Goal: Information Seeking & Learning: Check status

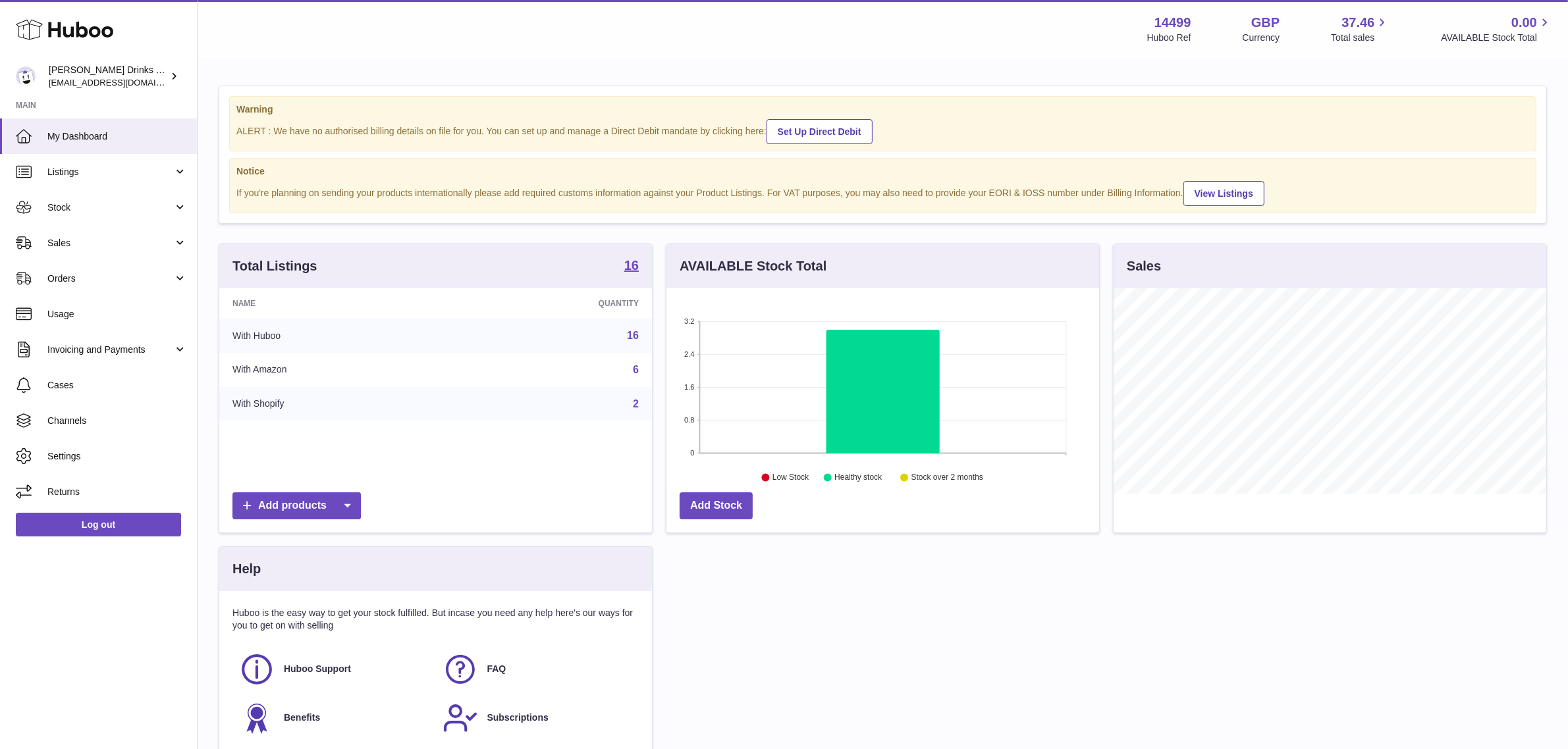
scroll to position [205, 433]
drag, startPoint x: 132, startPoint y: 374, endPoint x: 126, endPoint y: 354, distance: 20.9
click at [132, 374] on link "Cases" at bounding box center [98, 384] width 197 height 35
click at [111, 308] on span "Usage" at bounding box center [117, 315] width 140 height 13
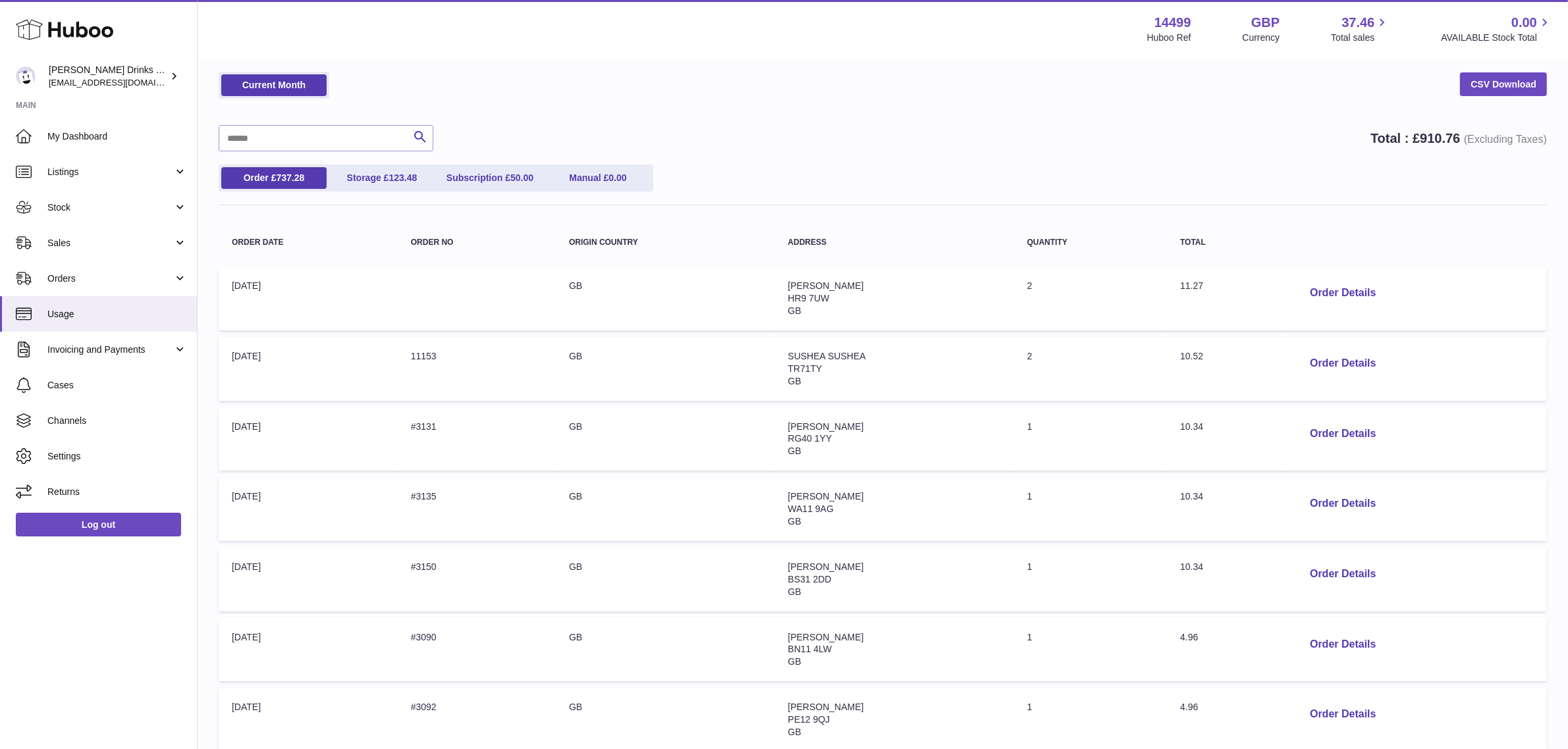
scroll to position [405, 0]
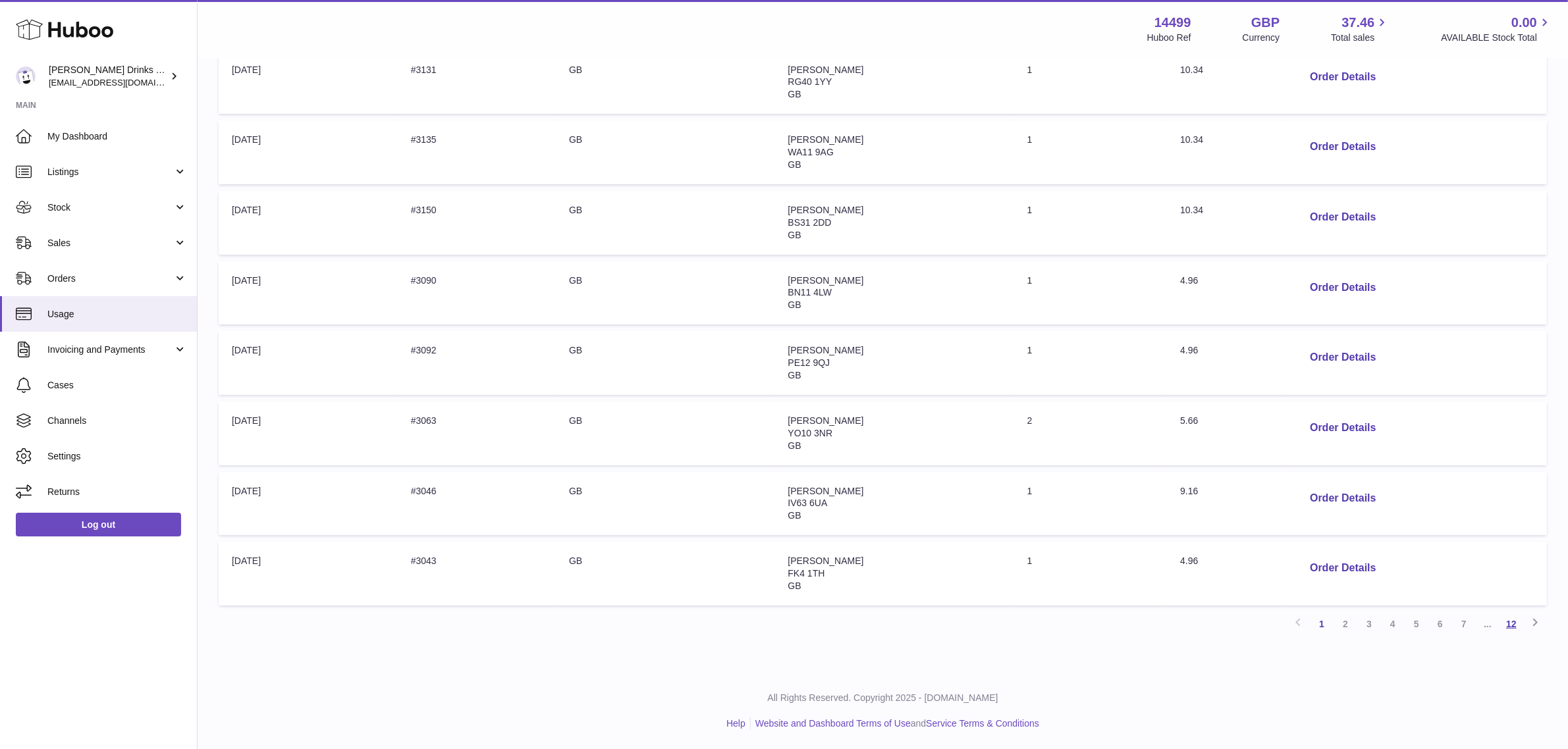
click at [1508, 620] on link "12" at bounding box center [1511, 624] width 24 height 24
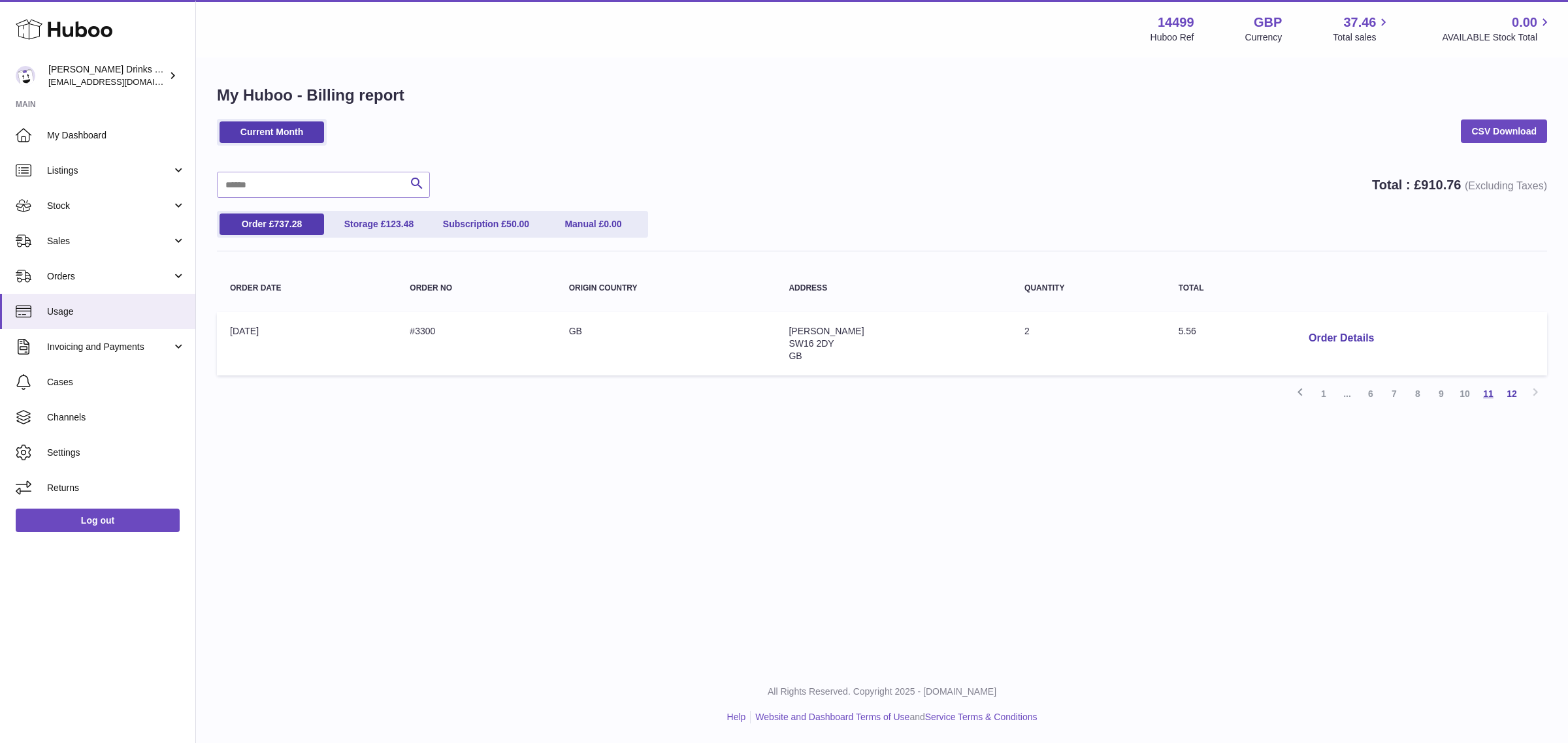
click at [1488, 399] on link "11" at bounding box center [1488, 394] width 23 height 23
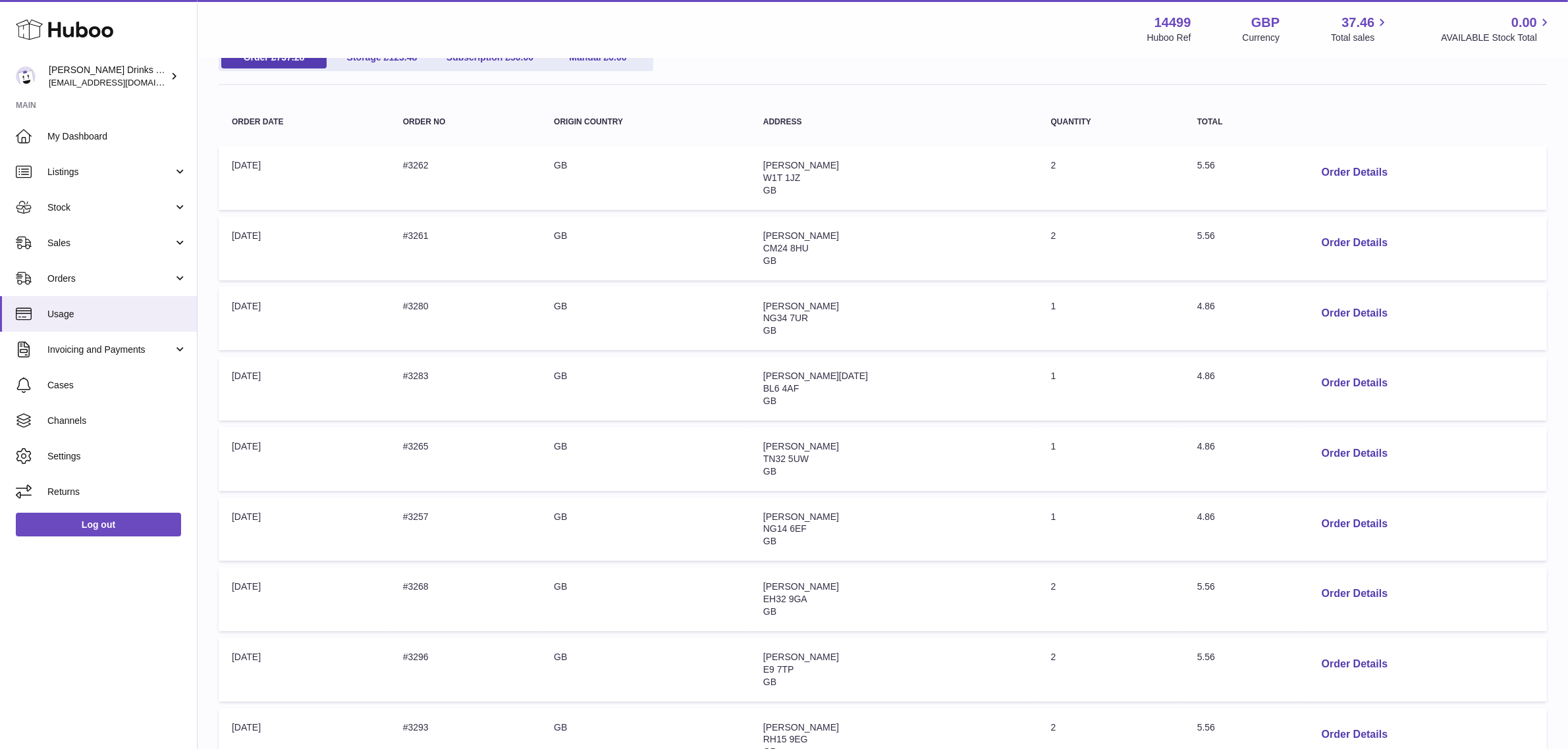
scroll to position [158, 0]
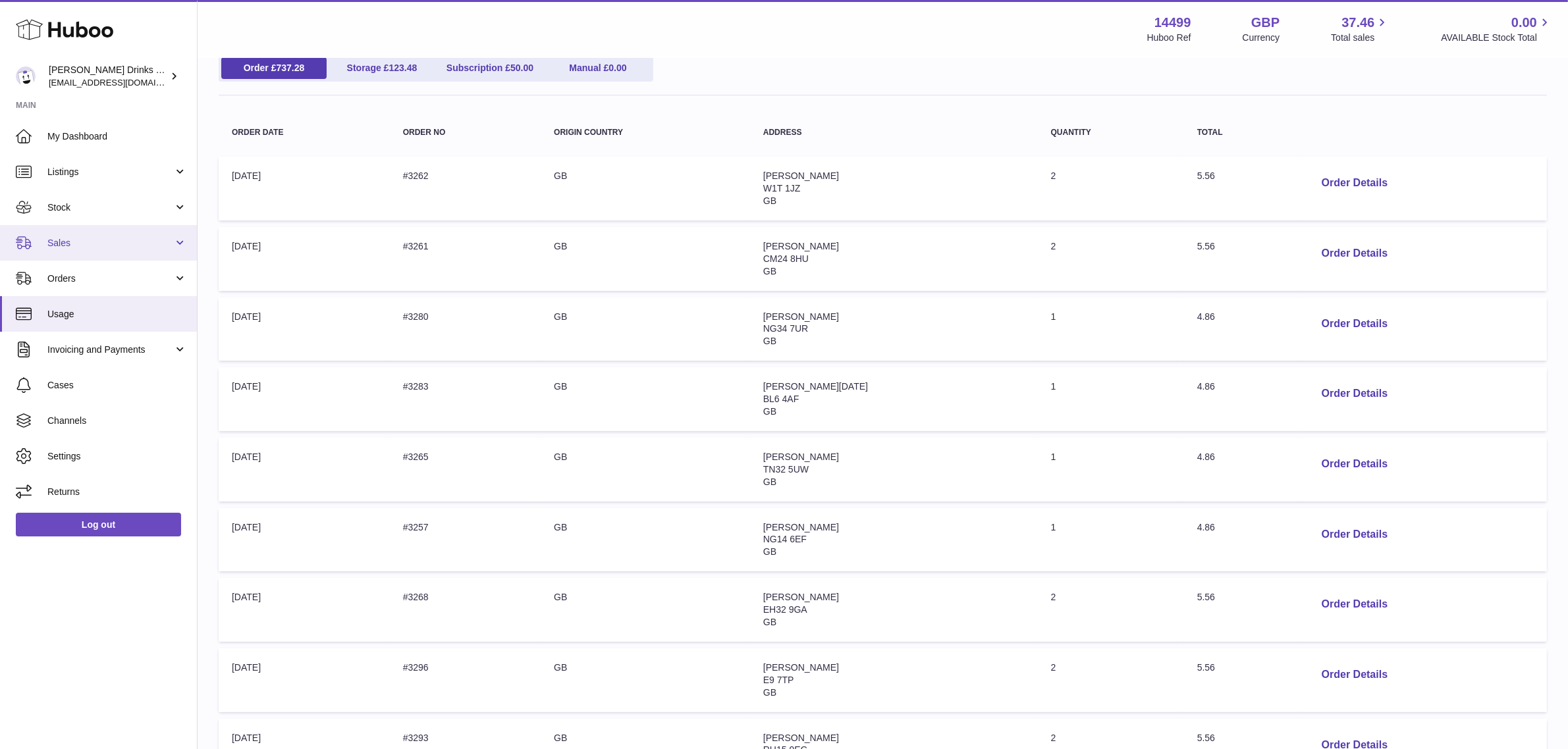
click at [62, 234] on link "Sales" at bounding box center [98, 242] width 197 height 35
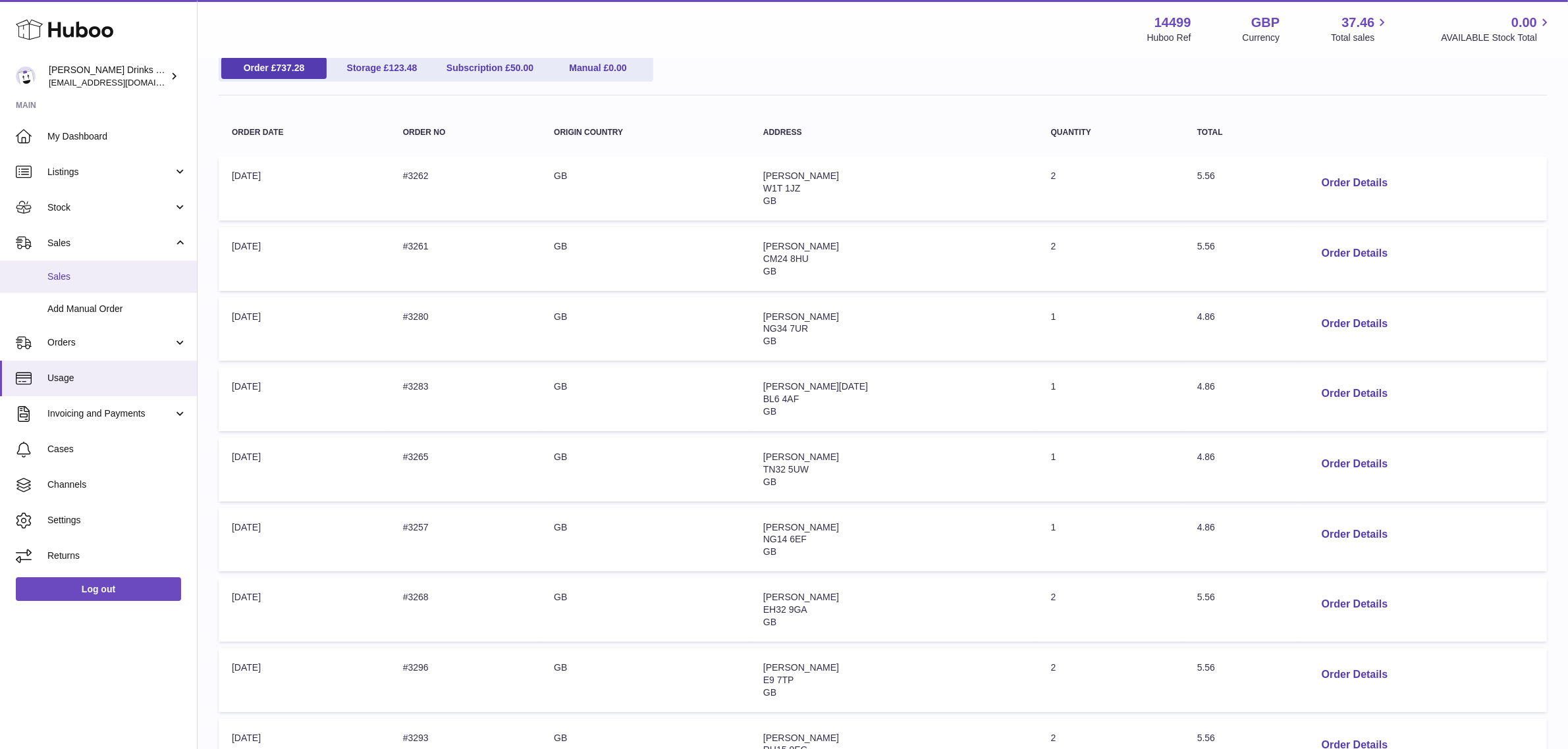
click at [63, 268] on link "Sales" at bounding box center [98, 277] width 197 height 33
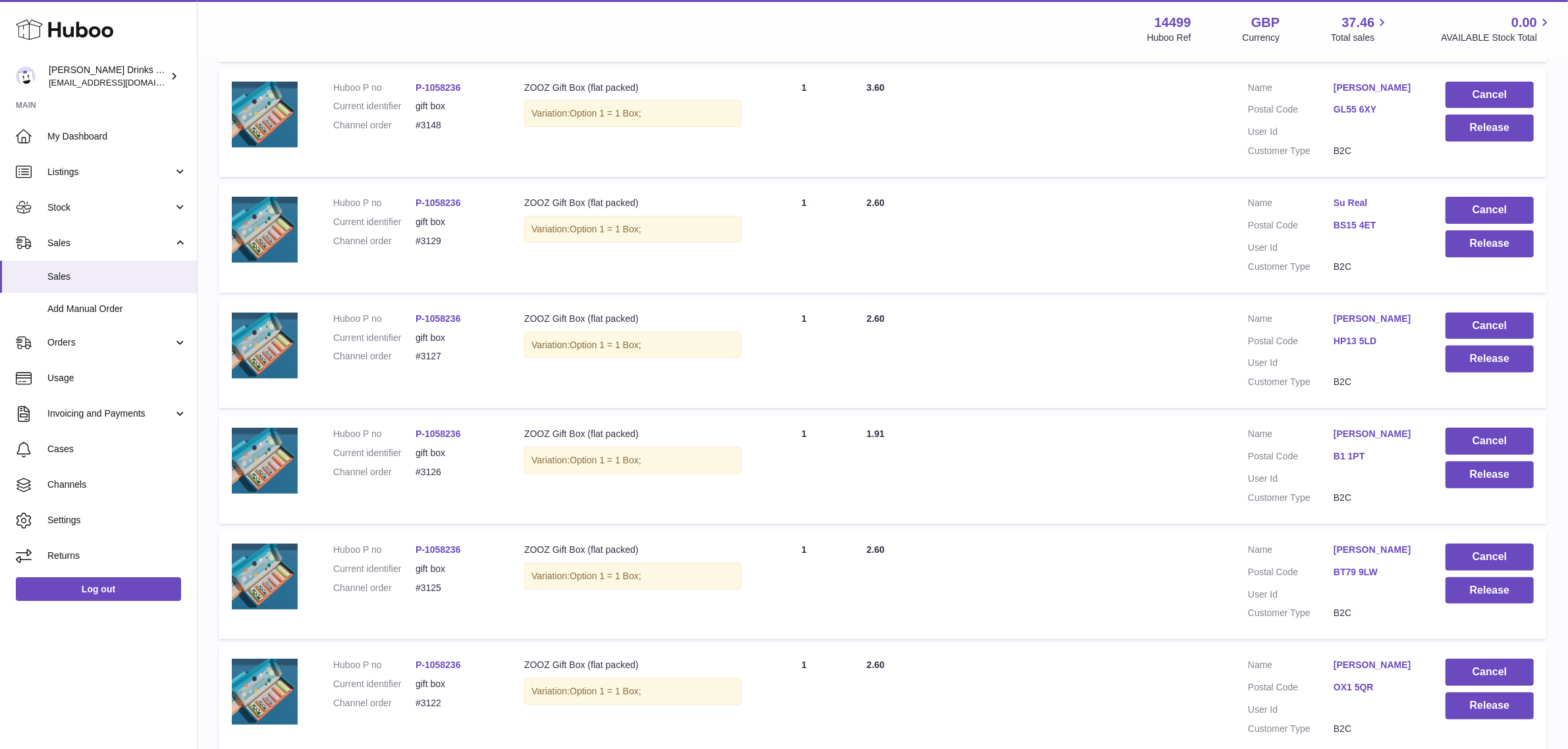
scroll to position [912, 0]
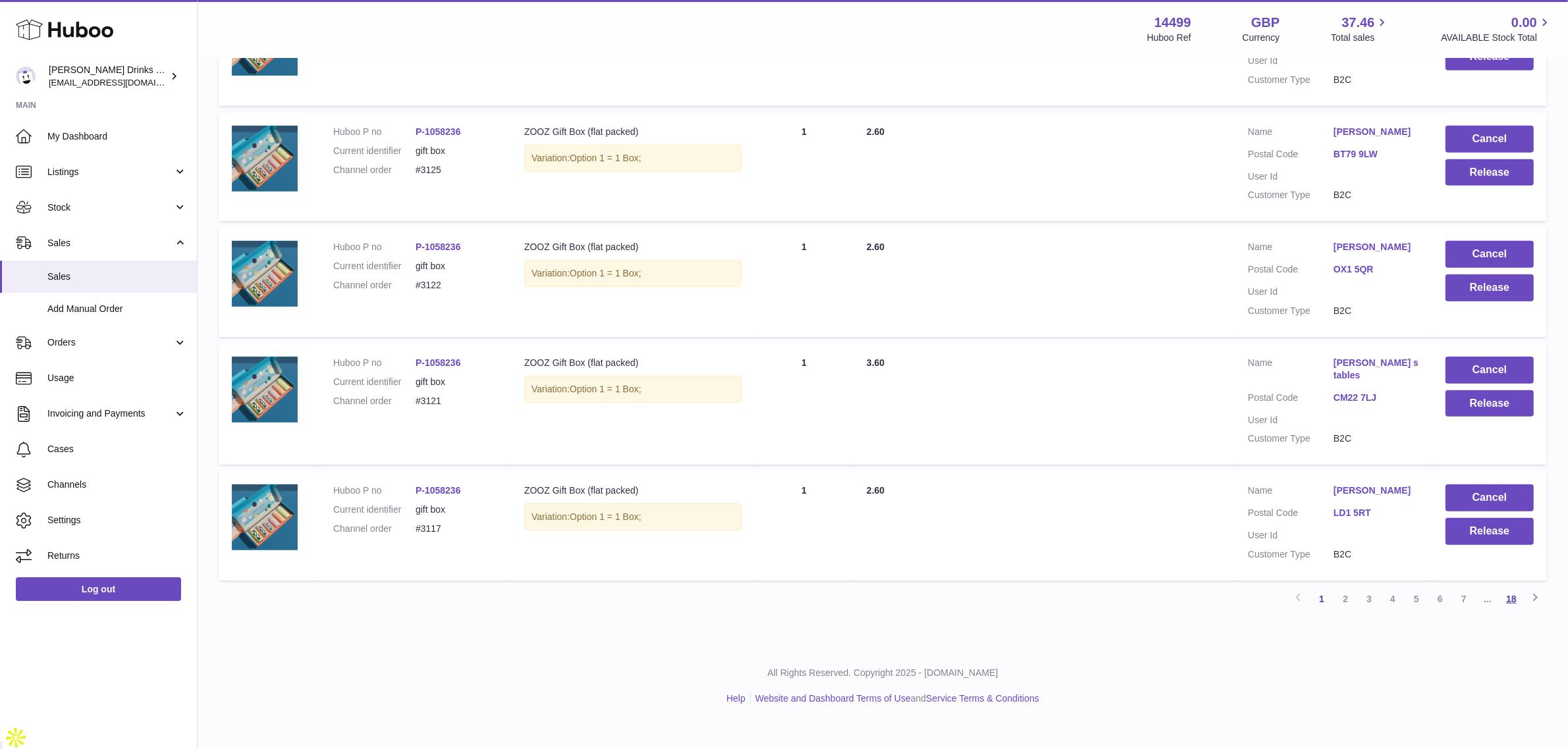
click at [1506, 611] on link "18" at bounding box center [1511, 599] width 24 height 24
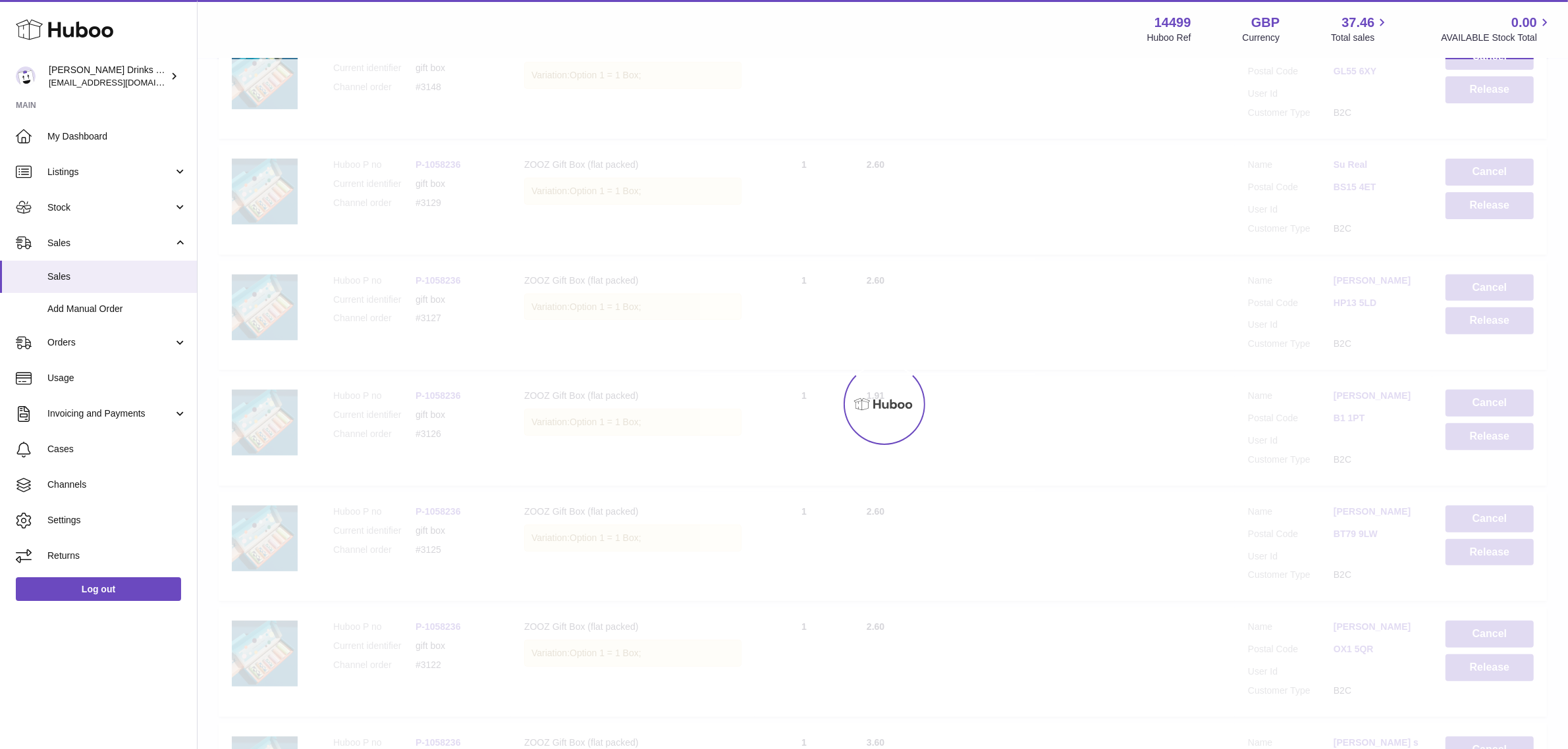
scroll to position [59, 0]
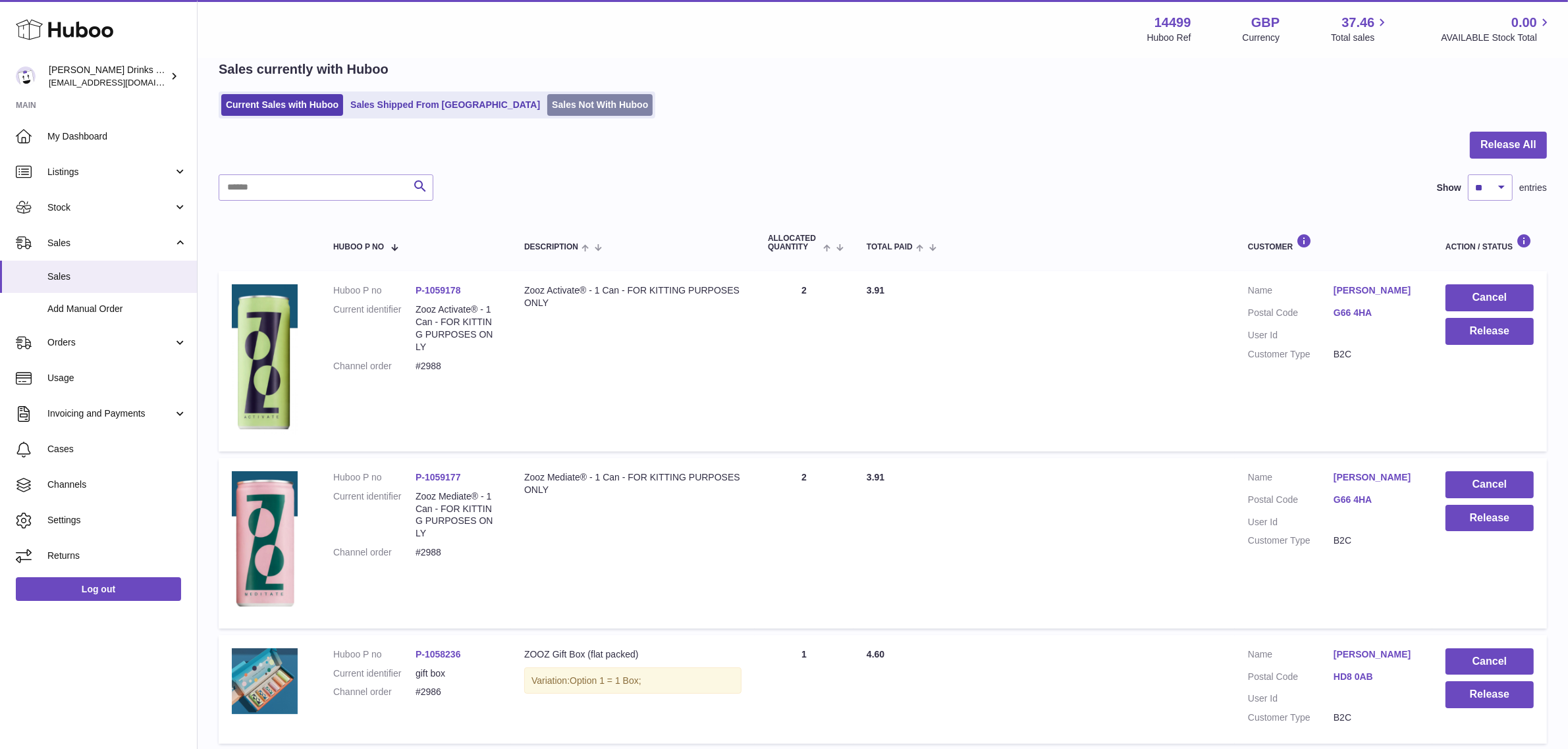
click at [547, 101] on link "Sales Not With Huboo" at bounding box center [599, 105] width 105 height 22
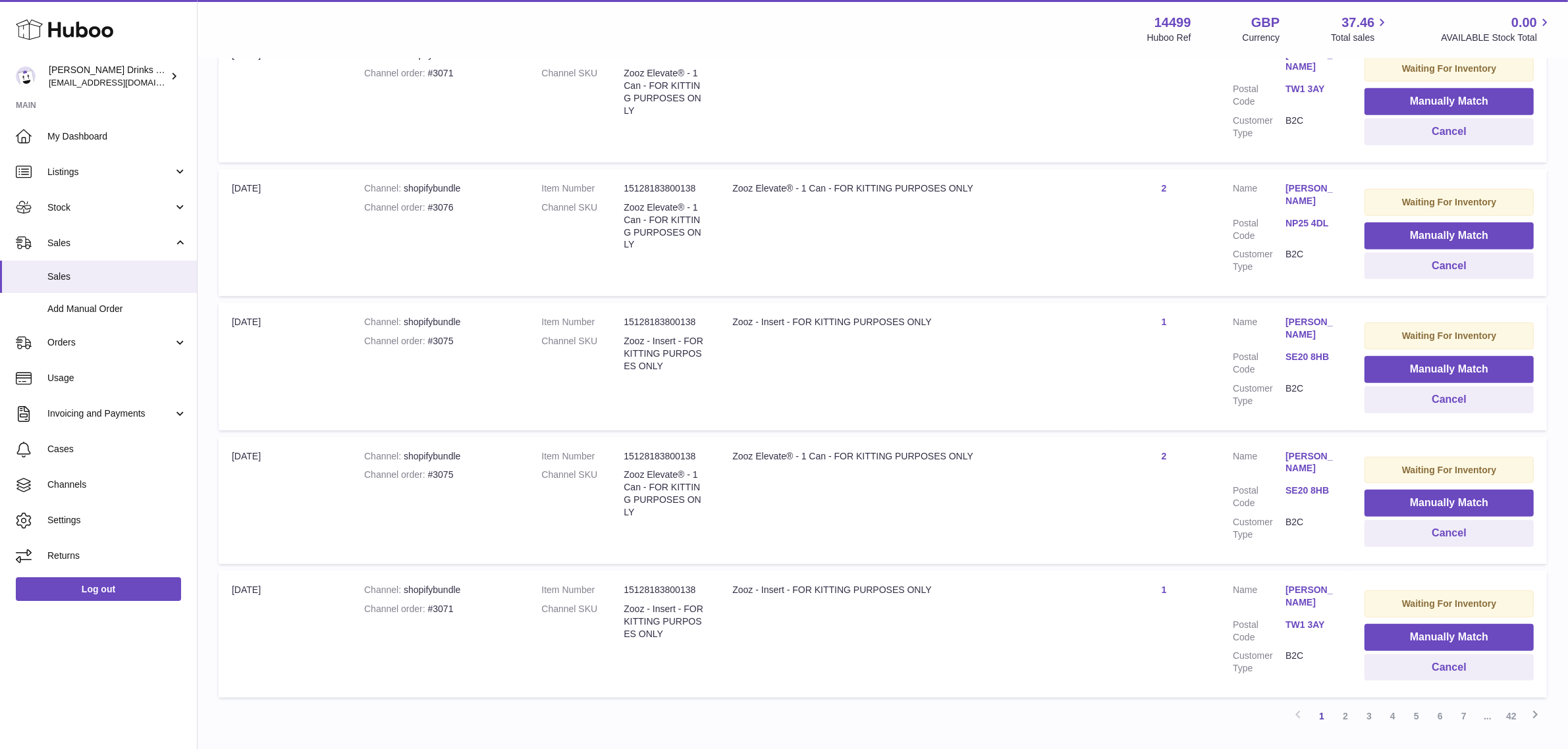
scroll to position [1078, 0]
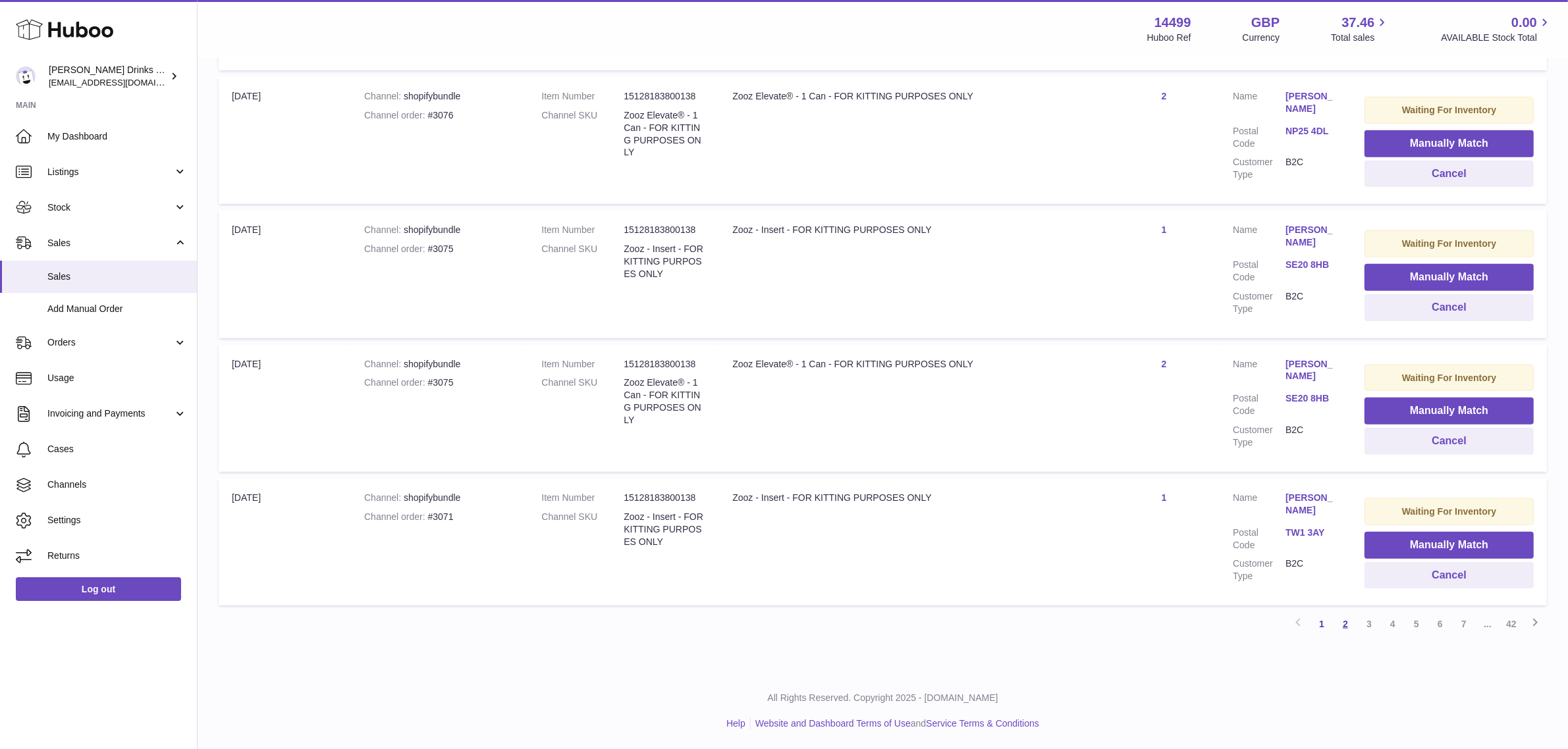
click at [1353, 619] on link "2" at bounding box center [1345, 624] width 24 height 24
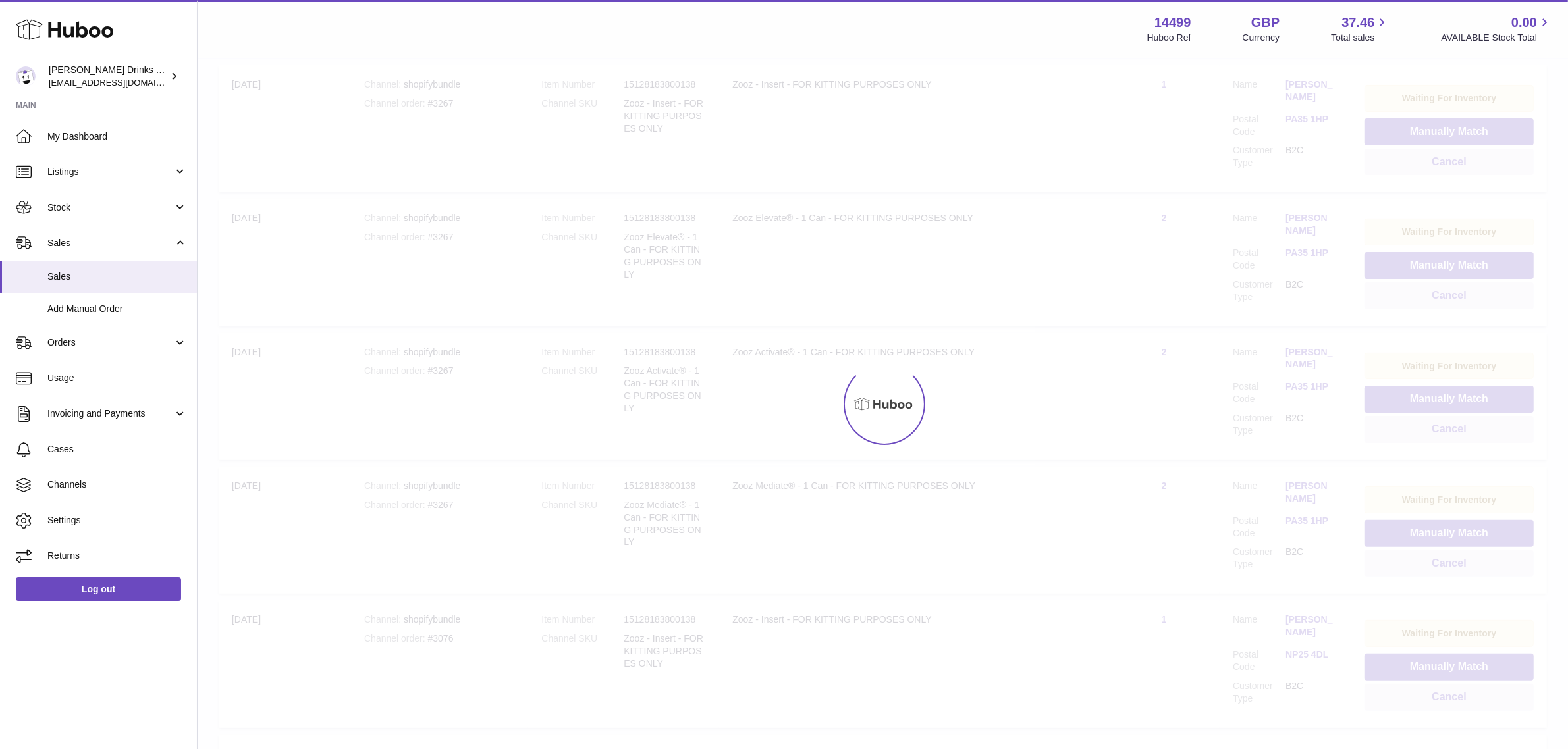
scroll to position [59, 0]
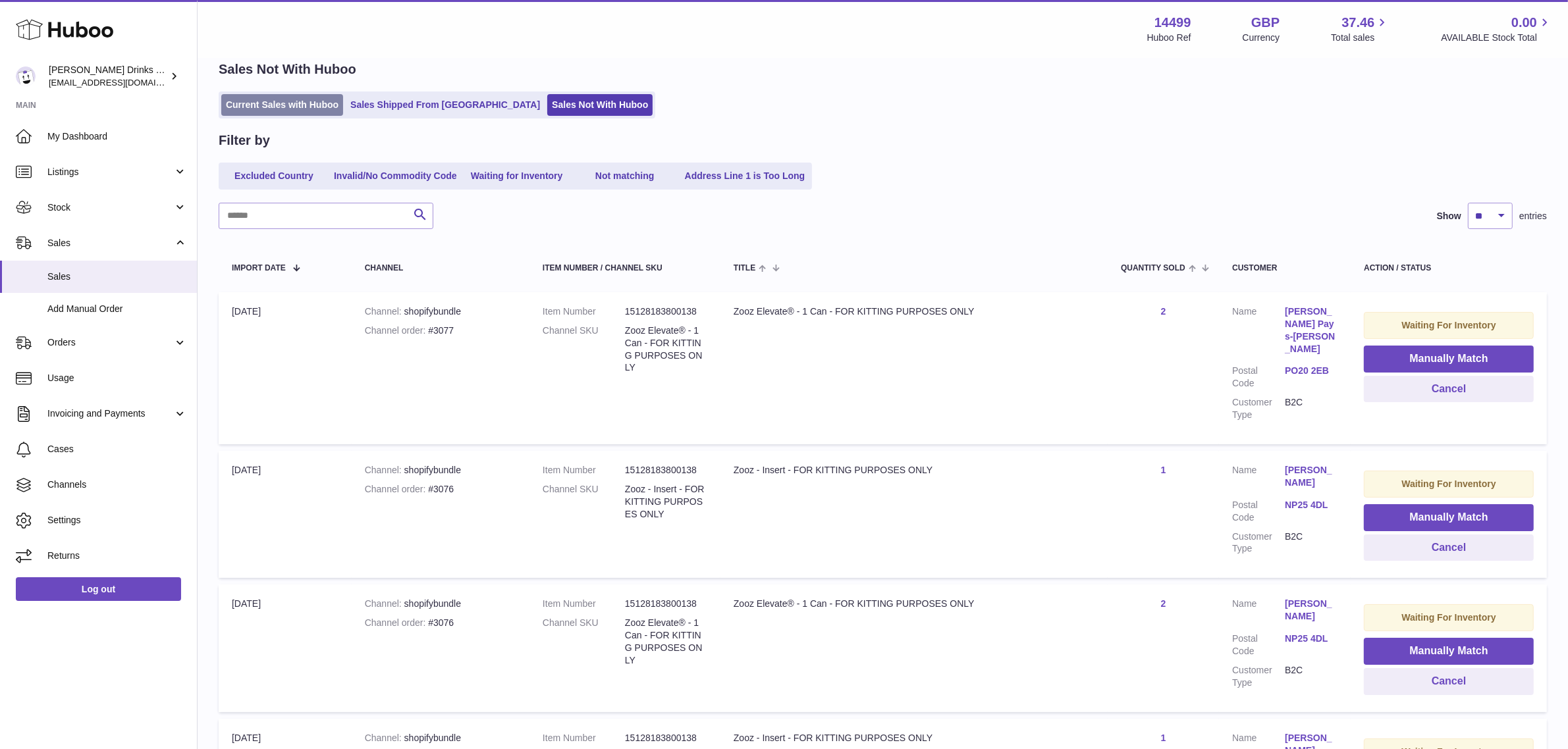
click at [281, 105] on link "Current Sales with Huboo" at bounding box center [282, 105] width 122 height 22
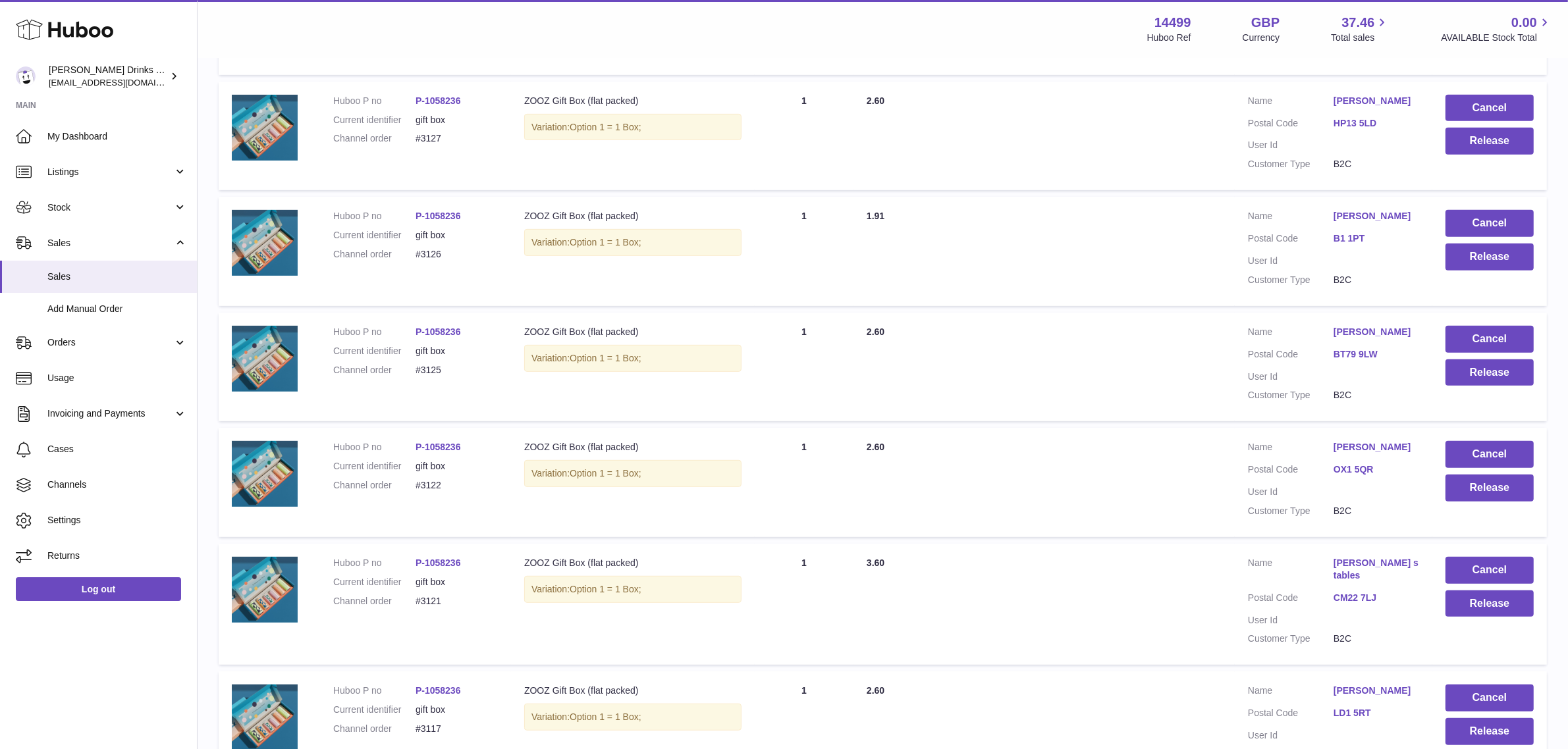
scroll to position [912, 0]
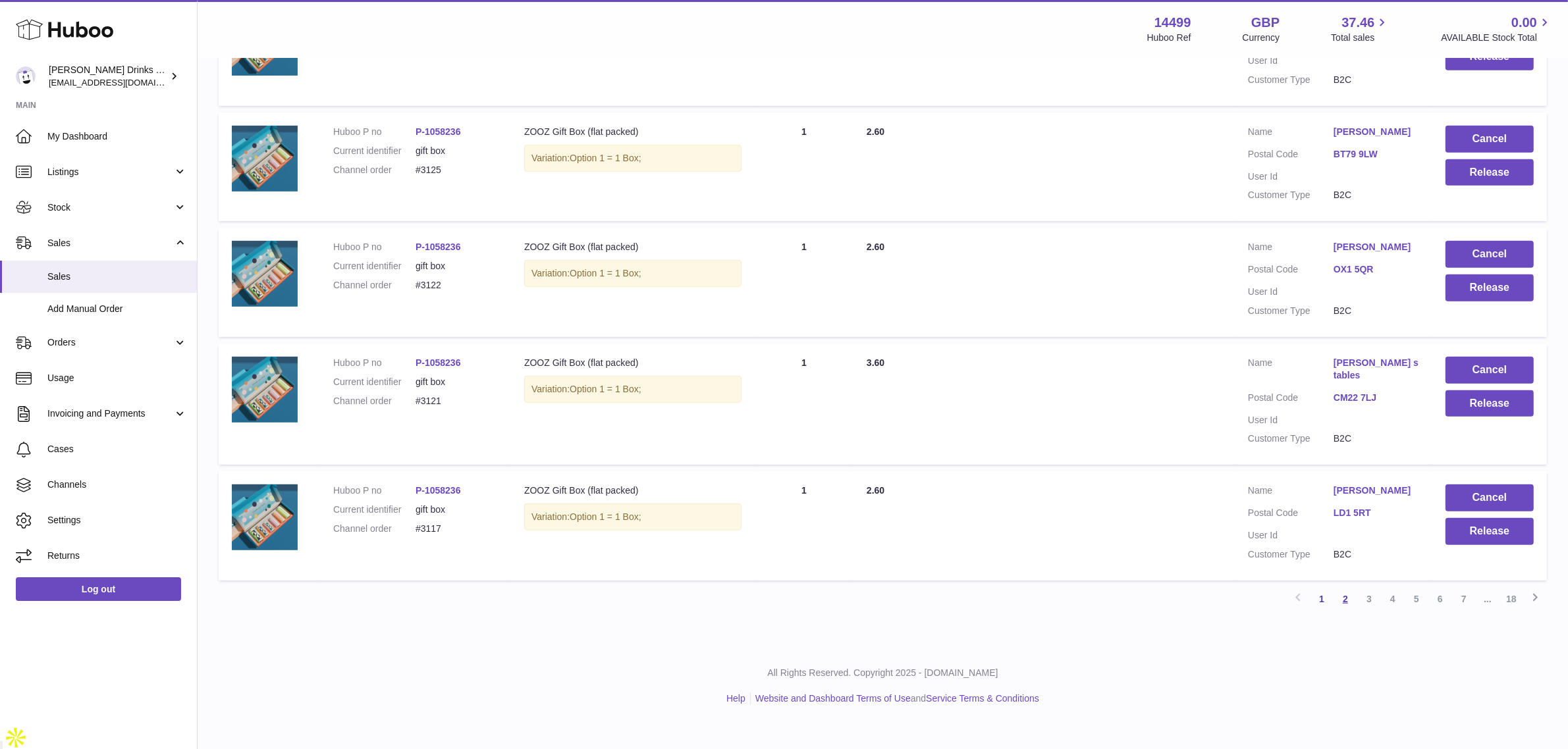
click at [1351, 611] on link "2" at bounding box center [1345, 599] width 24 height 24
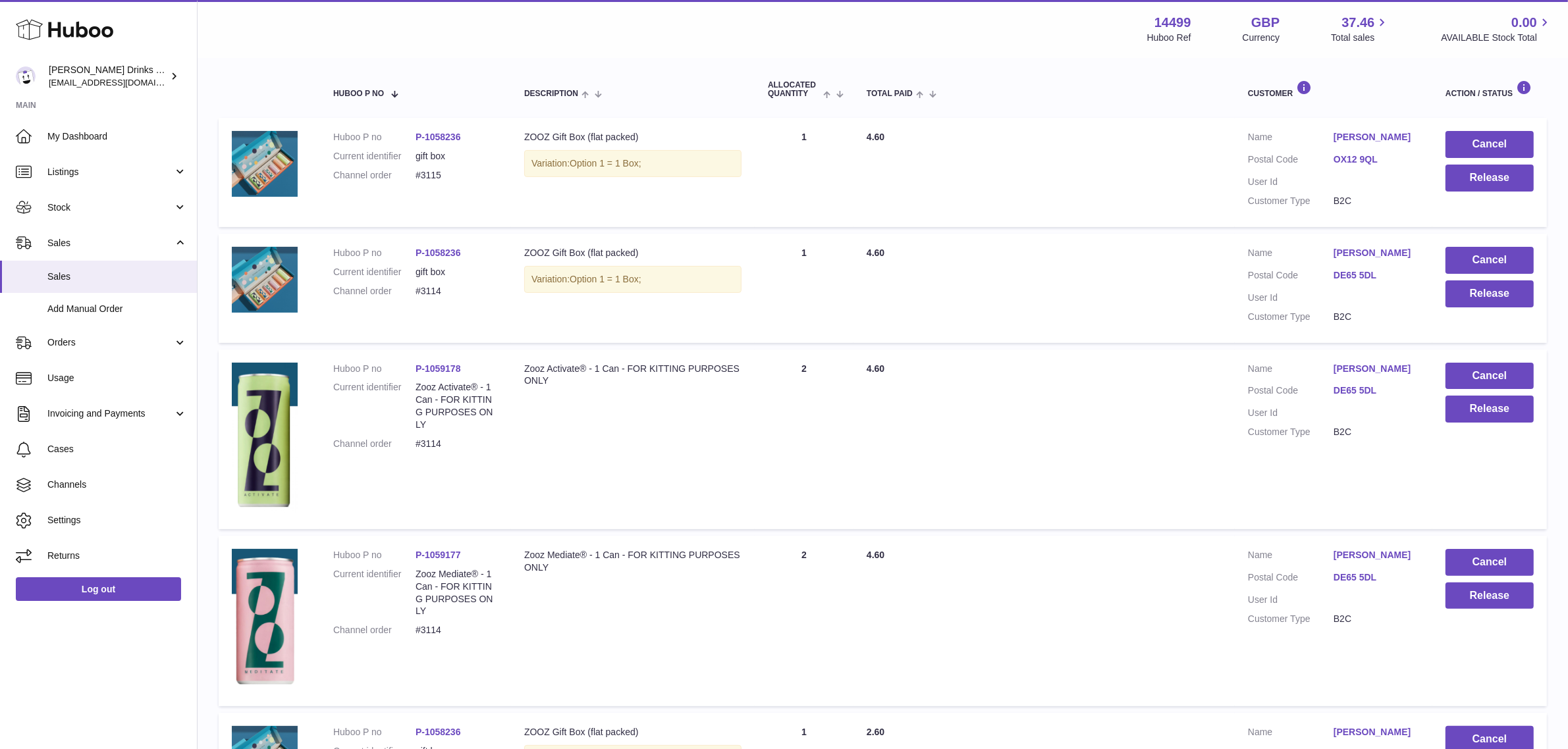
scroll to position [306, 0]
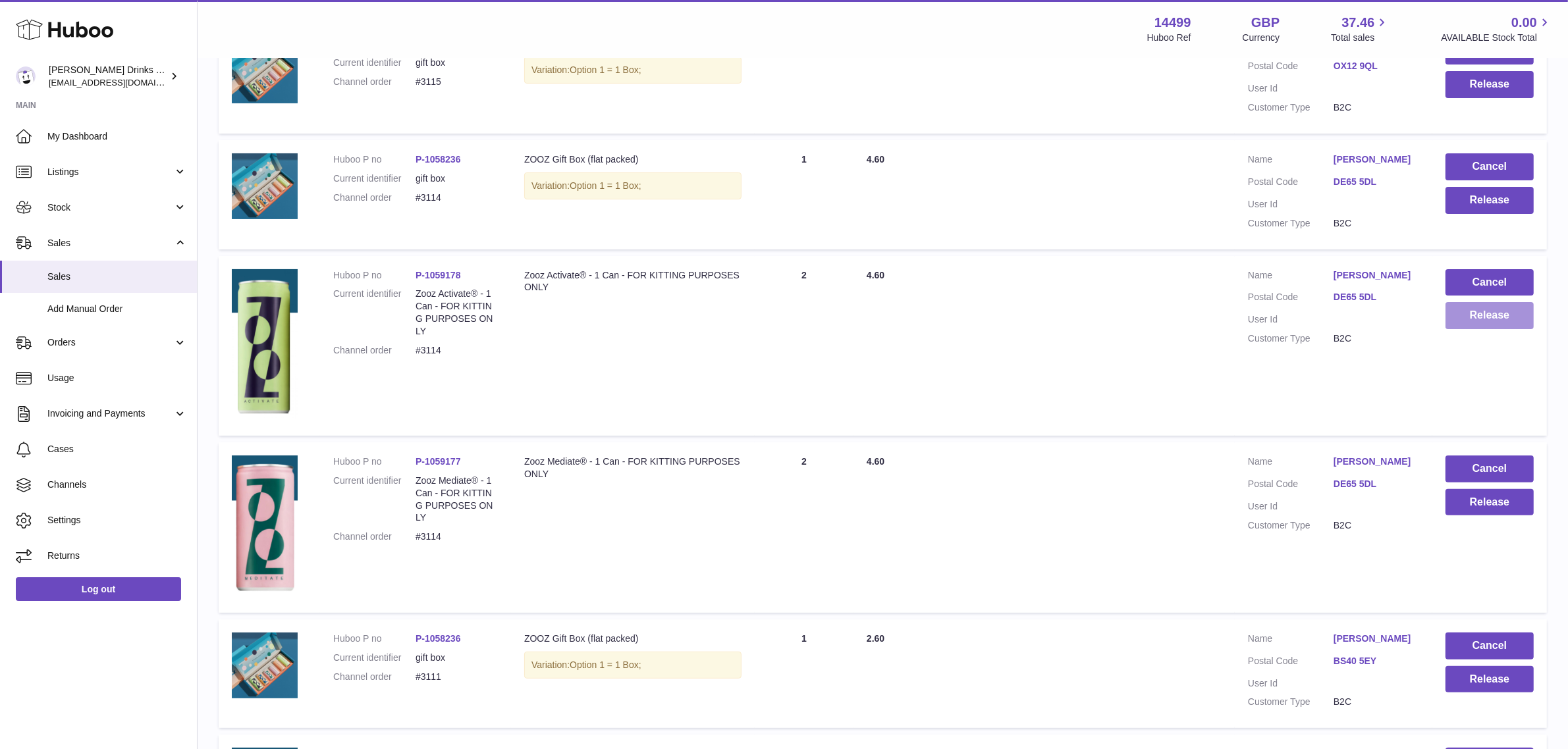
click at [1502, 329] on button "Release" at bounding box center [1489, 316] width 88 height 27
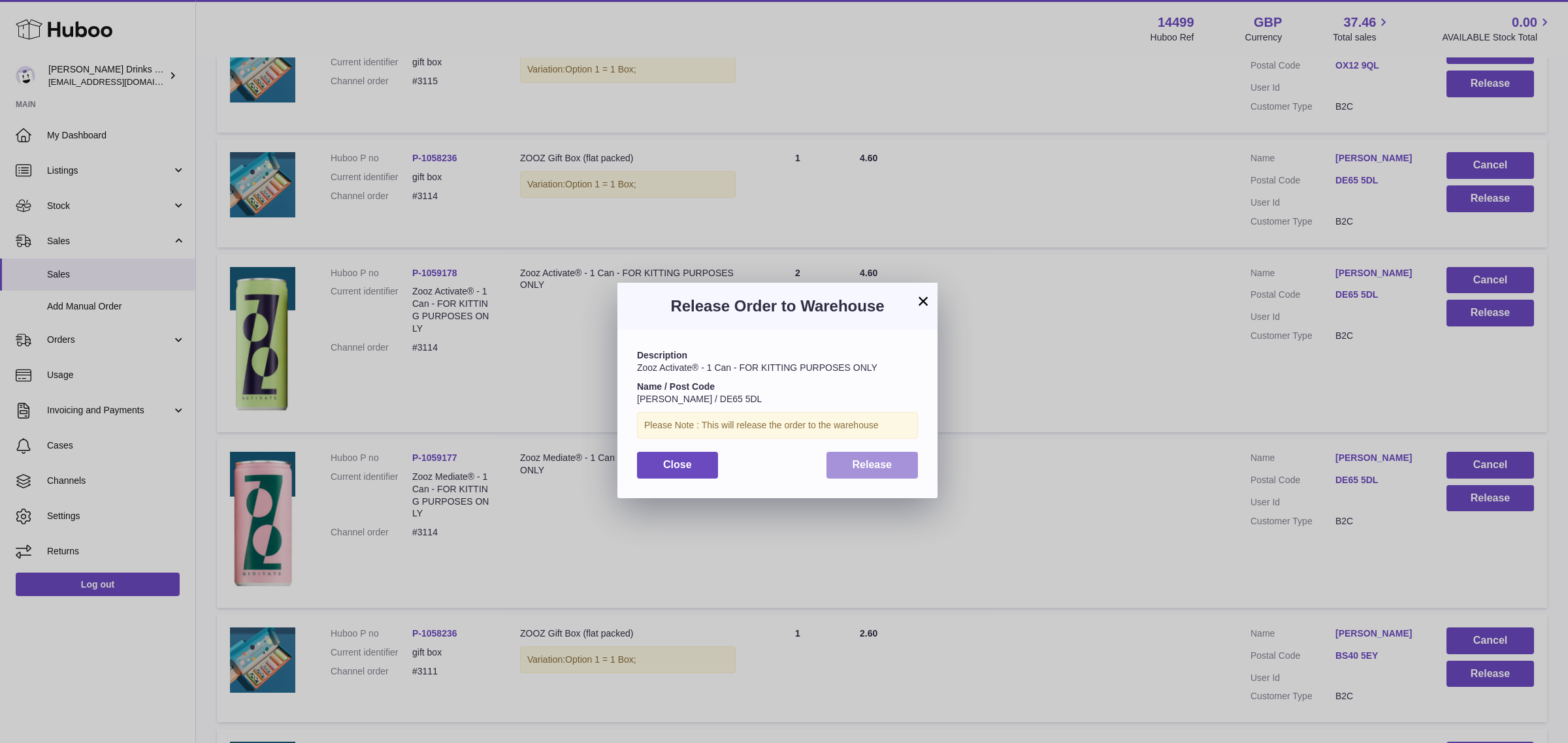
click at [846, 464] on button "Release" at bounding box center [873, 466] width 92 height 27
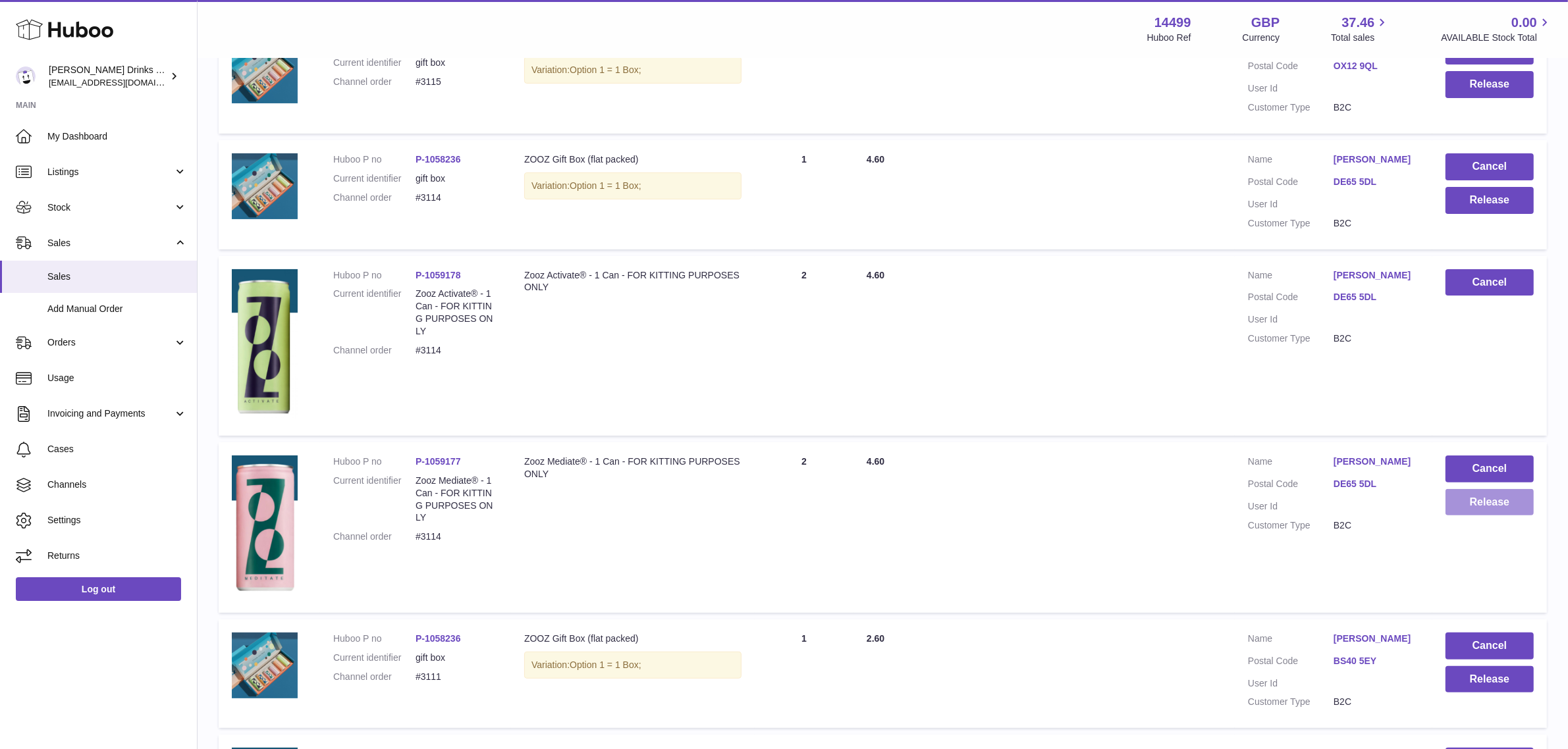
click at [1493, 511] on button "Release" at bounding box center [1489, 503] width 88 height 27
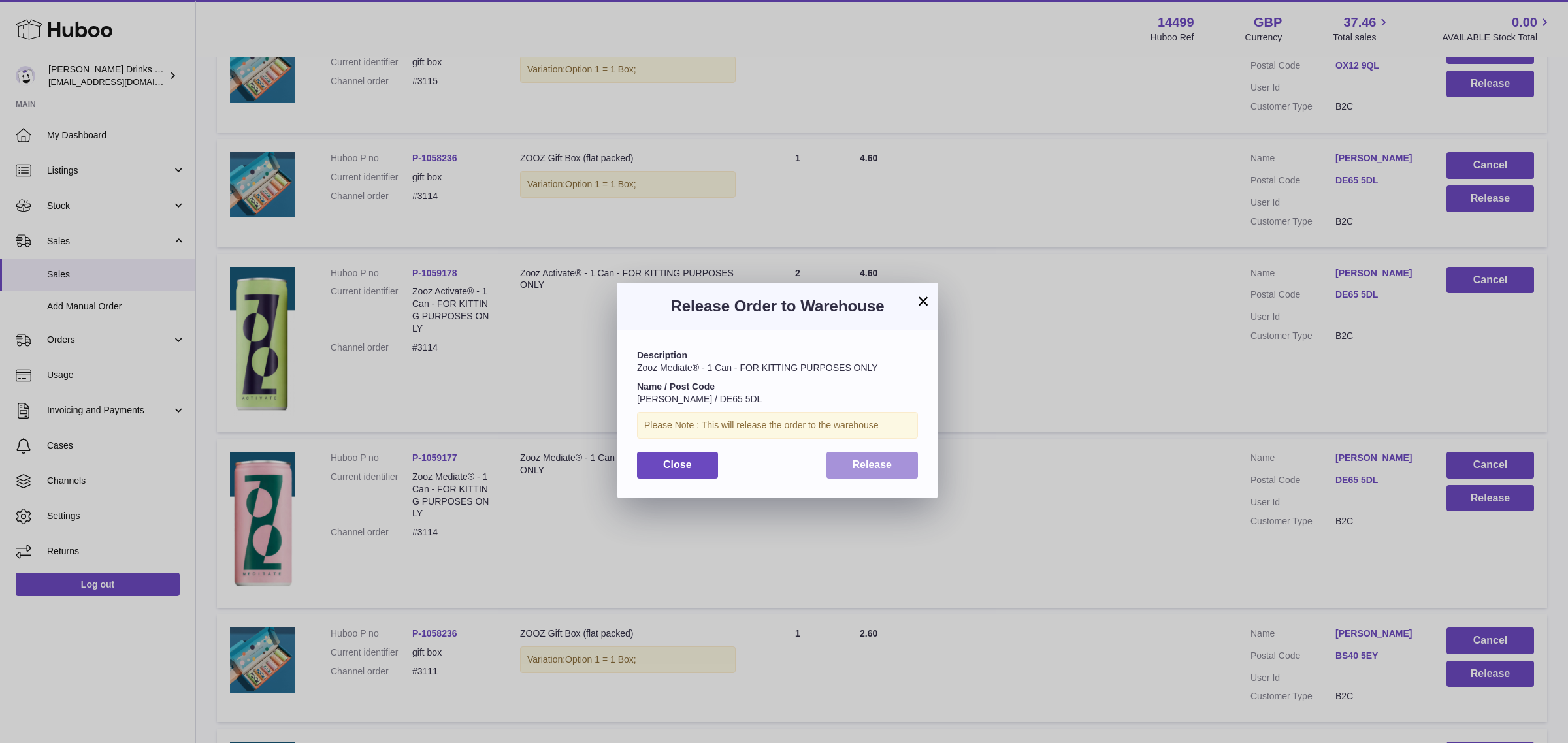
click at [900, 465] on button "Release" at bounding box center [873, 466] width 92 height 27
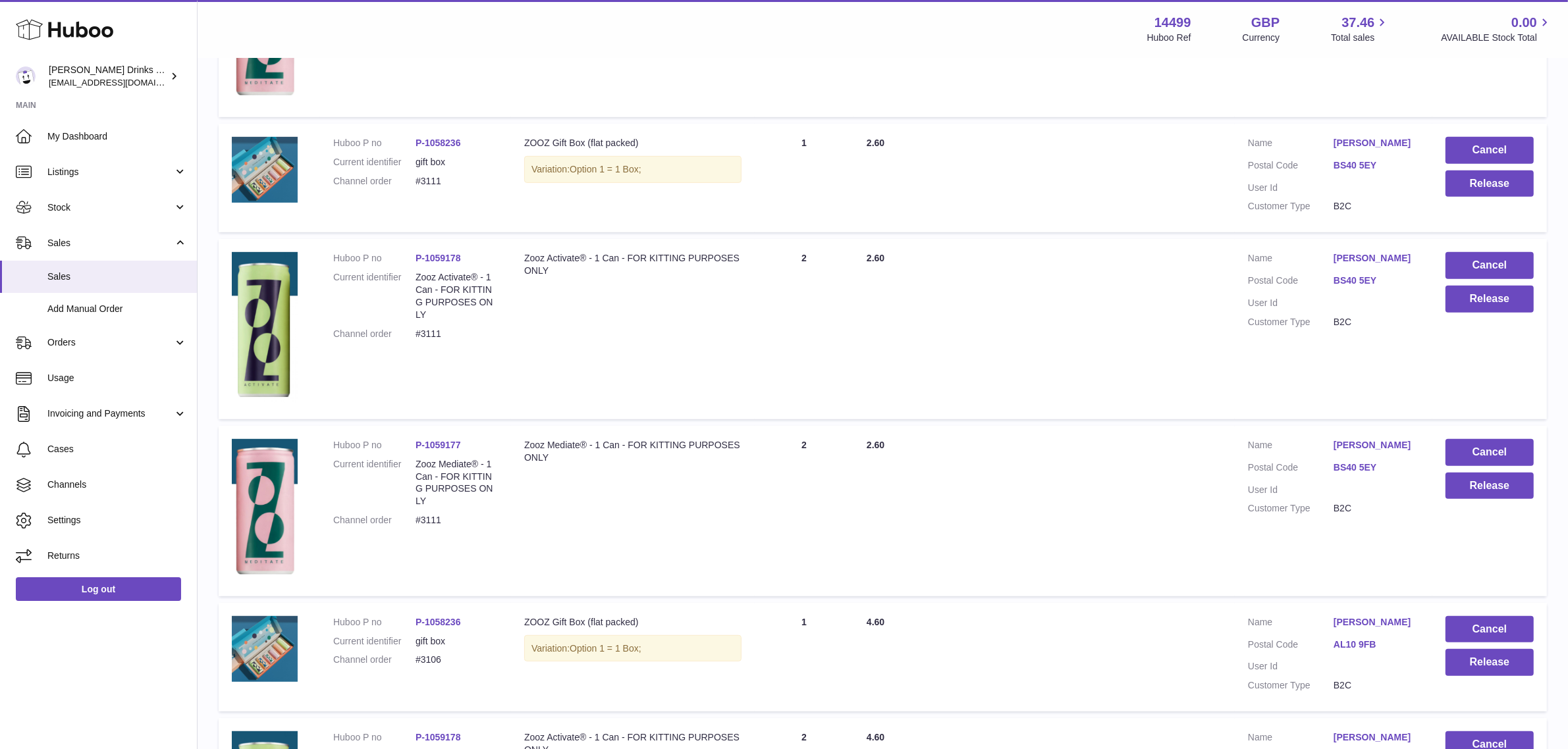
scroll to position [882, 0]
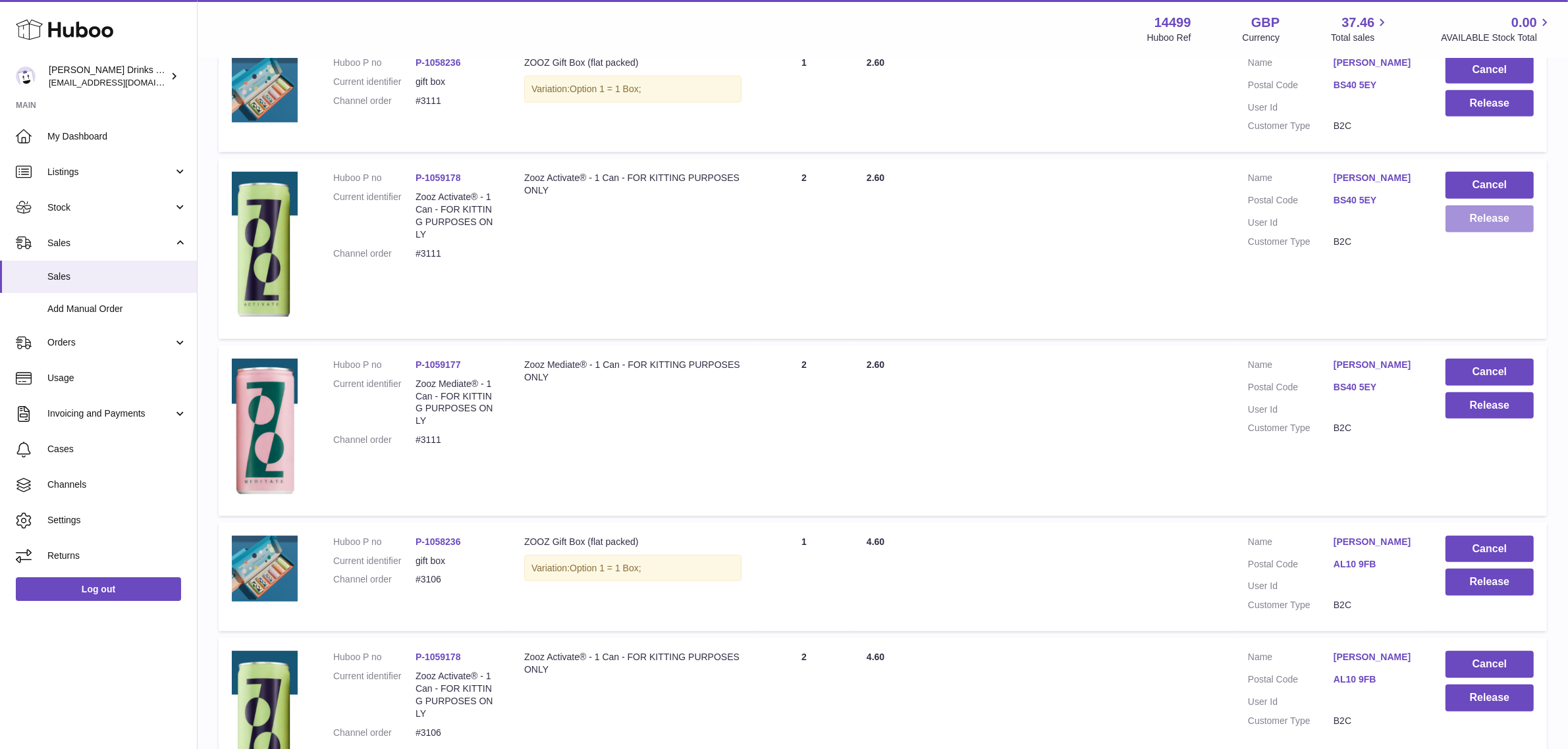
click at [1458, 232] on button "Release" at bounding box center [1489, 219] width 88 height 27
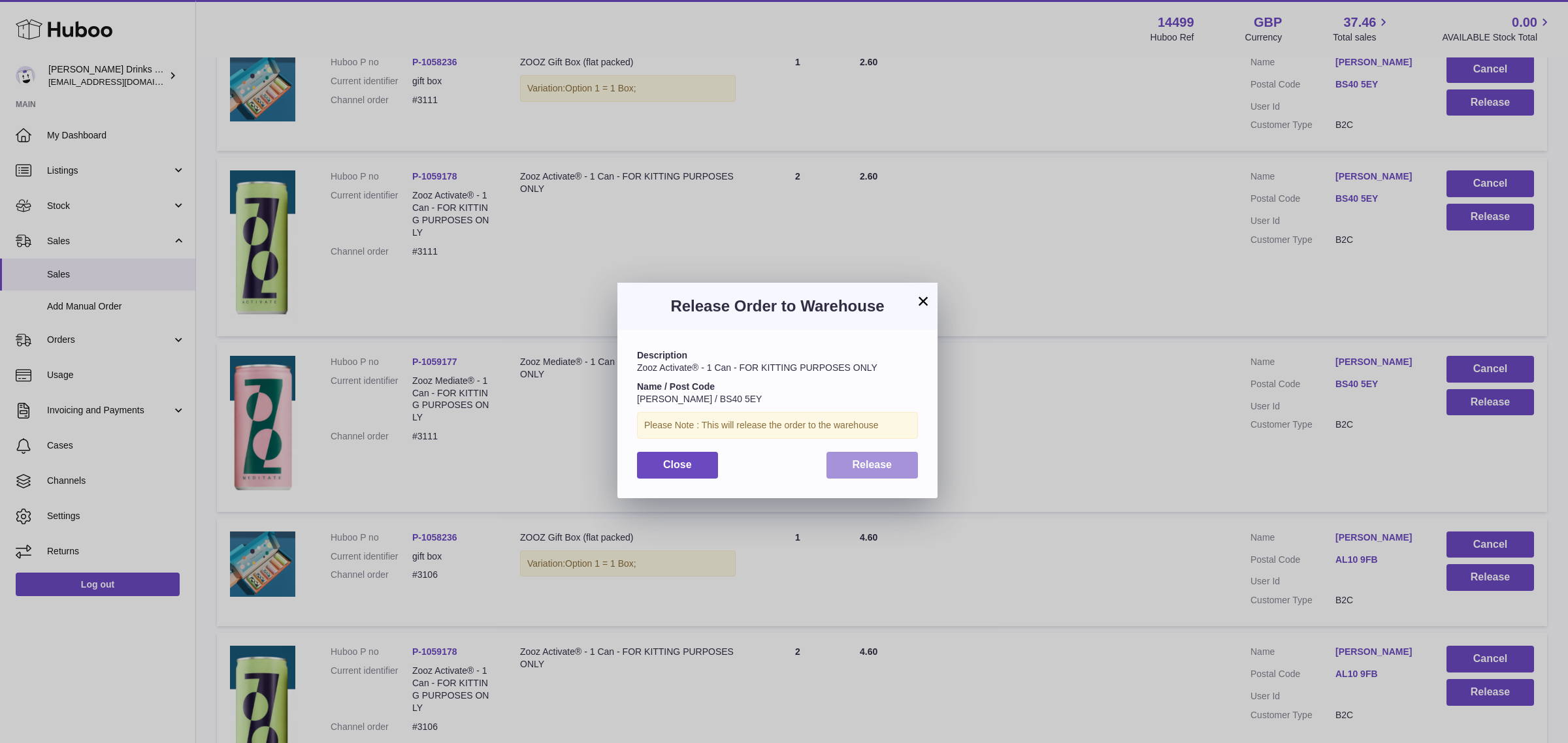
click at [903, 459] on button "Release" at bounding box center [873, 466] width 92 height 27
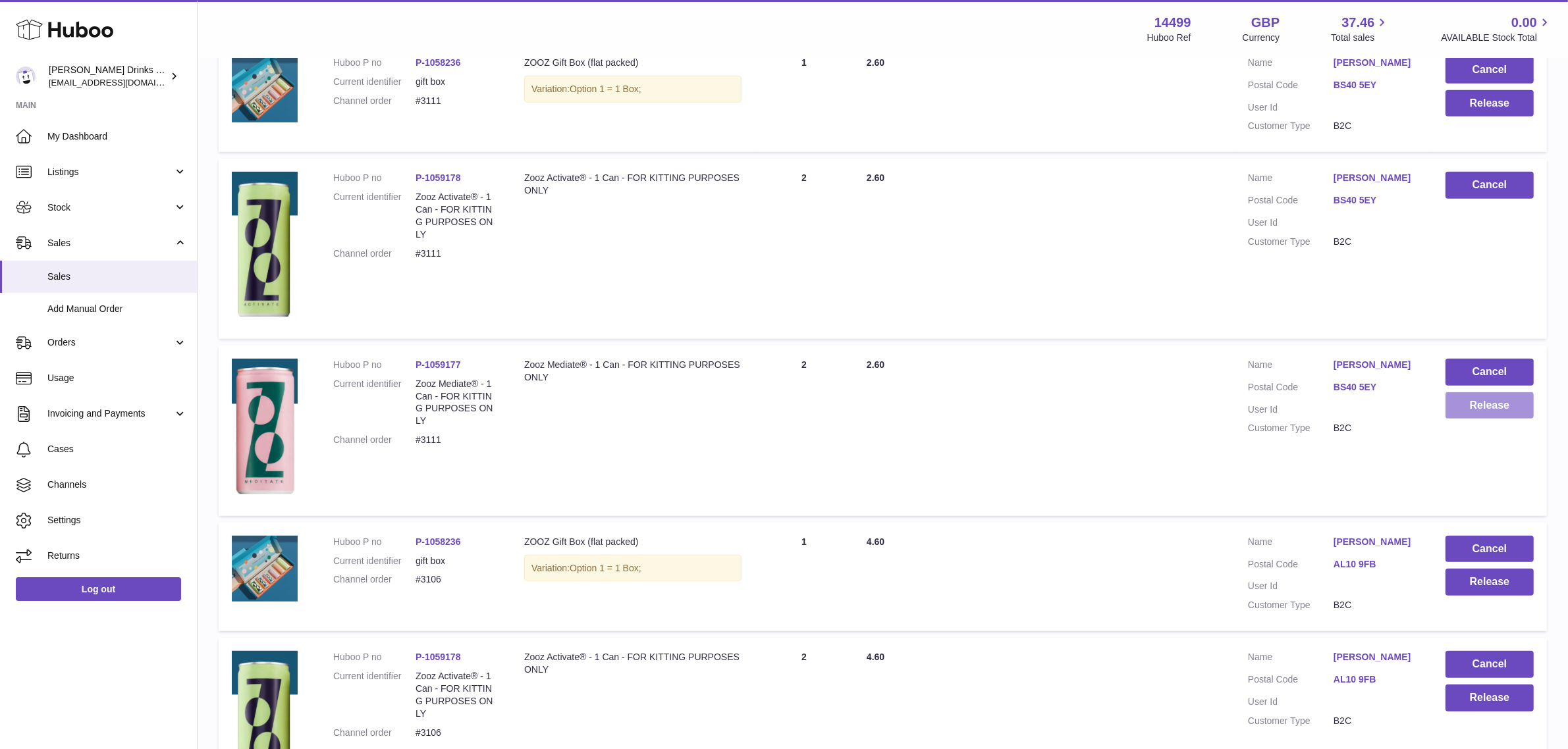
click at [1476, 420] on button "Release" at bounding box center [1489, 406] width 88 height 27
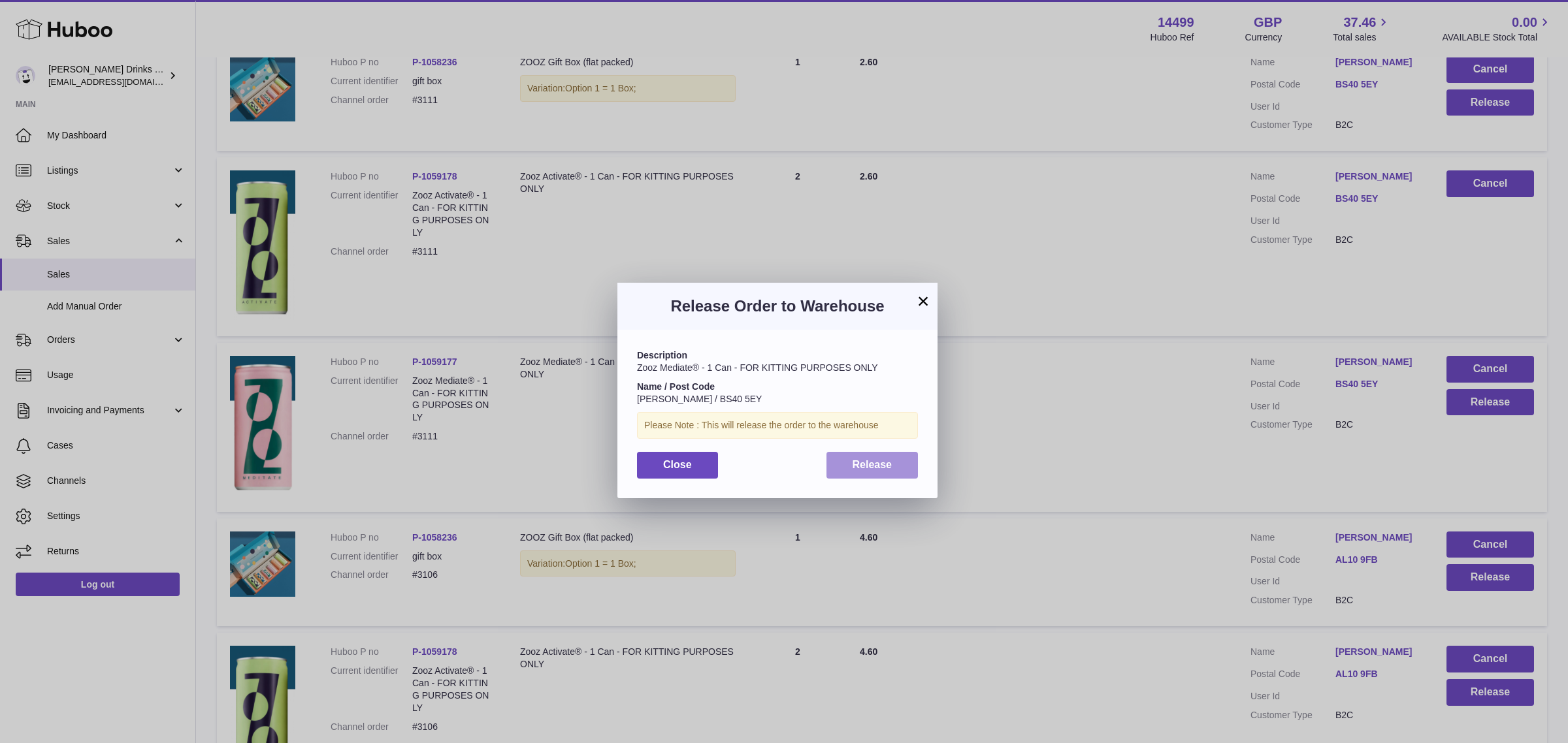
click at [853, 459] on span "Release" at bounding box center [873, 464] width 40 height 11
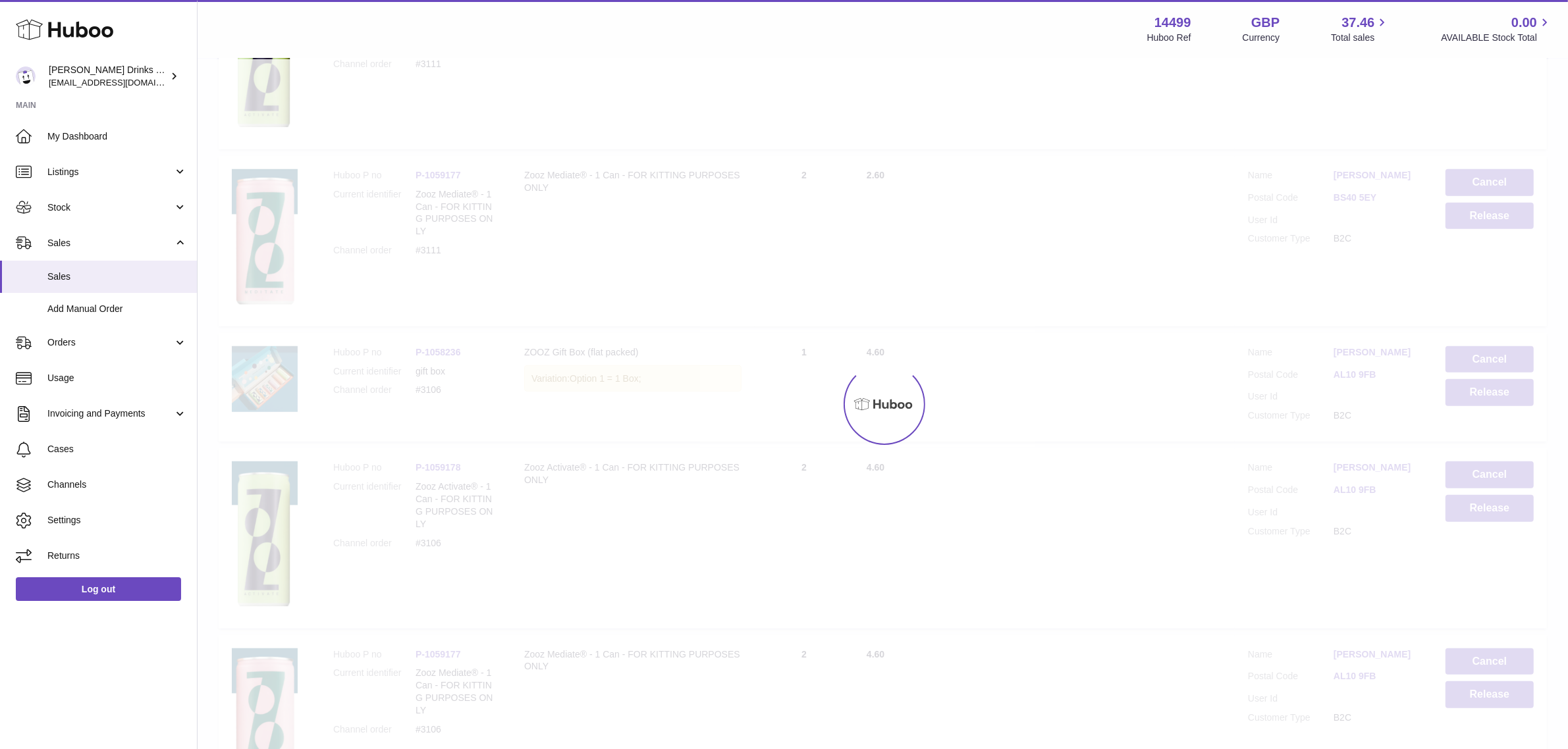
scroll to position [1129, 0]
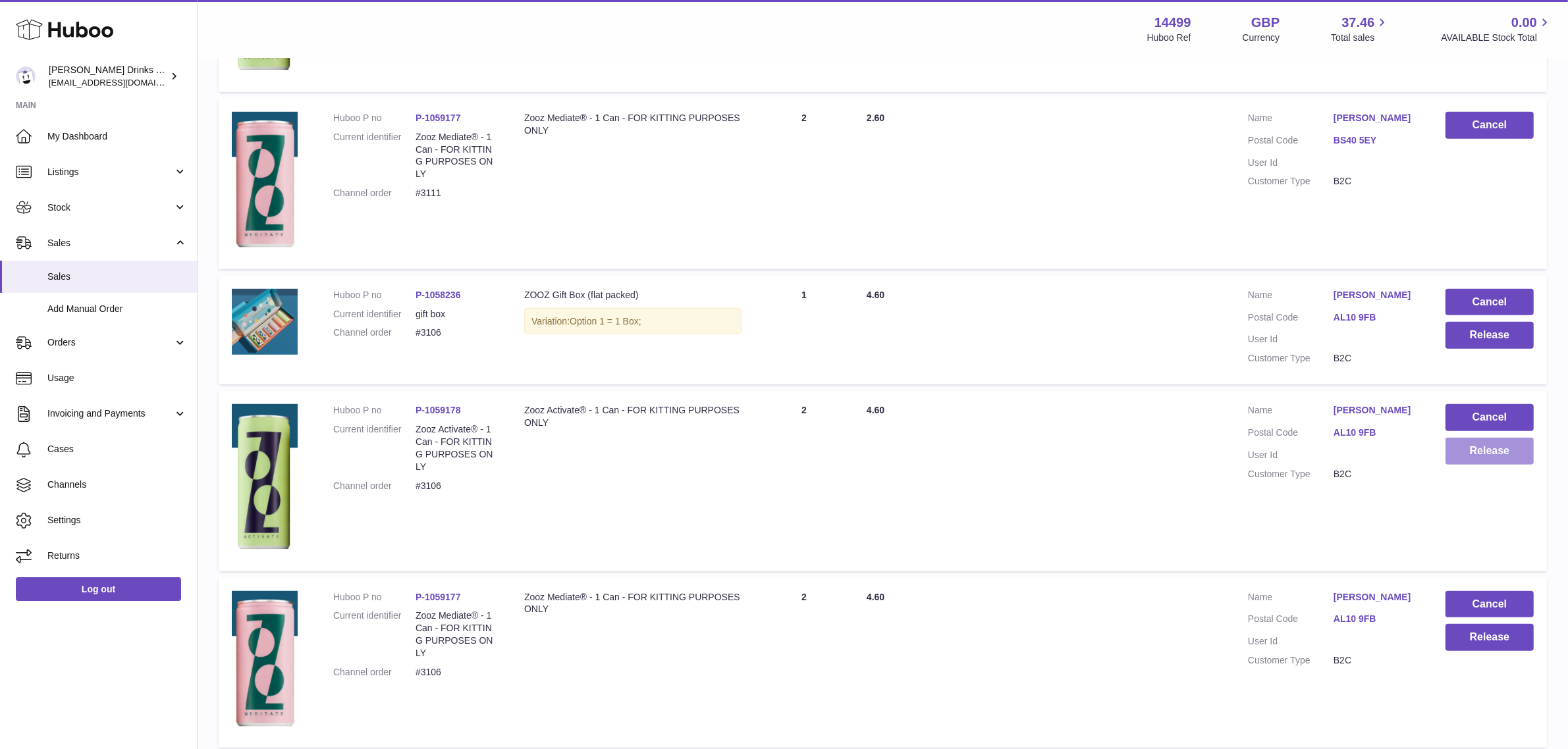
click at [1464, 465] on button "Release" at bounding box center [1489, 452] width 88 height 27
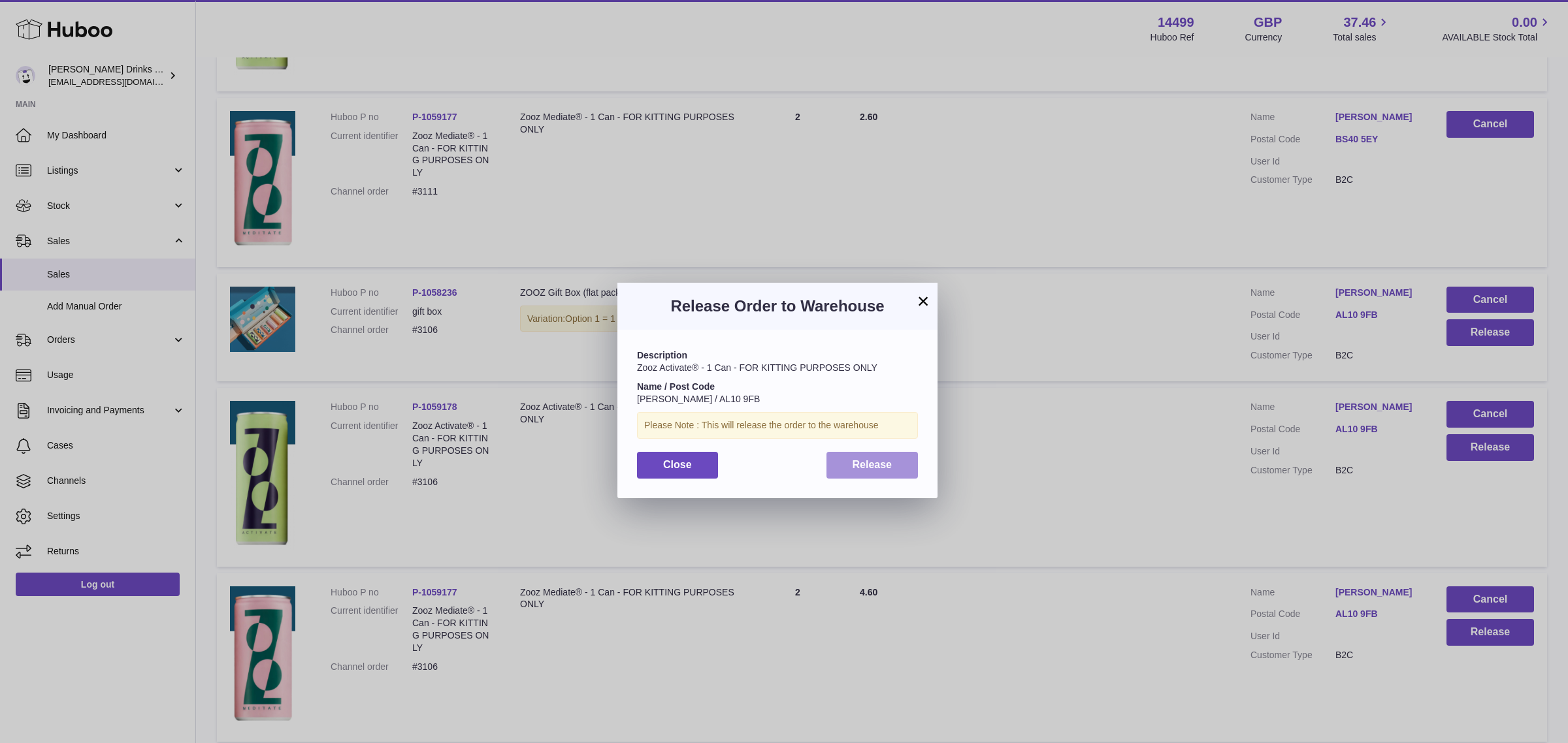
click at [893, 466] on button "Release" at bounding box center [873, 466] width 92 height 27
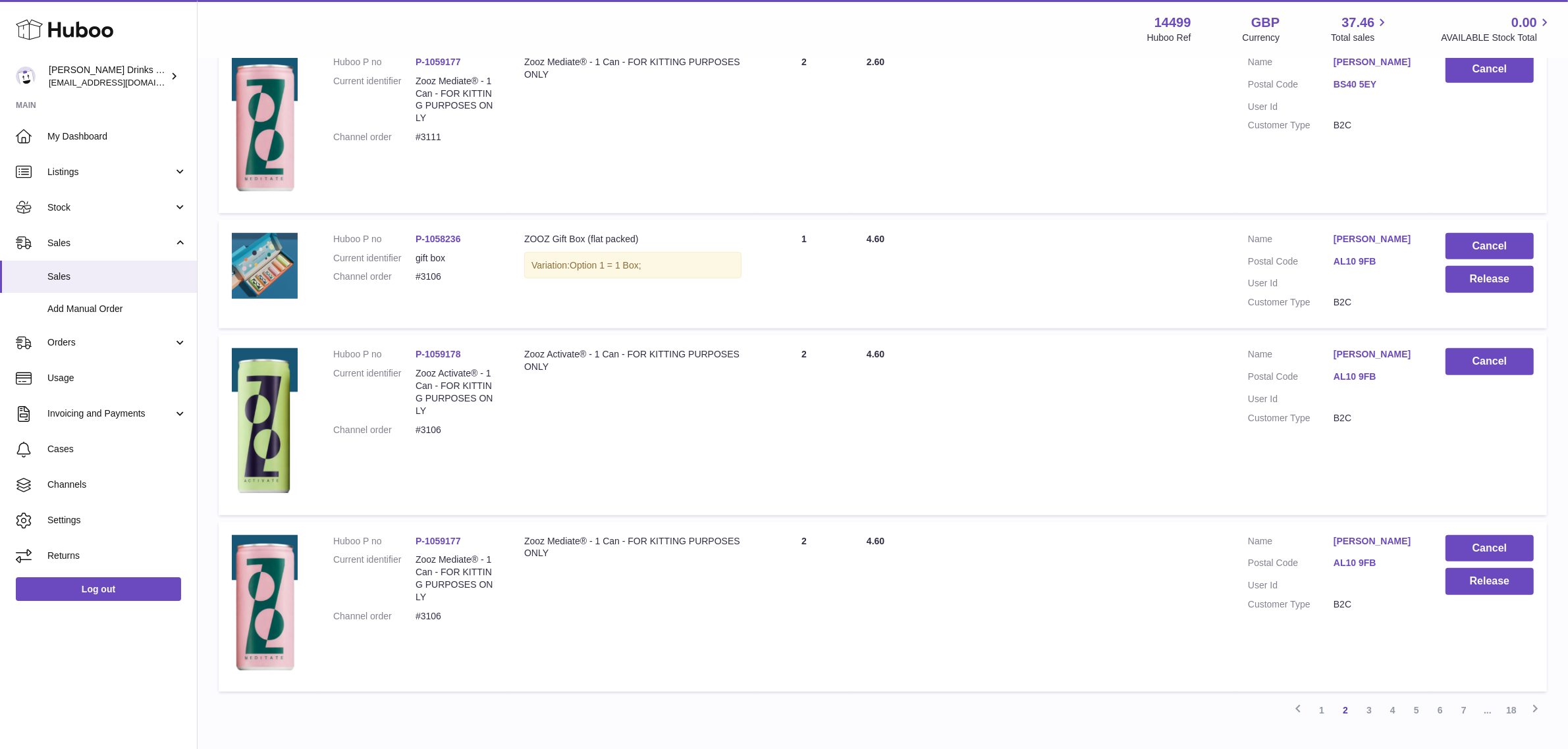
scroll to position [1211, 0]
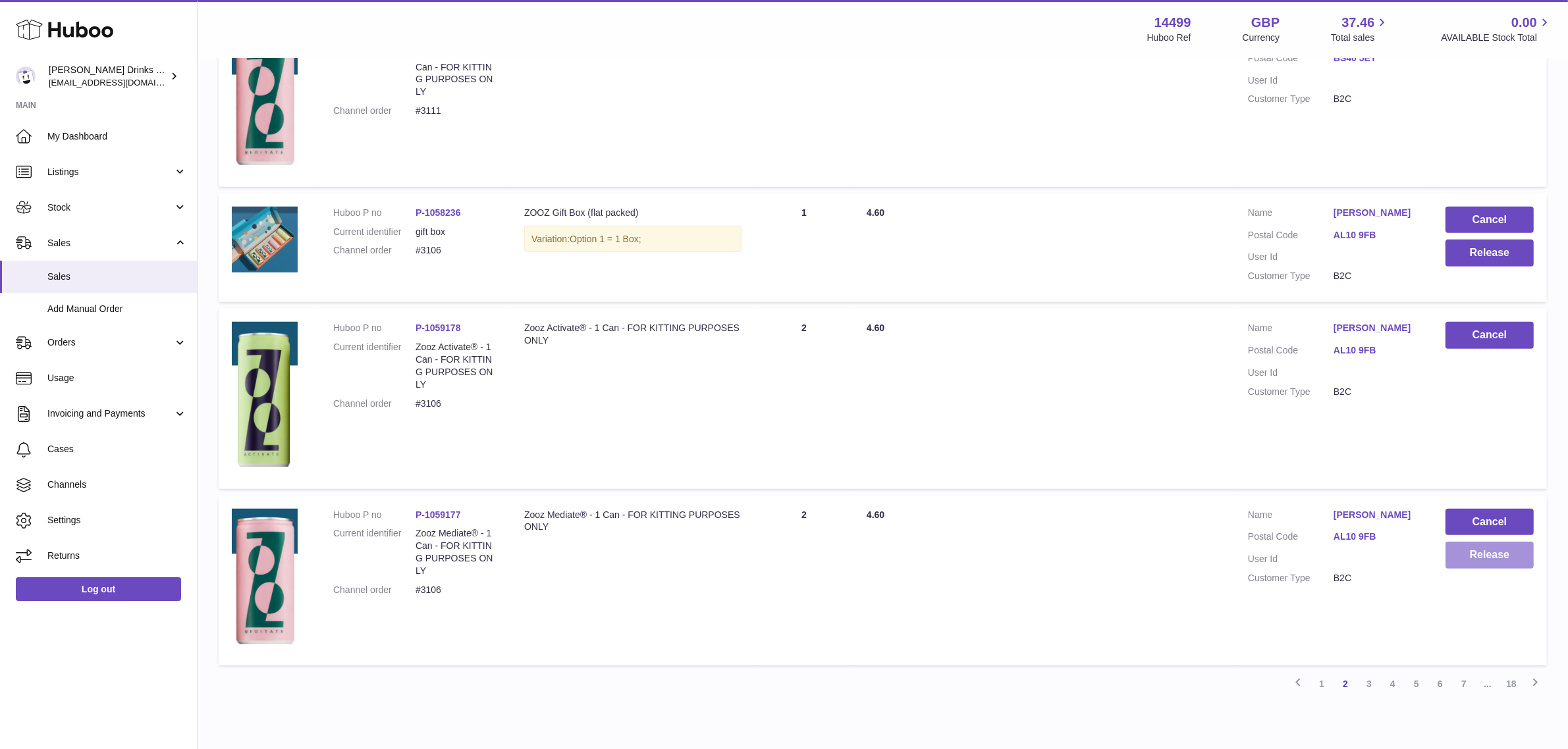
click at [1479, 569] on button "Release" at bounding box center [1489, 556] width 88 height 27
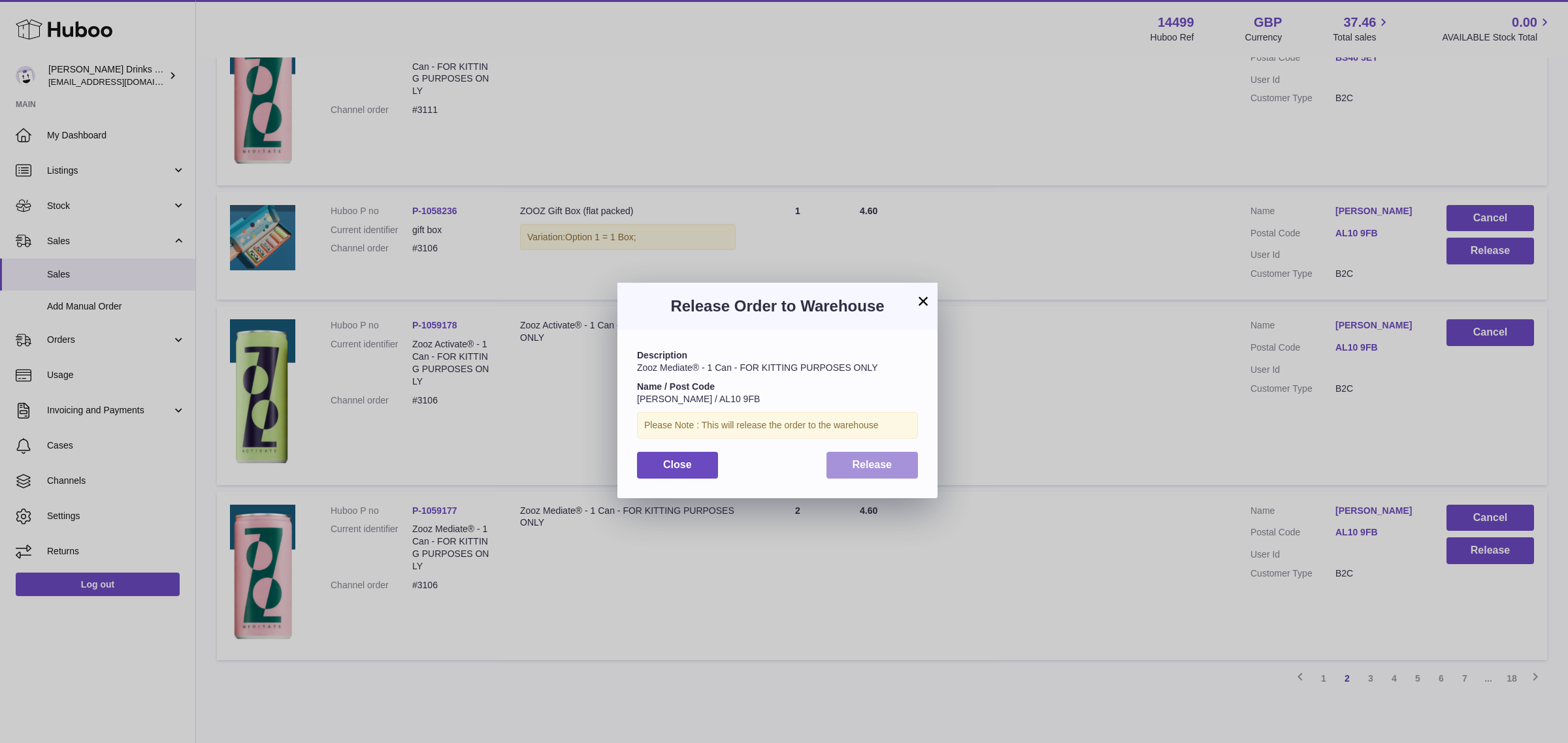
click at [896, 461] on button "Release" at bounding box center [873, 466] width 92 height 27
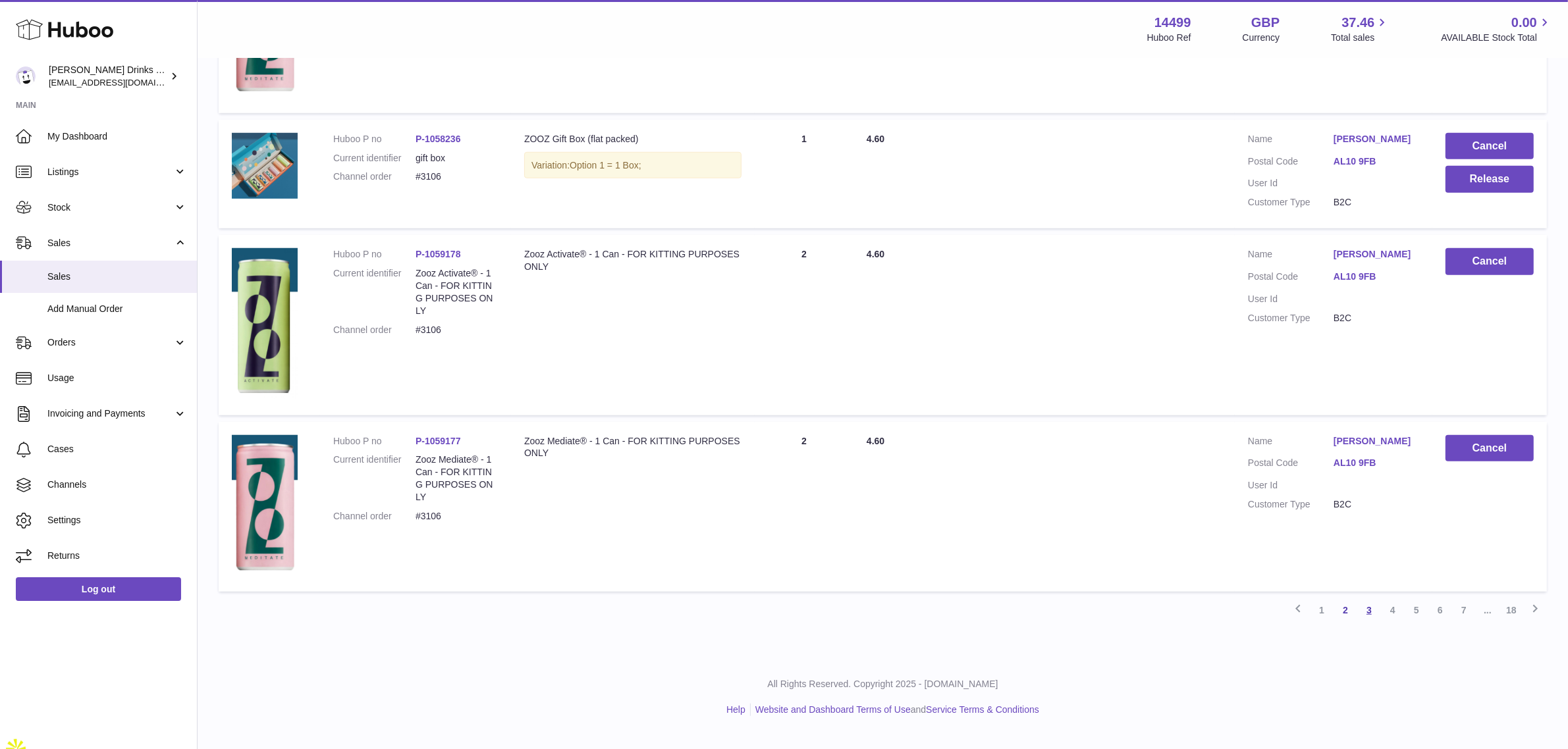
click at [1373, 622] on link "3" at bounding box center [1369, 610] width 24 height 24
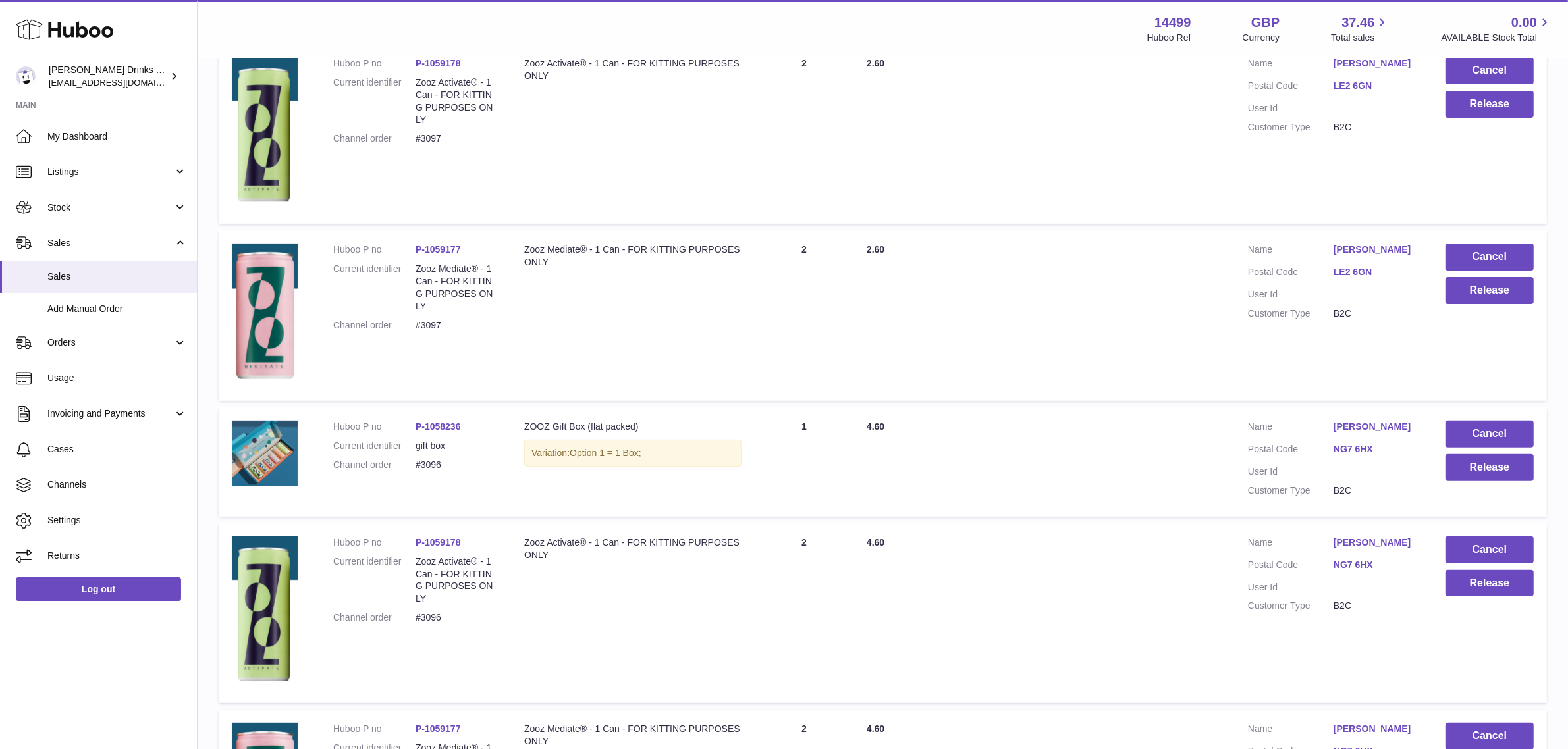
scroll to position [141, 0]
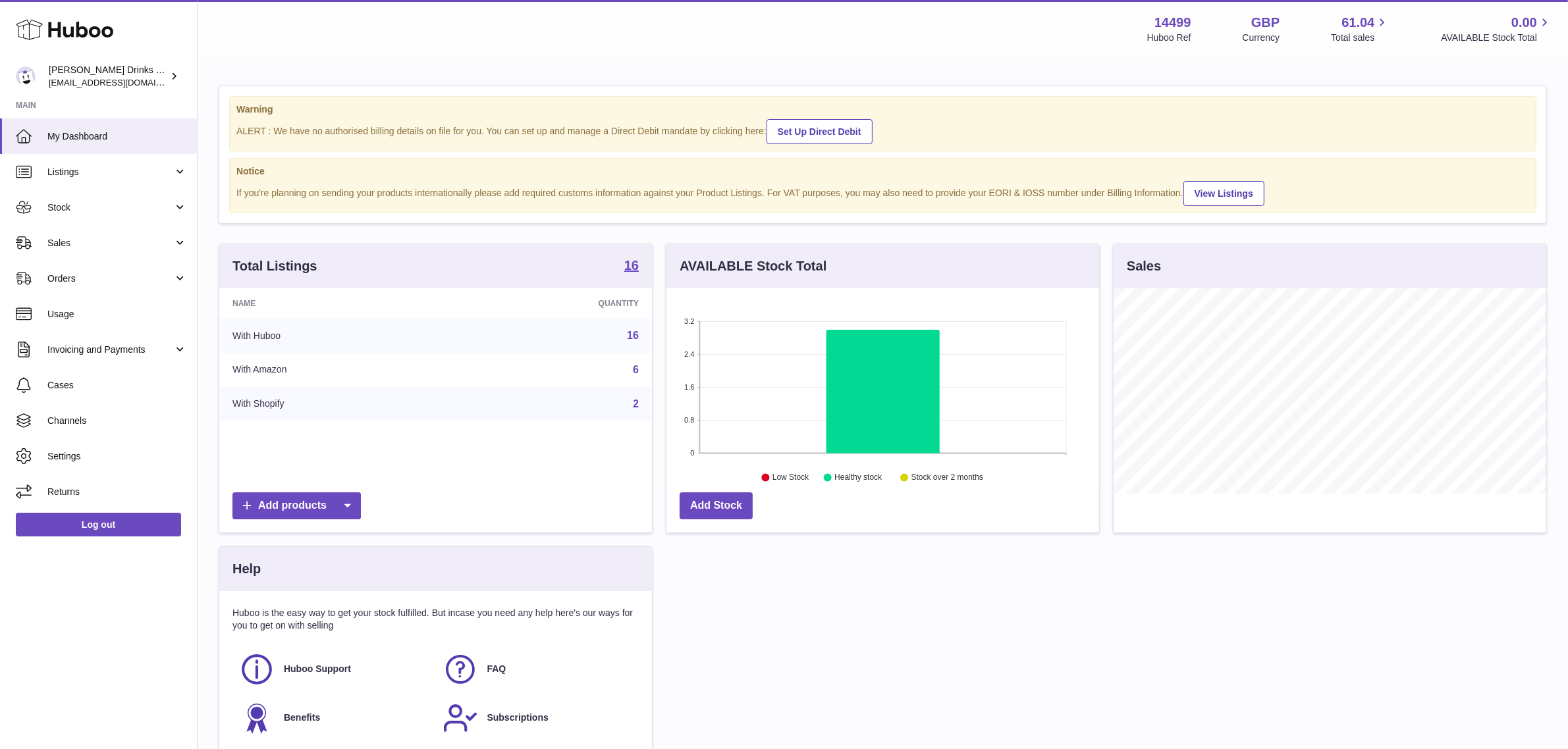
scroll to position [205, 433]
drag, startPoint x: 89, startPoint y: 275, endPoint x: 85, endPoint y: 300, distance: 25.3
click at [89, 275] on span "Orders" at bounding box center [110, 279] width 126 height 13
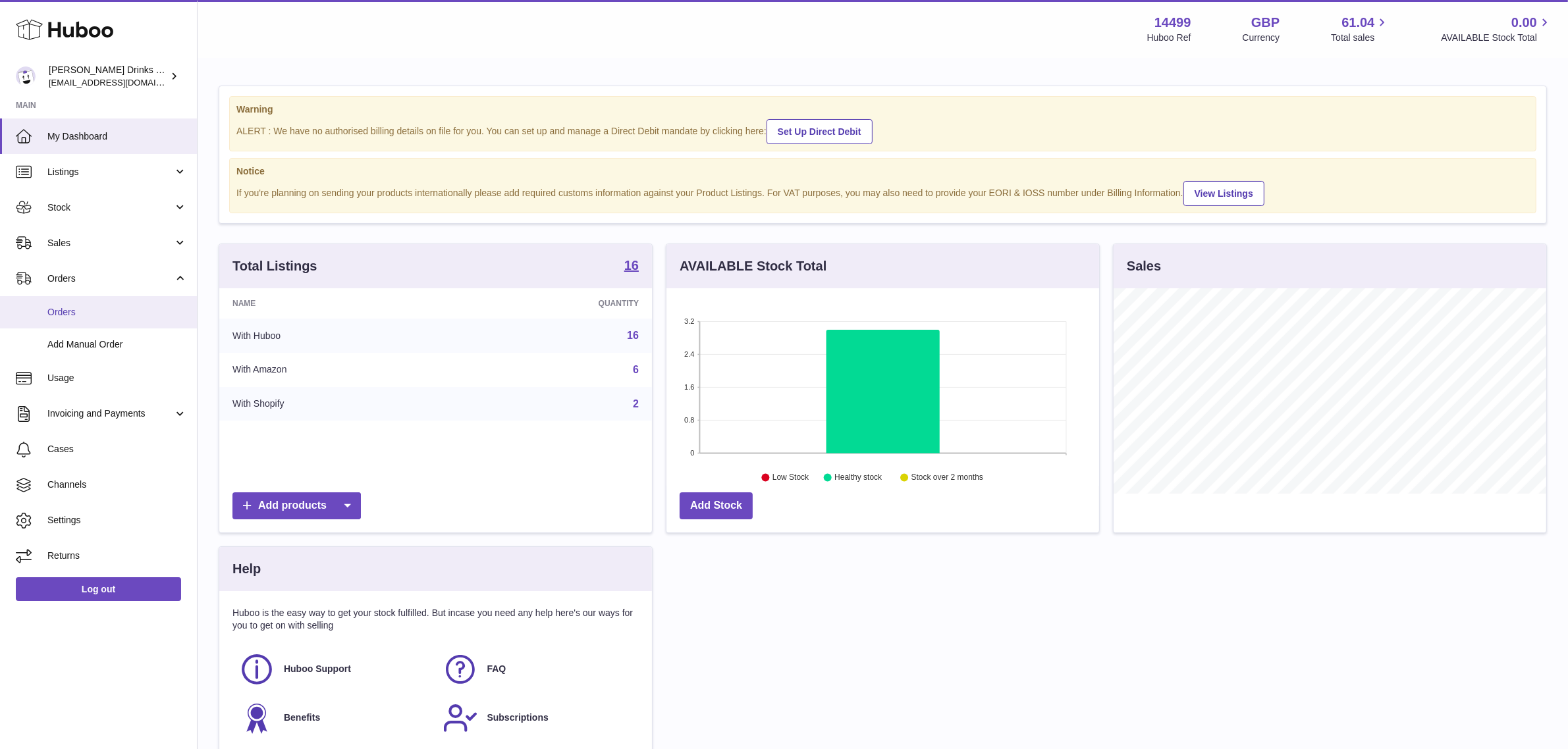
click at [85, 301] on link "Orders" at bounding box center [98, 313] width 197 height 33
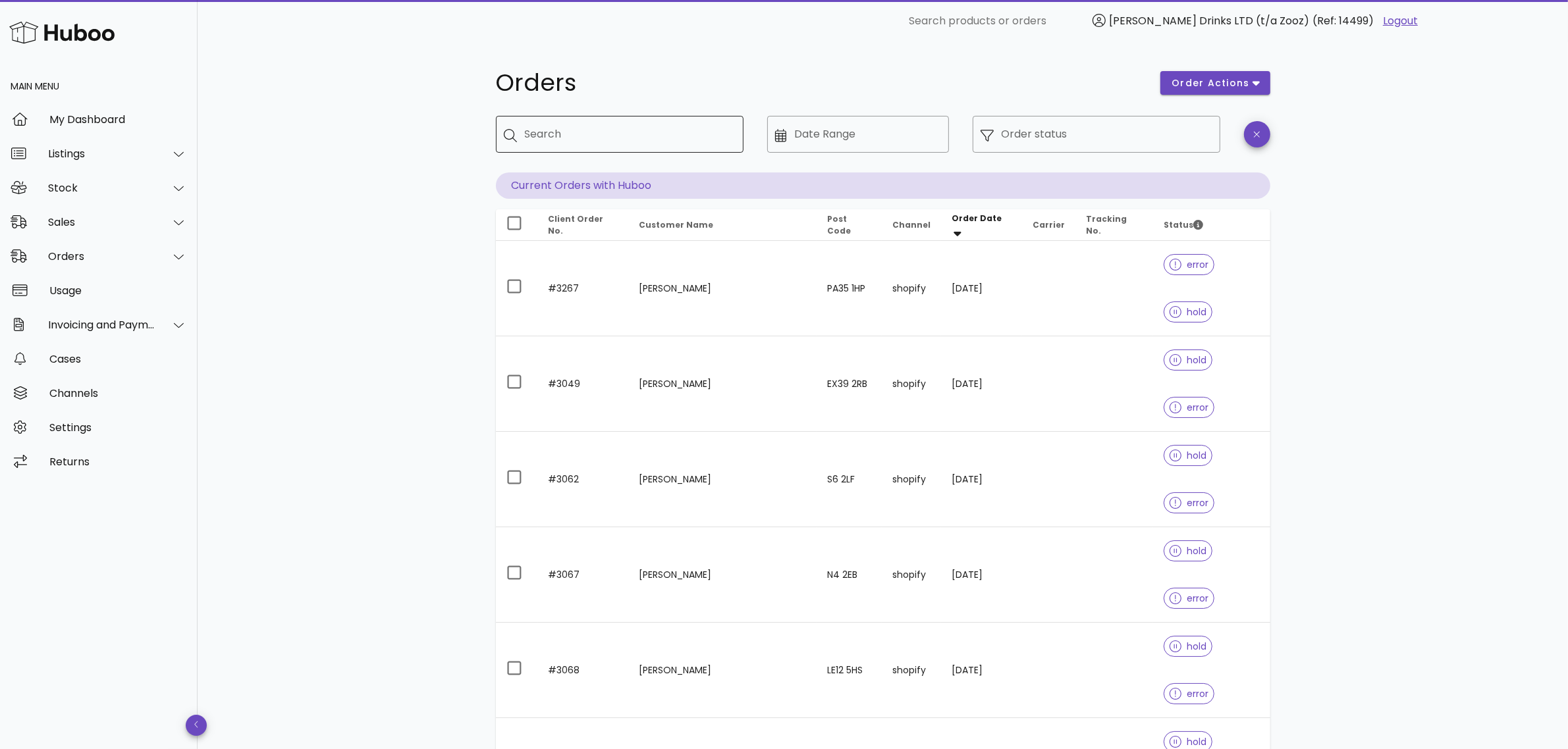
click at [629, 124] on input "Search" at bounding box center [628, 134] width 208 height 21
type input "****"
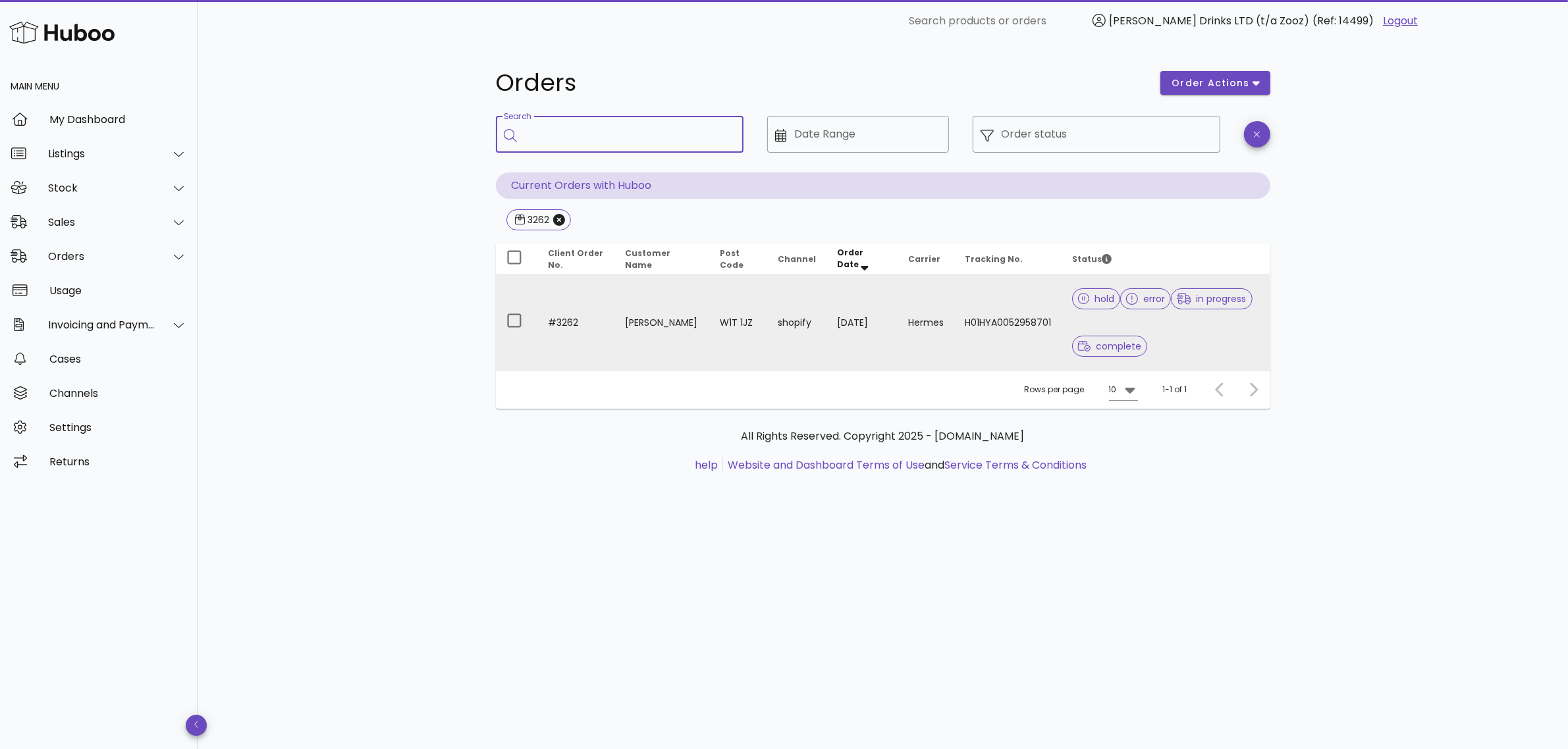
click at [739, 324] on td "W1T 1JZ" at bounding box center [738, 323] width 58 height 95
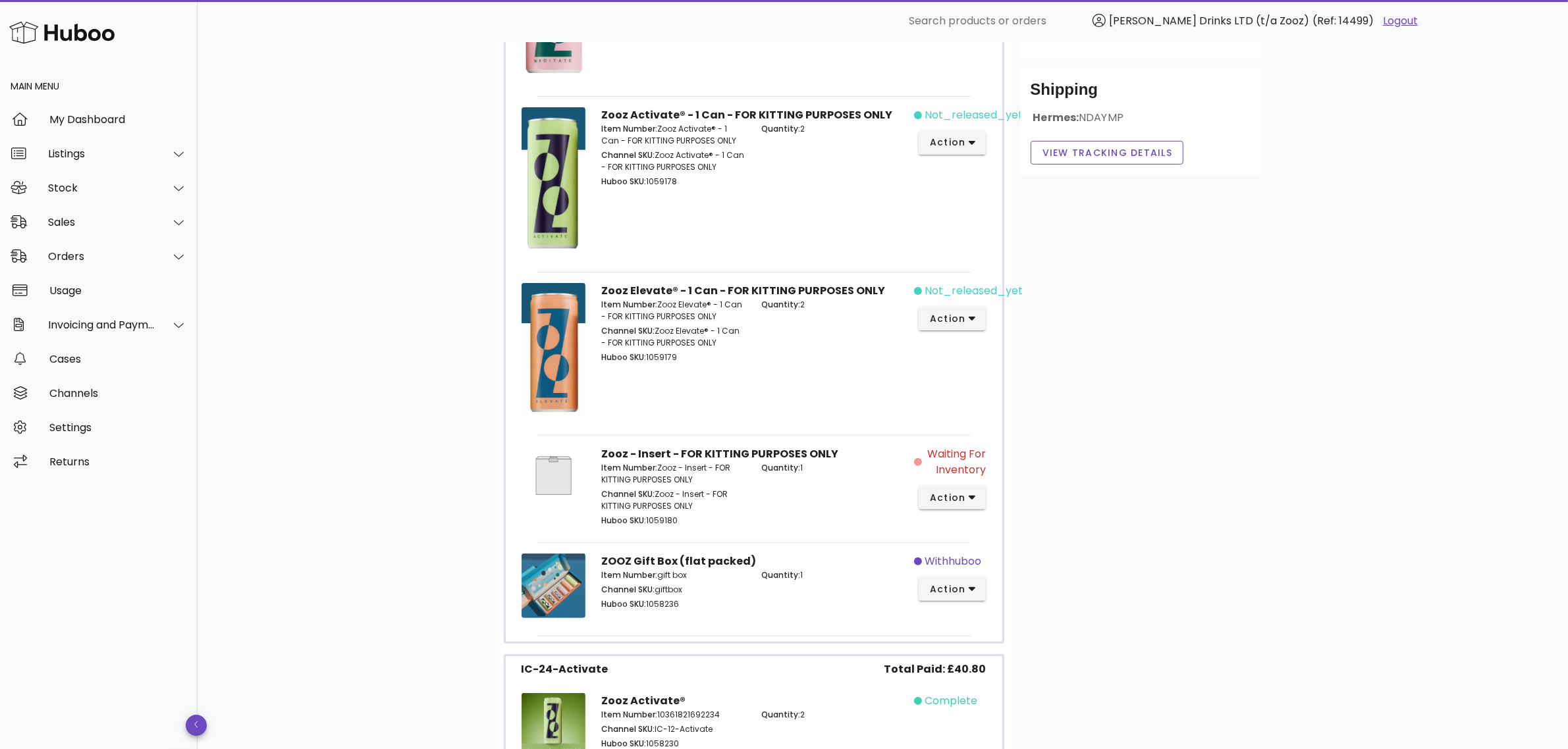
scroll to position [110, 0]
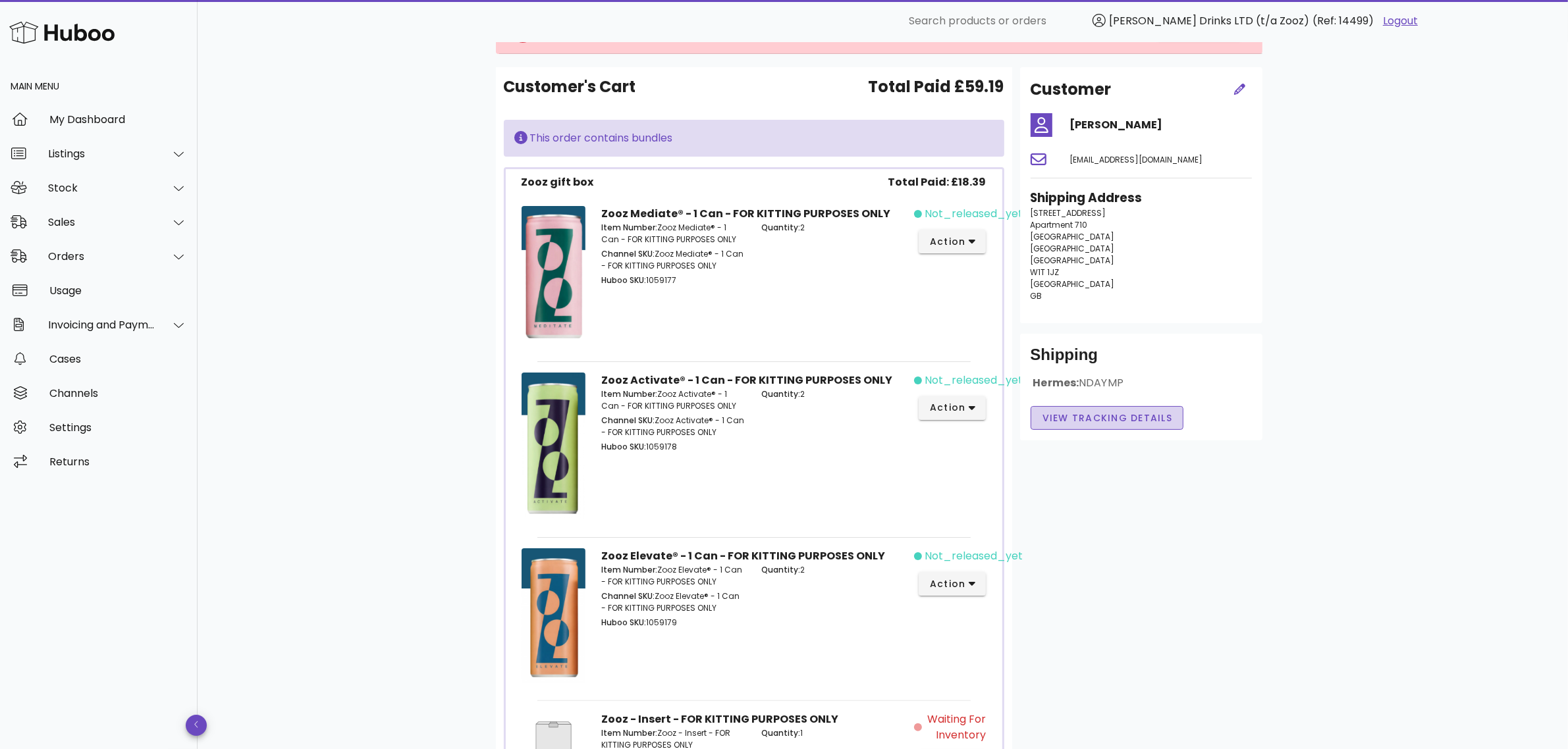
click at [1127, 412] on span "View Tracking details" at bounding box center [1107, 418] width 131 height 14
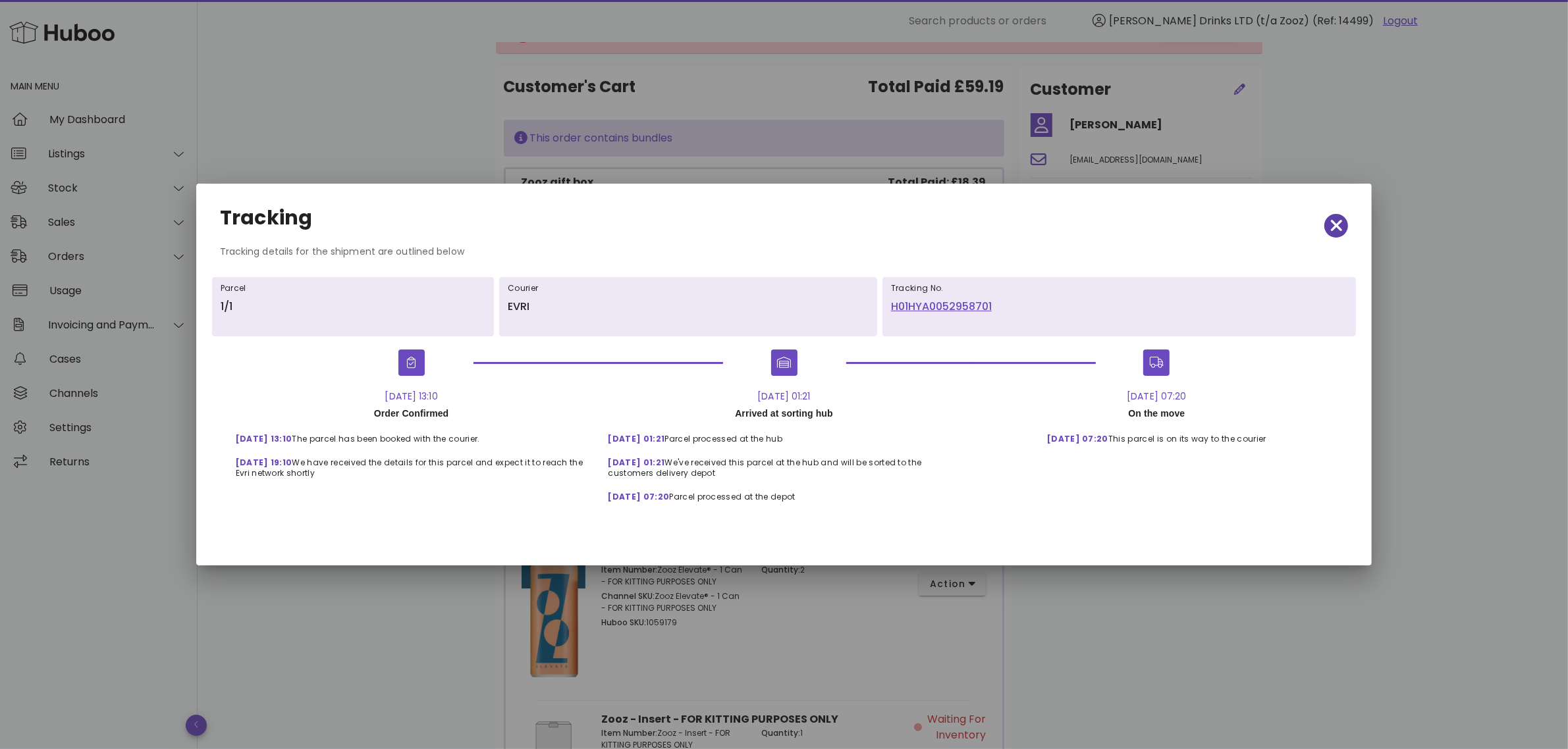
click at [1329, 215] on button "button" at bounding box center [1336, 226] width 24 height 24
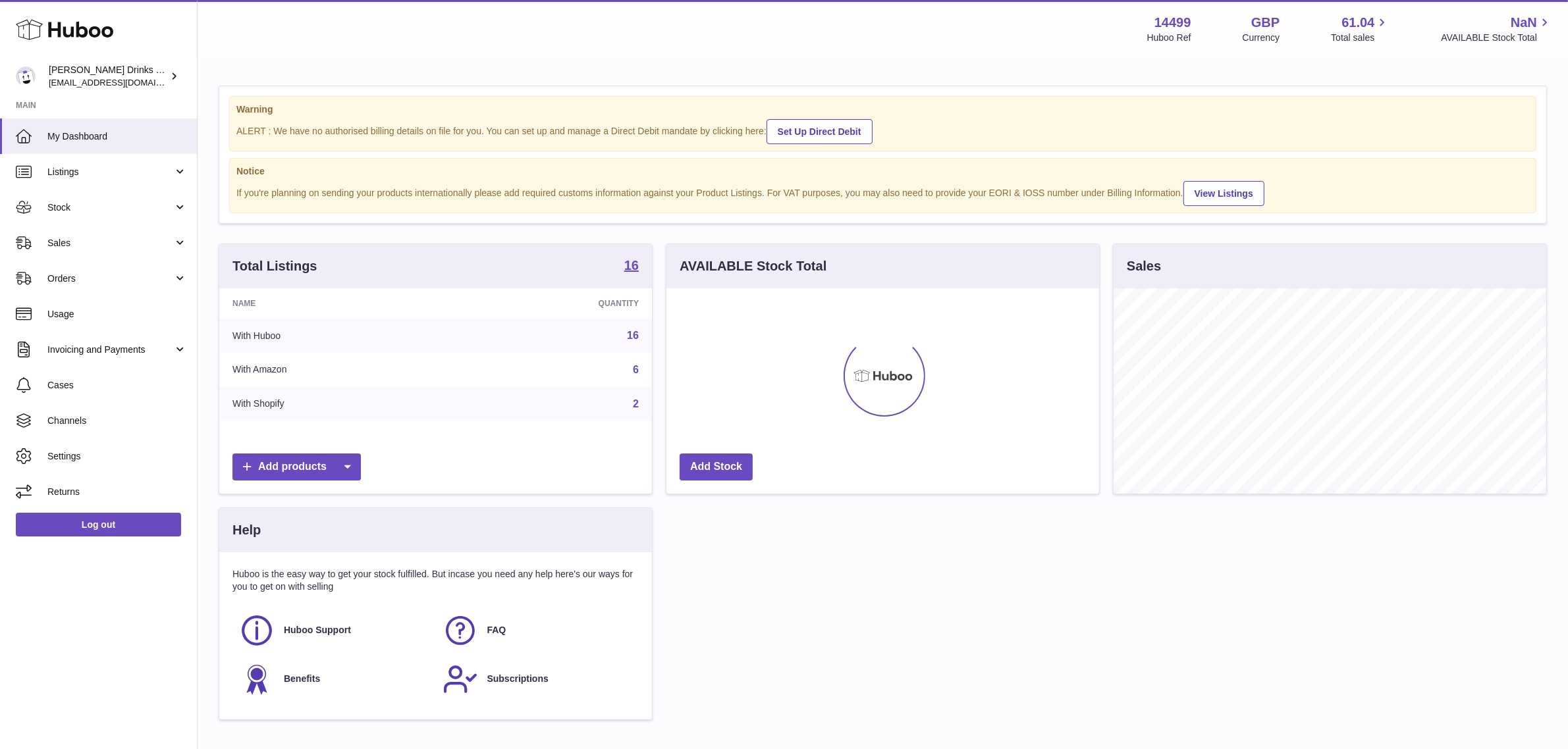
scroll to position [205, 433]
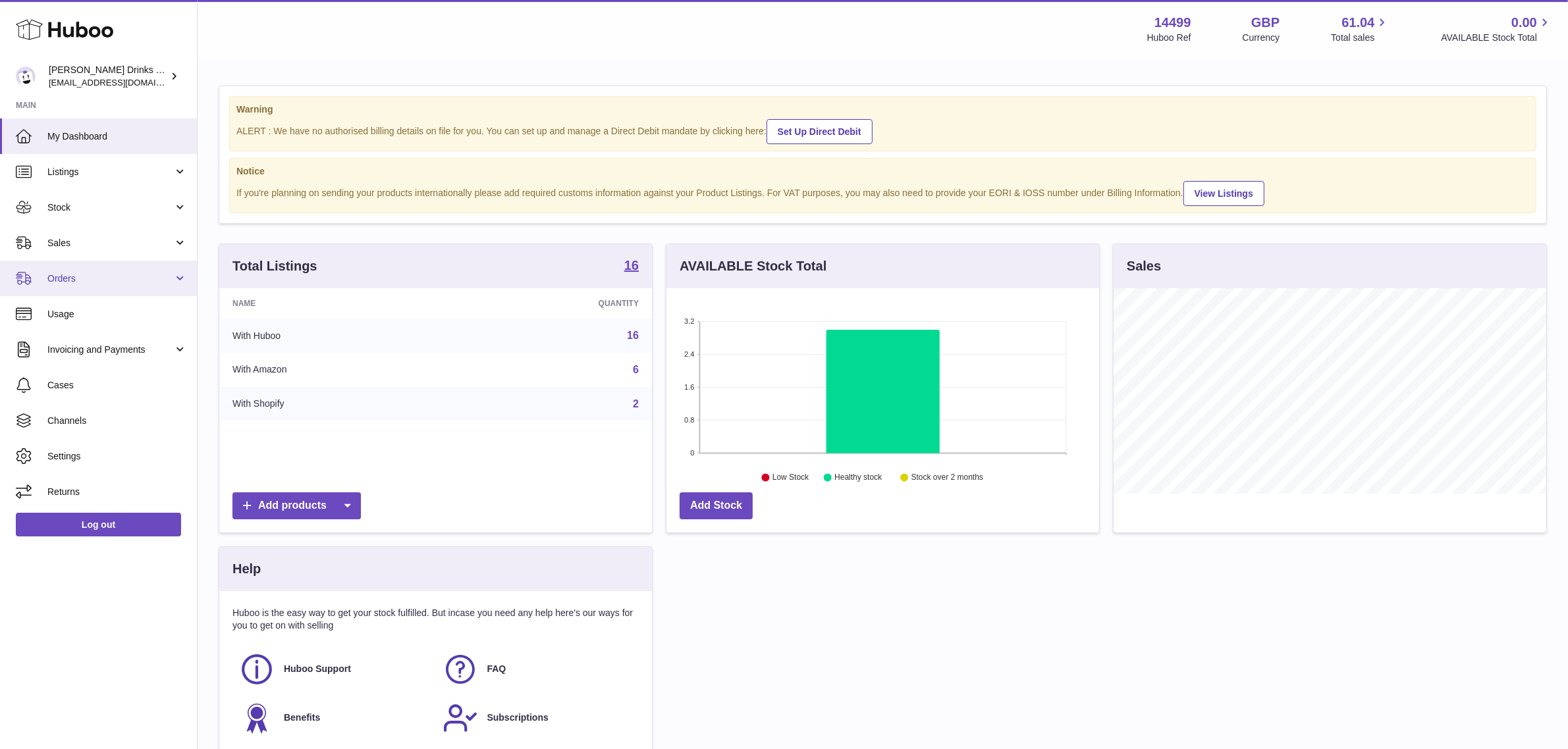
click at [64, 274] on span "Orders" at bounding box center [110, 279] width 126 height 13
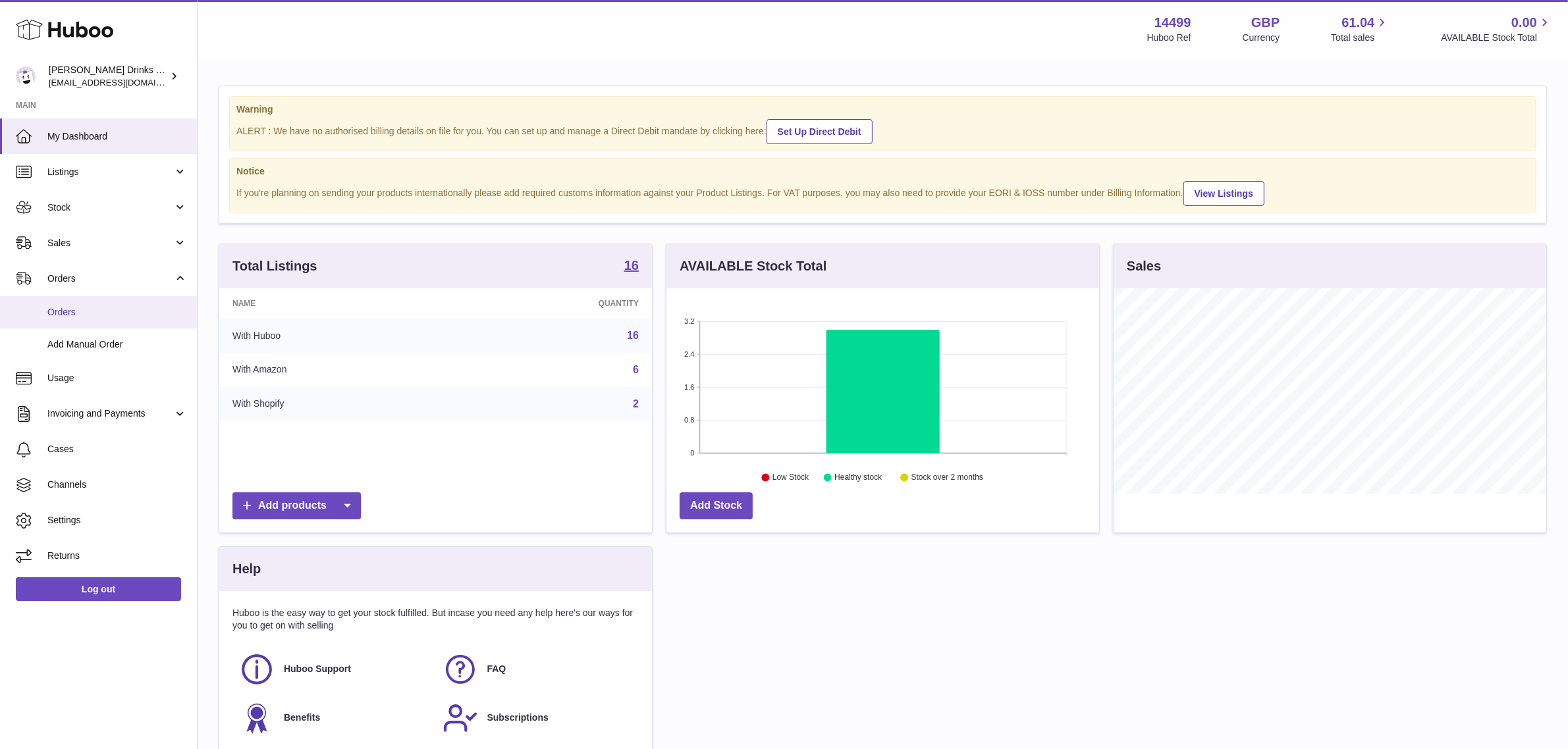
click at [97, 316] on span "Orders" at bounding box center [117, 313] width 140 height 13
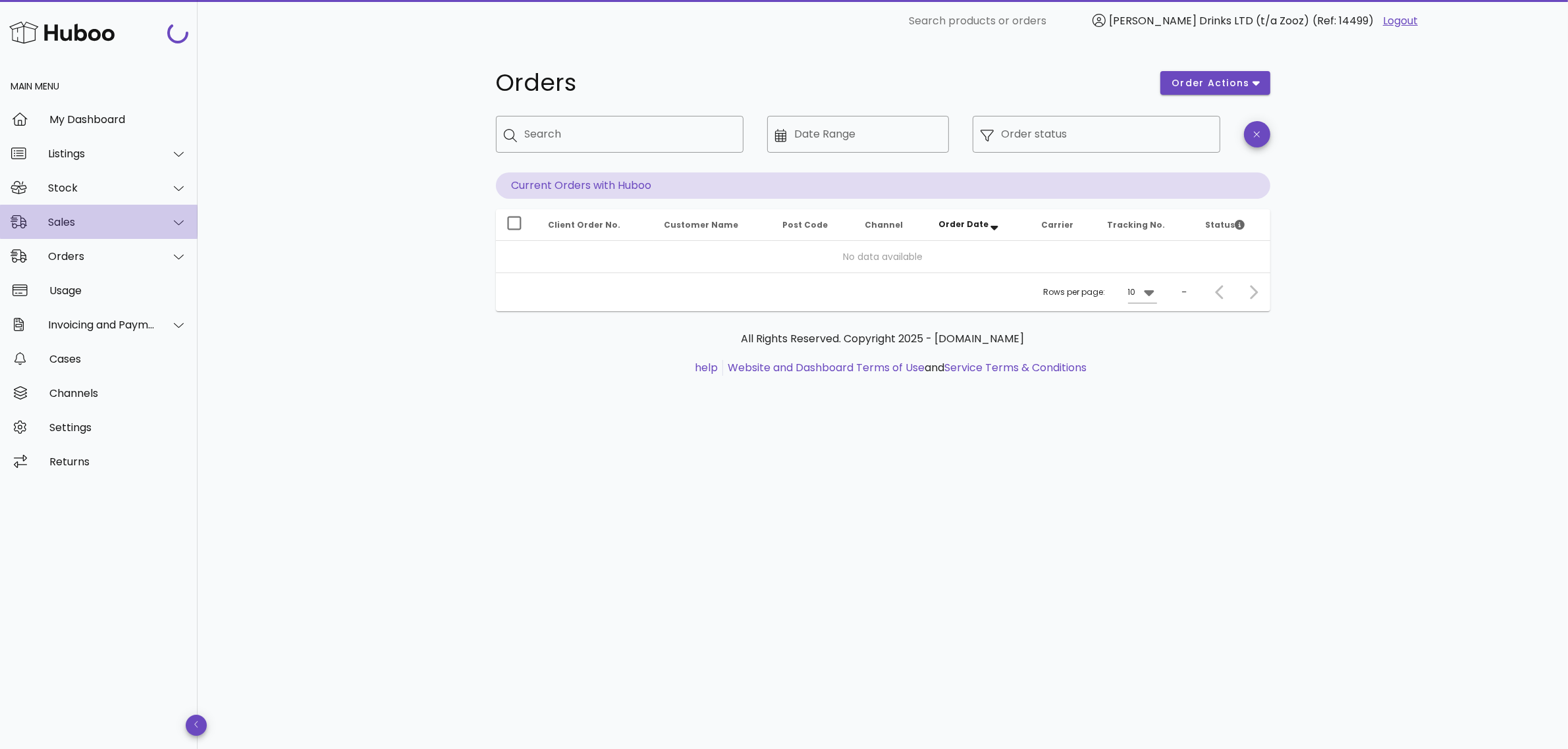
click at [109, 232] on div "Sales" at bounding box center [99, 222] width 198 height 34
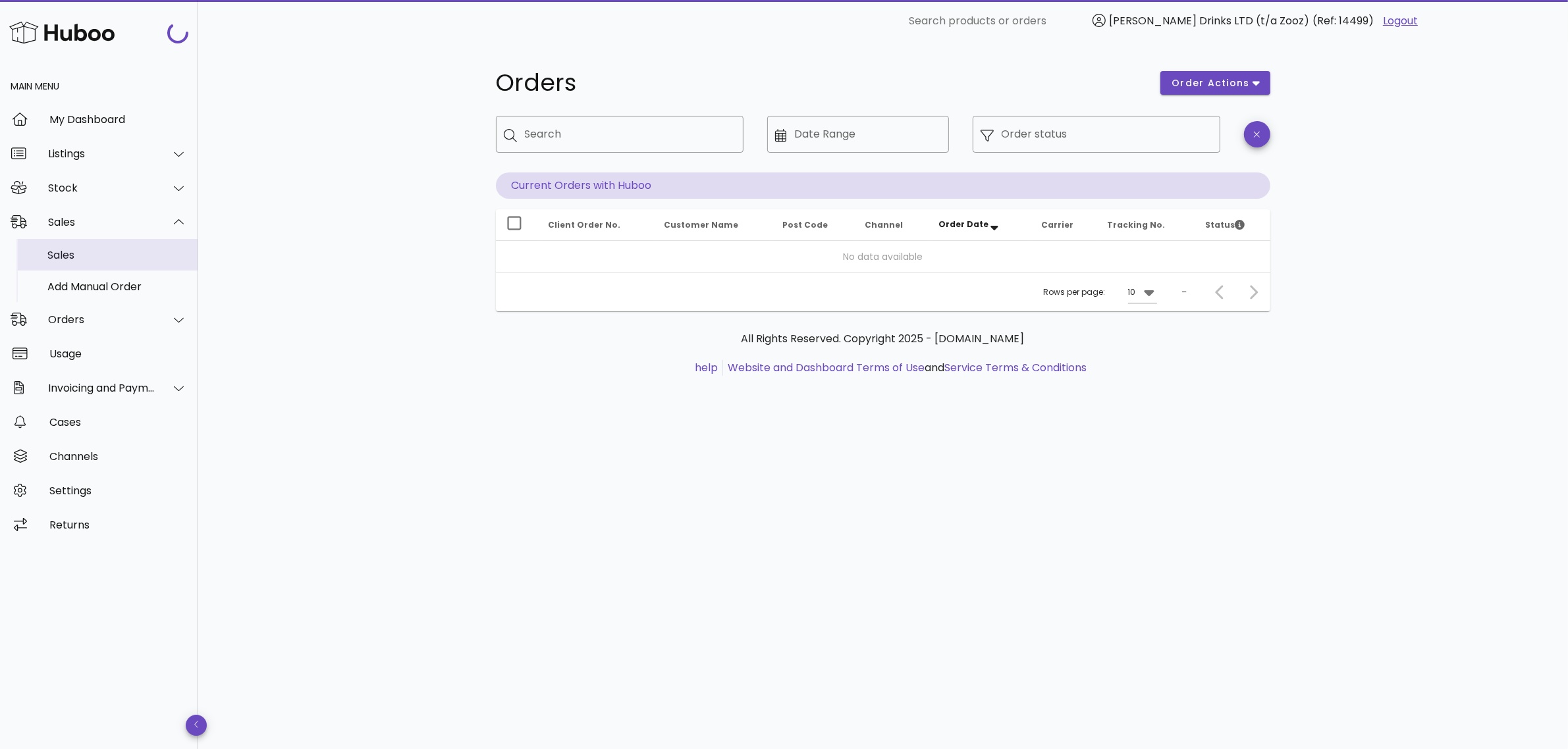
click at [105, 264] on div "Sales" at bounding box center [117, 255] width 140 height 28
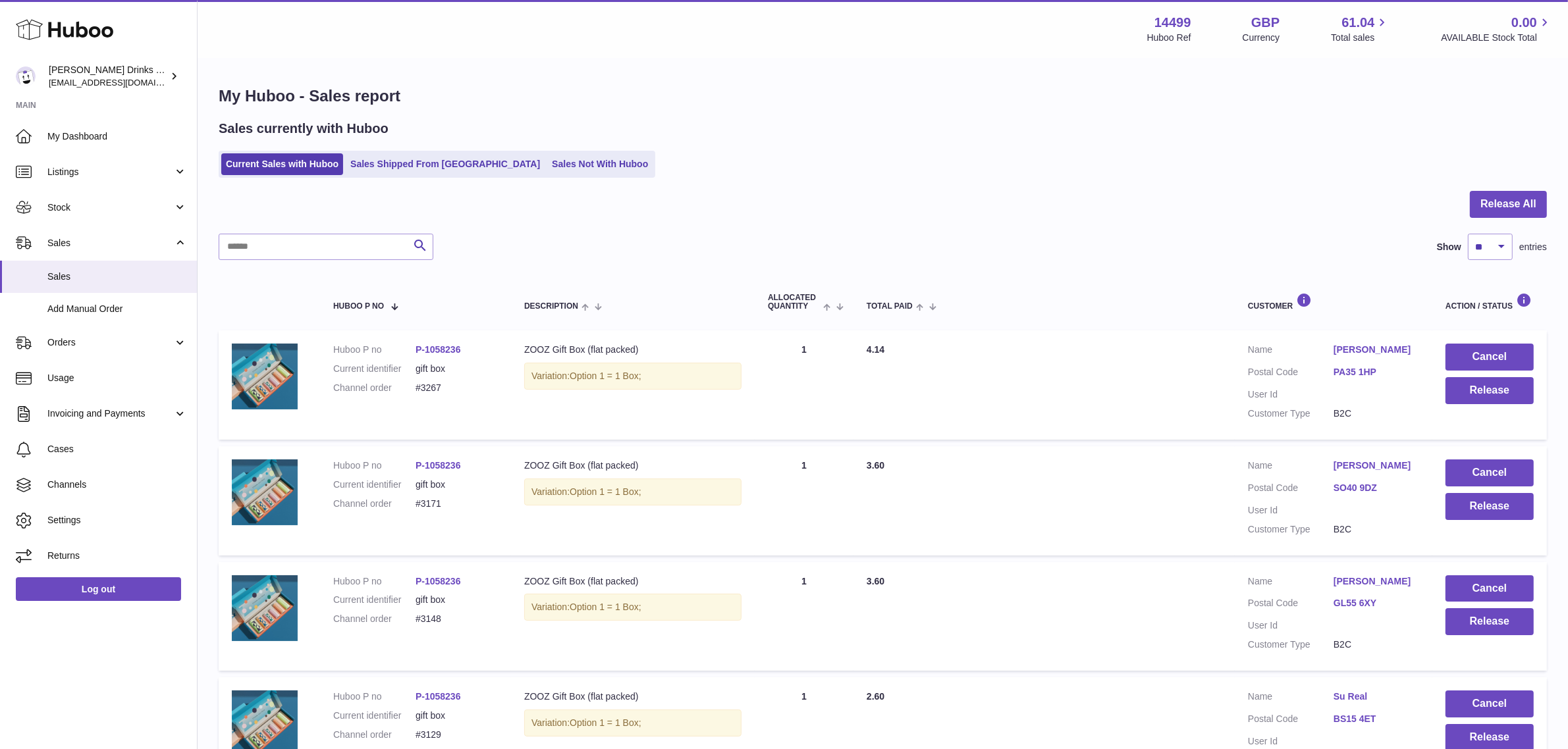
click at [606, 159] on div "Current Sales with Huboo Sales Shipped From [GEOGRAPHIC_DATA] Sales Not With Hu…" at bounding box center [882, 164] width 1329 height 27
click at [571, 159] on link "Sales Not With Huboo" at bounding box center [599, 164] width 105 height 22
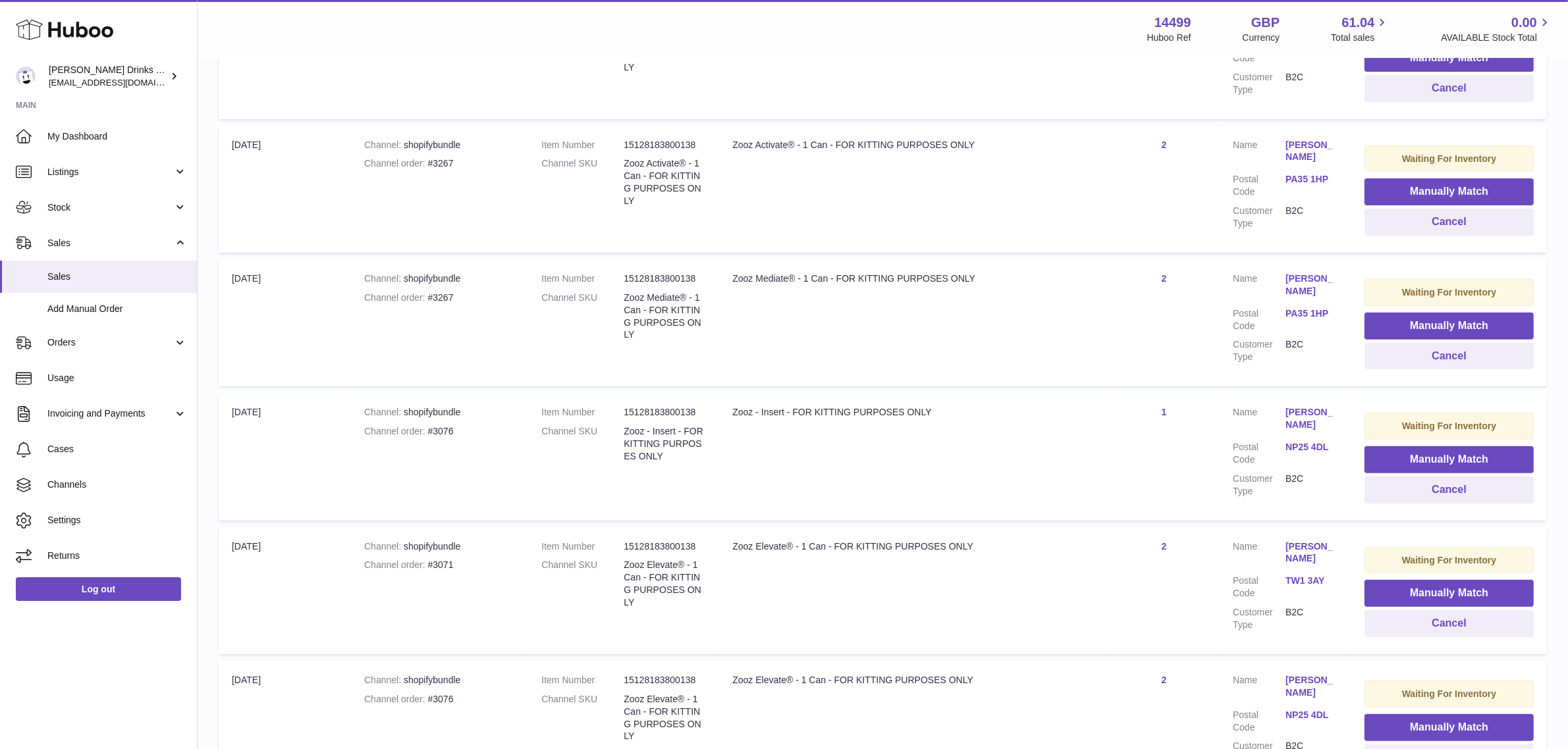
scroll to position [576, 0]
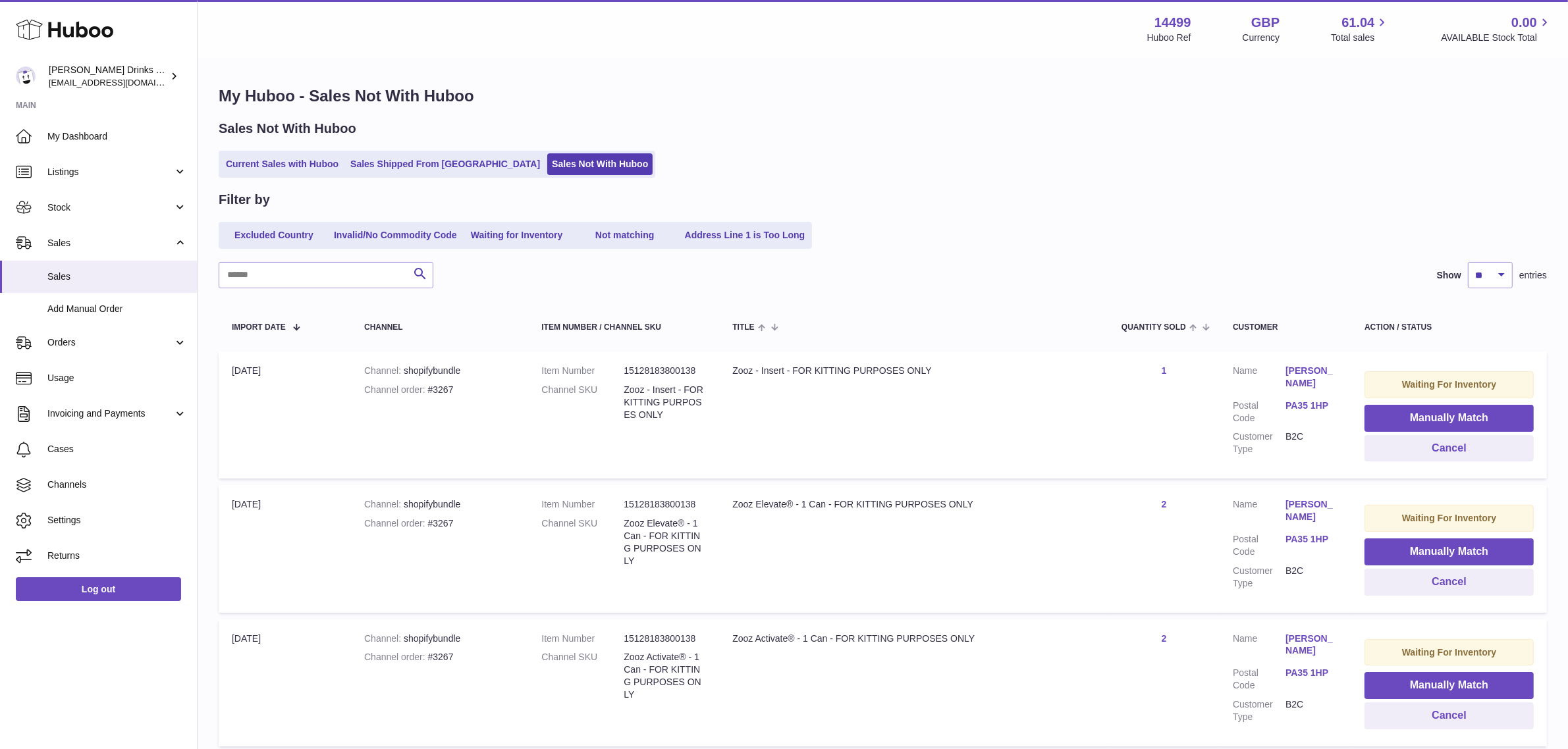
click at [295, 176] on ul "Current Sales with Huboo Sales Shipped From [GEOGRAPHIC_DATA] Sales Not With Hu…" at bounding box center [436, 164] width 436 height 27
click at [293, 166] on link "Current Sales with Huboo" at bounding box center [282, 164] width 122 height 22
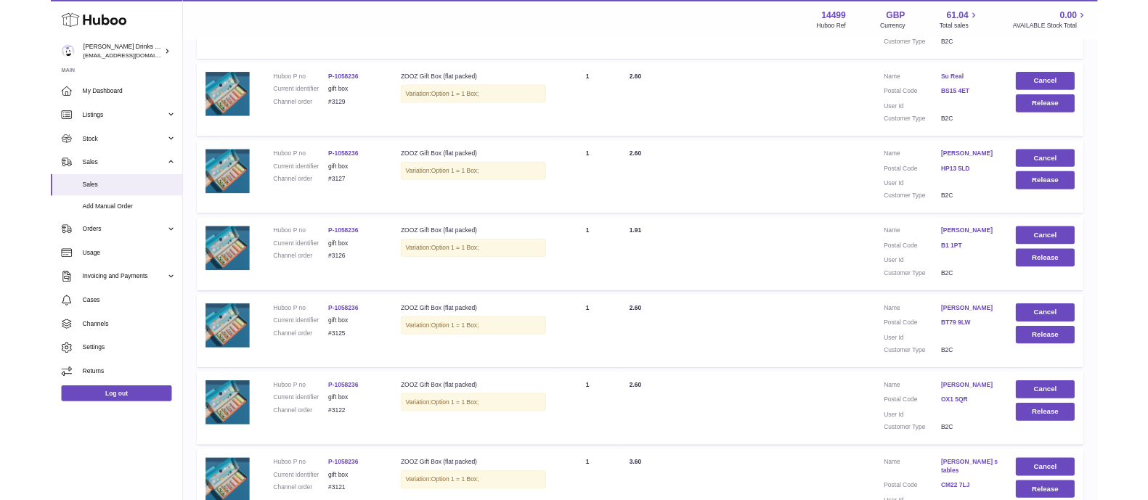
scroll to position [642, 0]
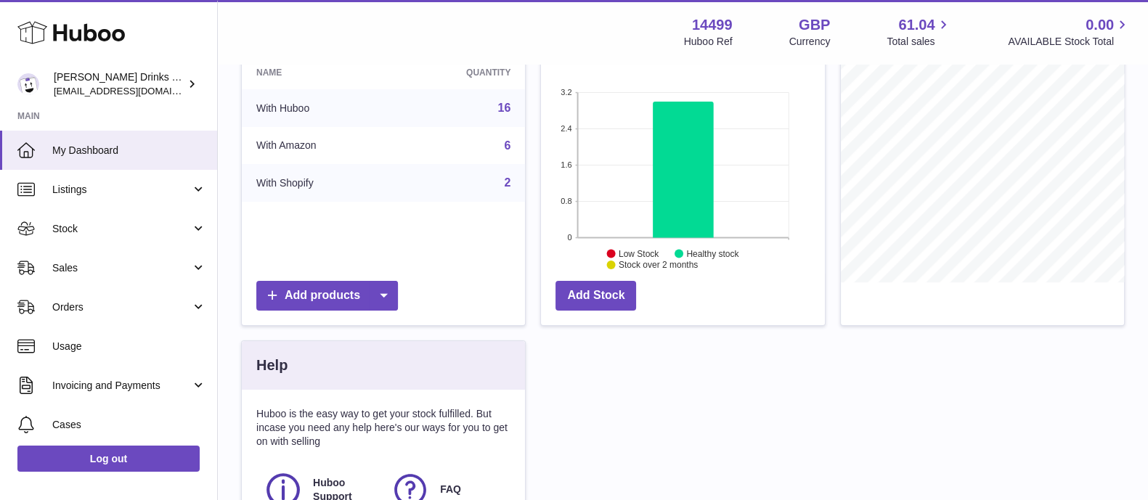
scroll to position [279, 0]
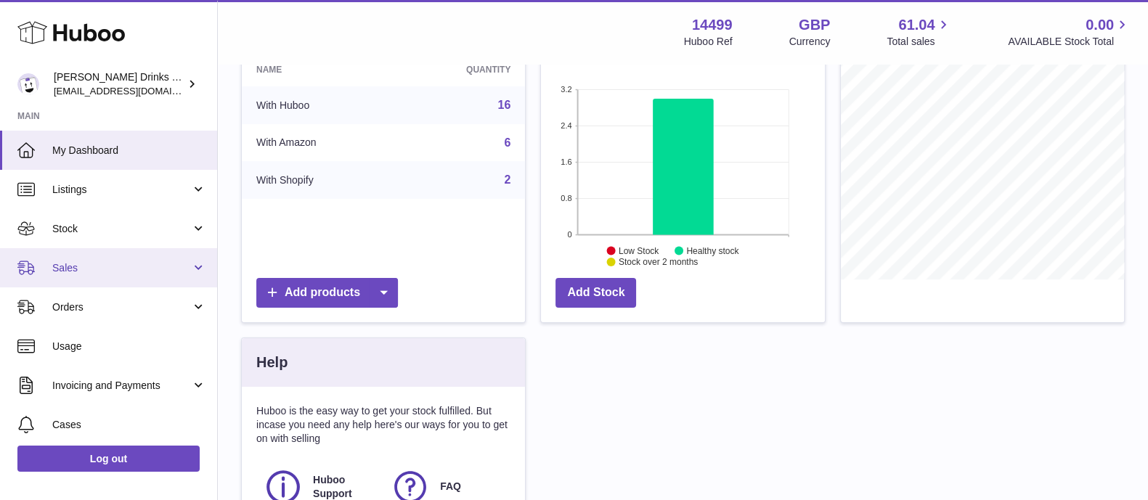
click at [118, 274] on link "Sales" at bounding box center [108, 267] width 217 height 39
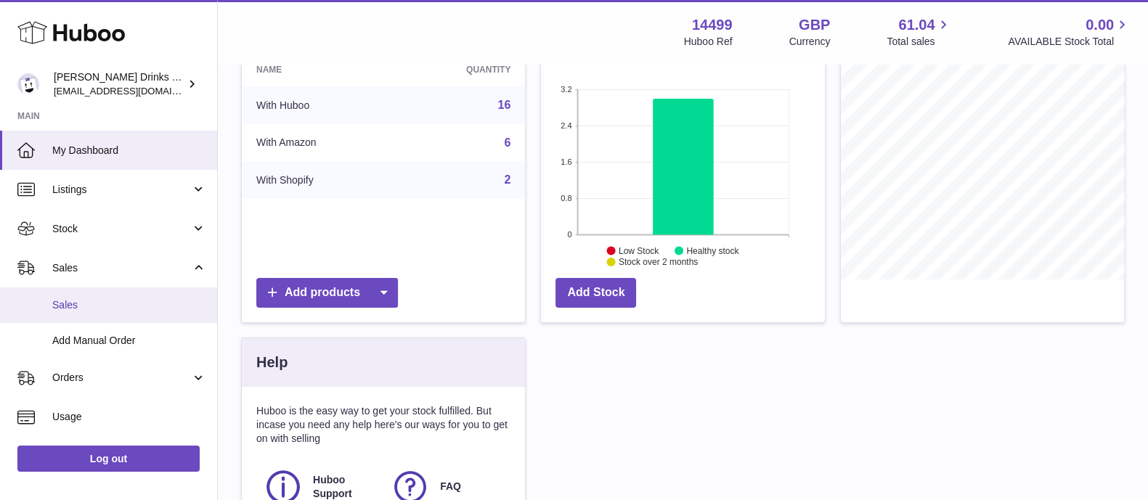
click at [123, 292] on link "Sales" at bounding box center [108, 306] width 217 height 36
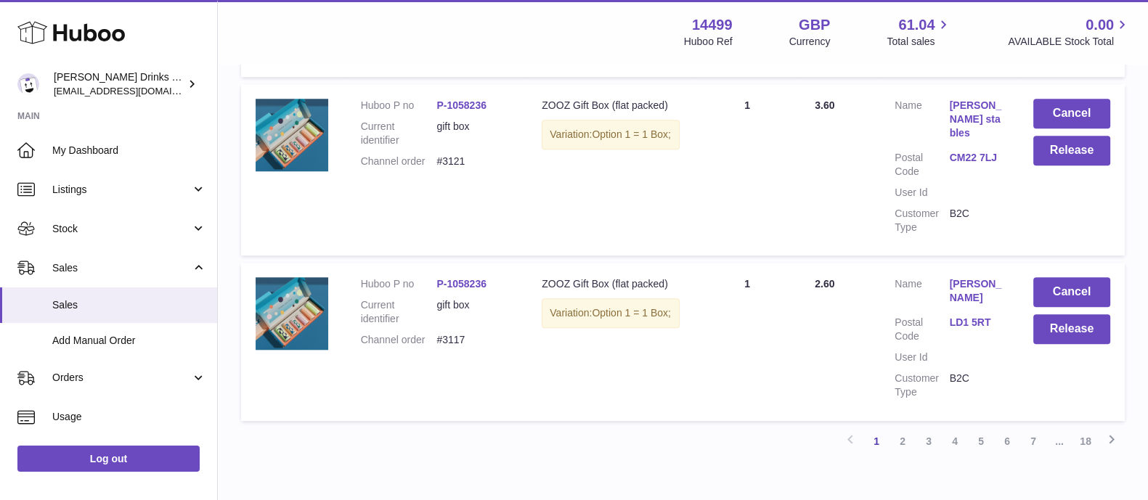
scroll to position [1680, 0]
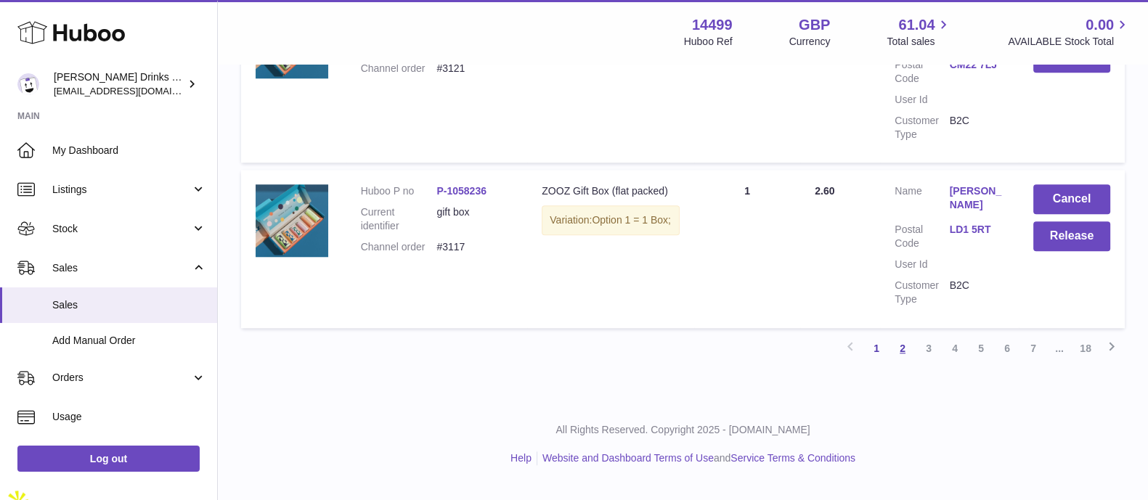
click at [913, 362] on link "2" at bounding box center [903, 348] width 26 height 26
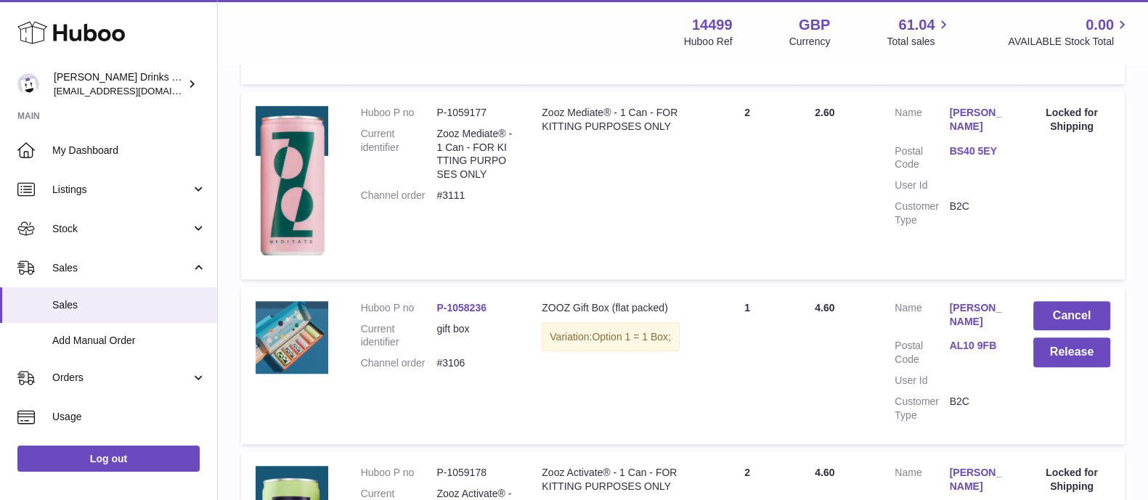
scroll to position [1864, 0]
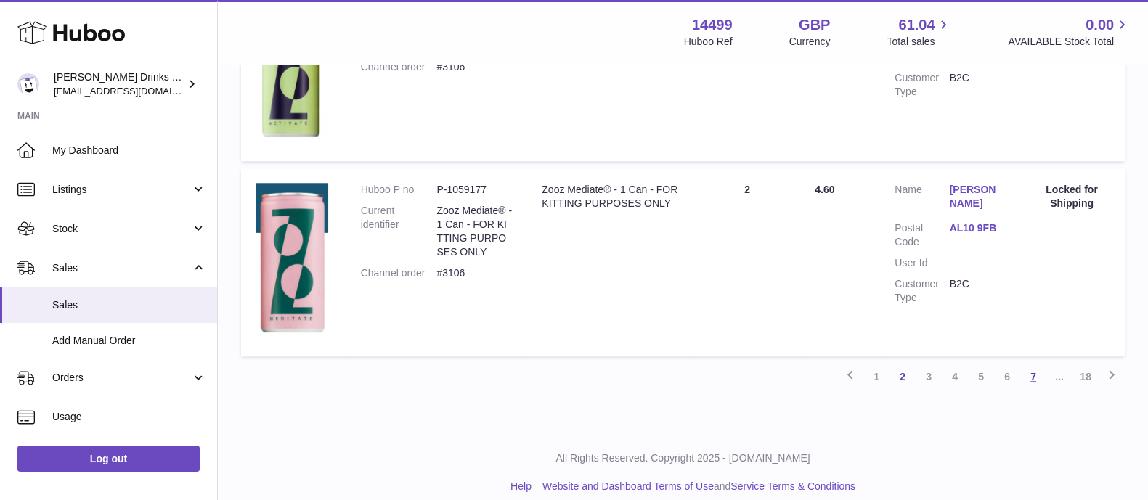
click at [1030, 365] on link "7" at bounding box center [1033, 377] width 26 height 26
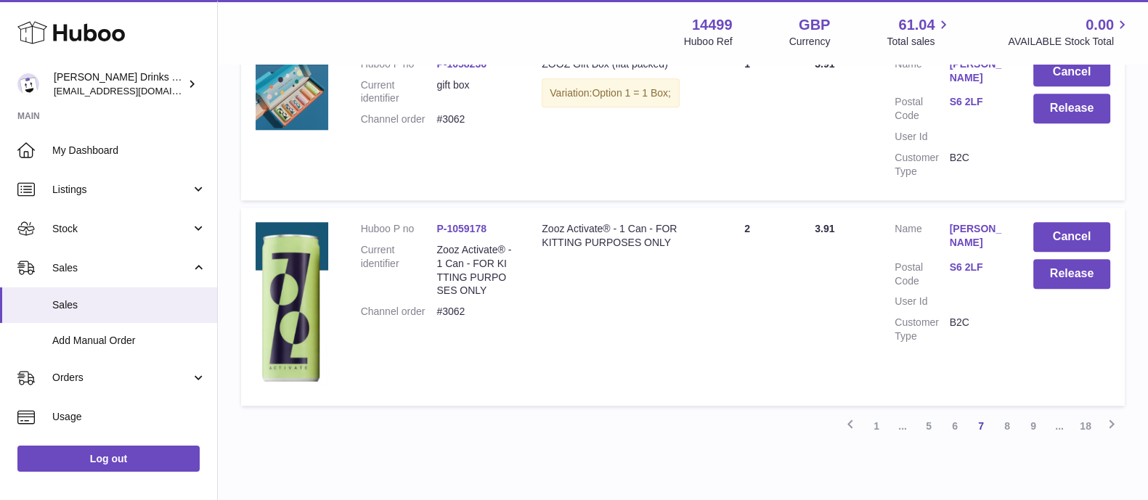
scroll to position [1905, 0]
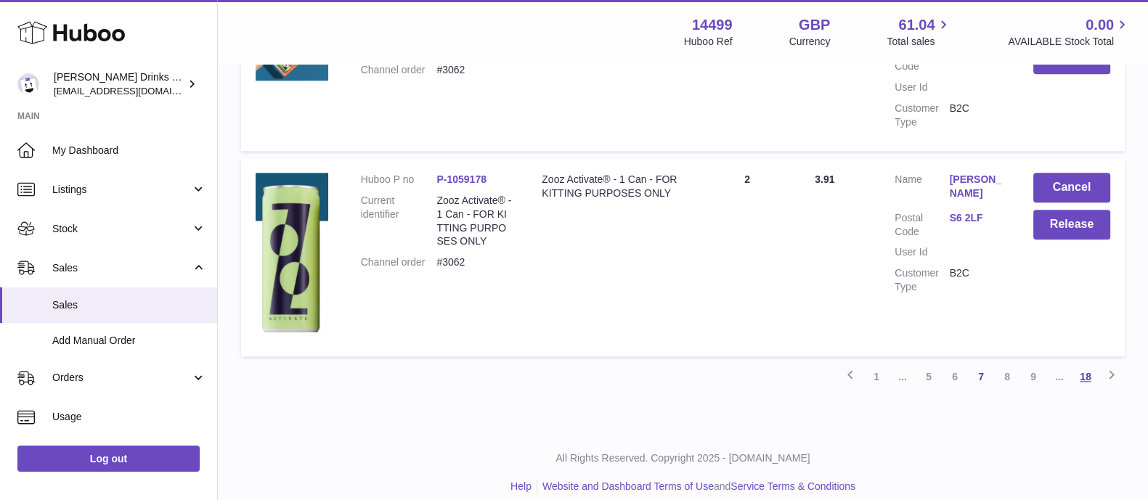
click at [1085, 364] on link "18" at bounding box center [1086, 377] width 26 height 26
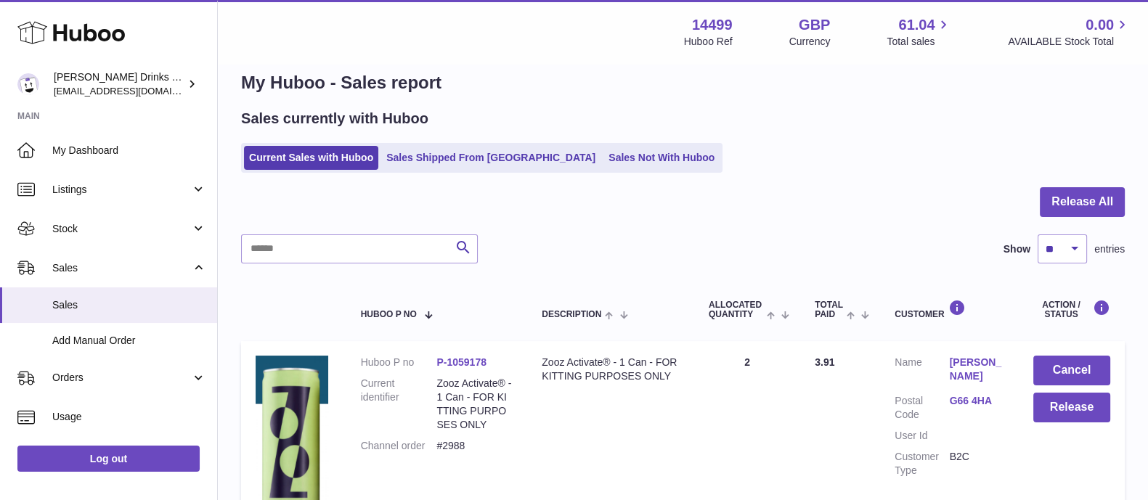
scroll to position [14, 0]
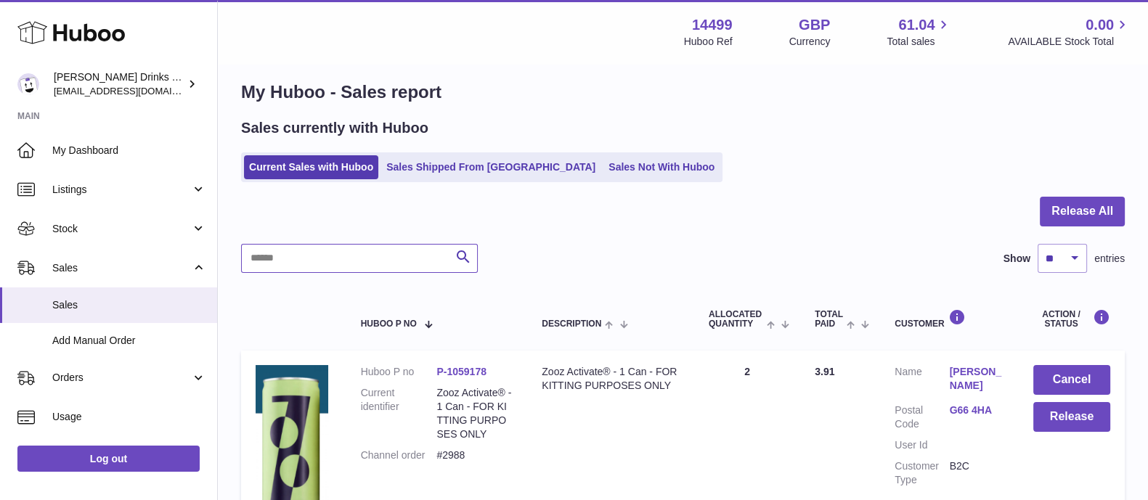
click at [343, 260] on input "text" at bounding box center [359, 258] width 237 height 29
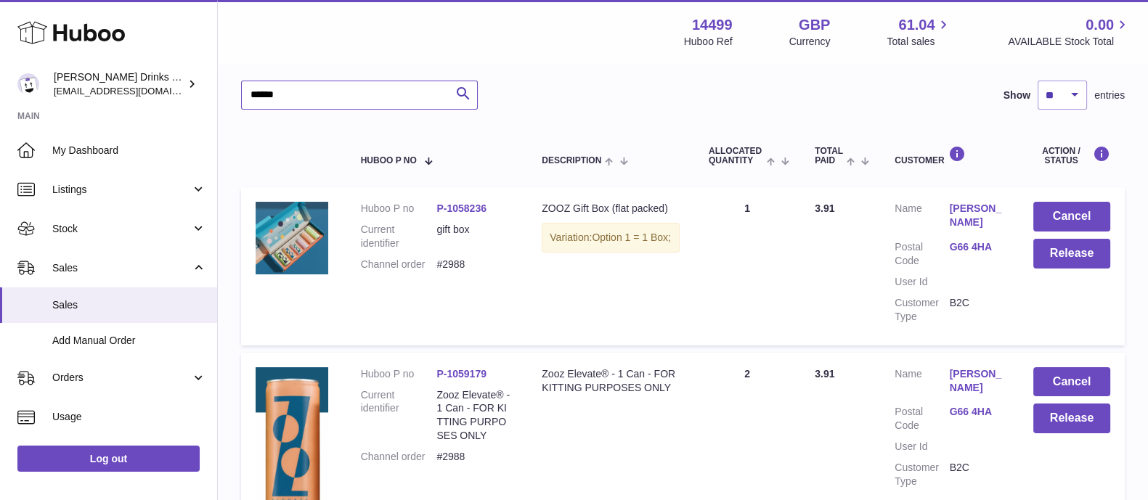
scroll to position [174, 0]
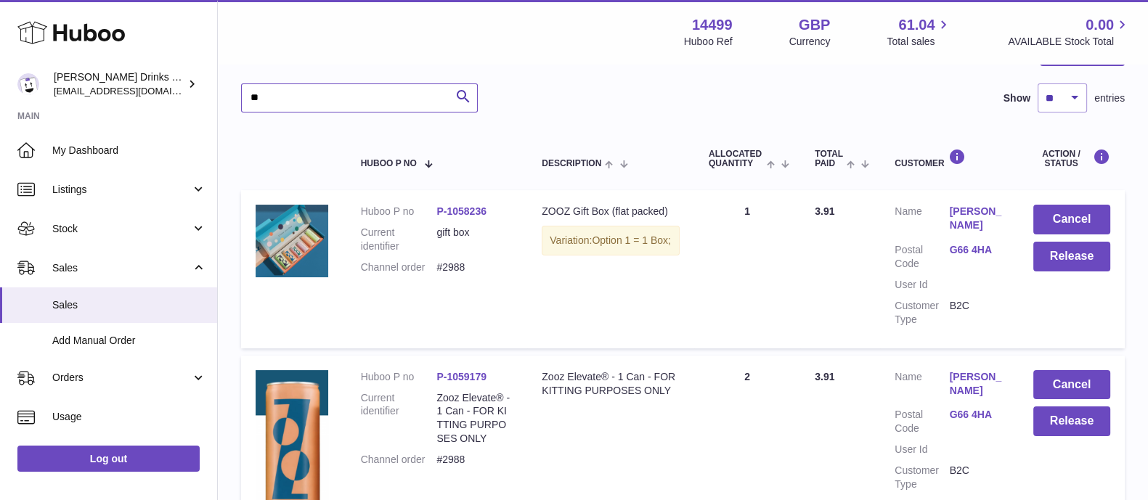
type input "*"
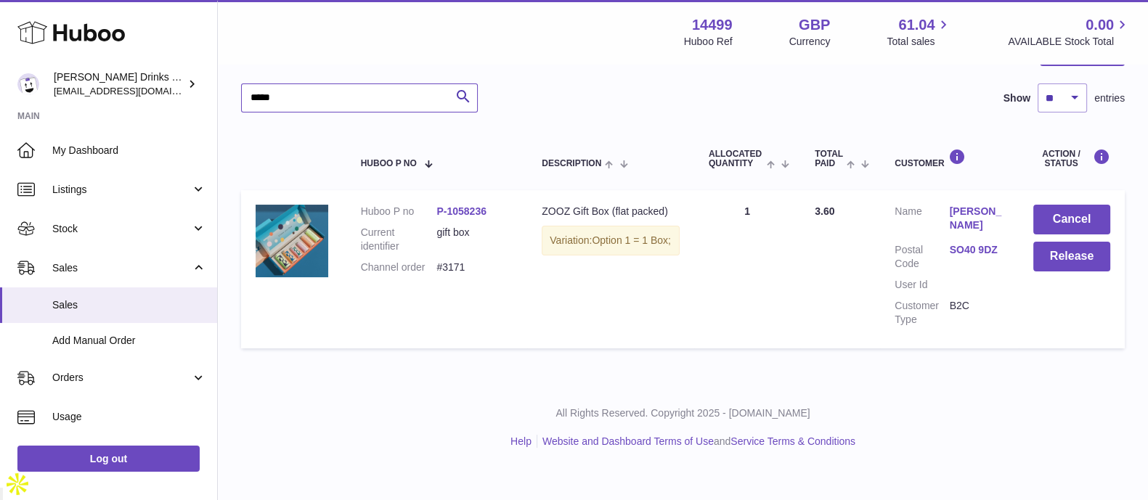
scroll to position [144, 0]
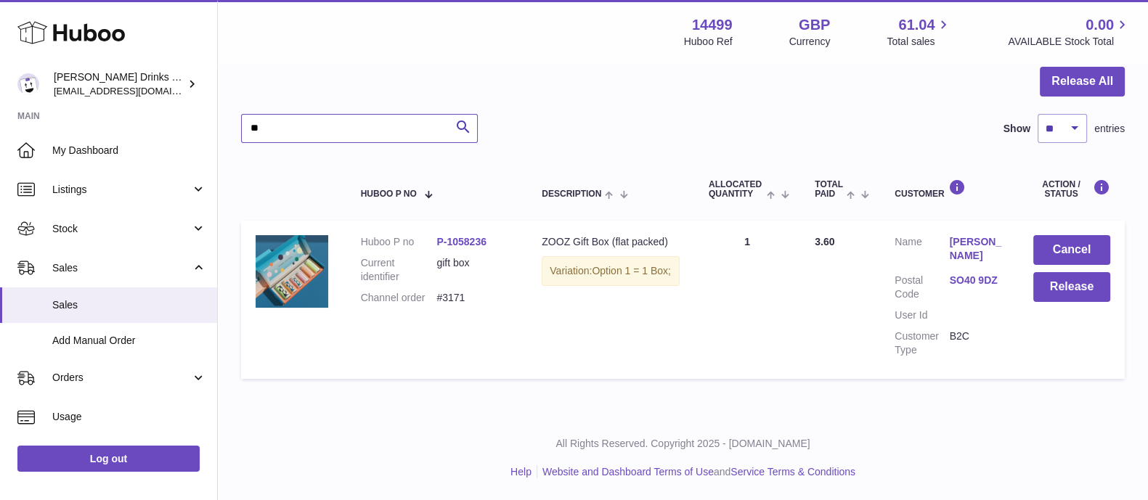
type input "*"
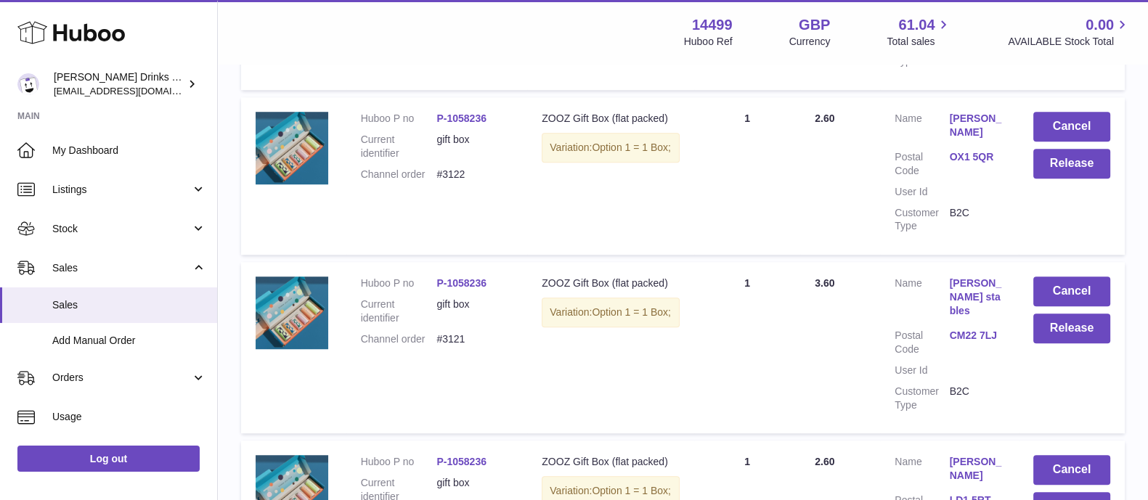
scroll to position [1680, 0]
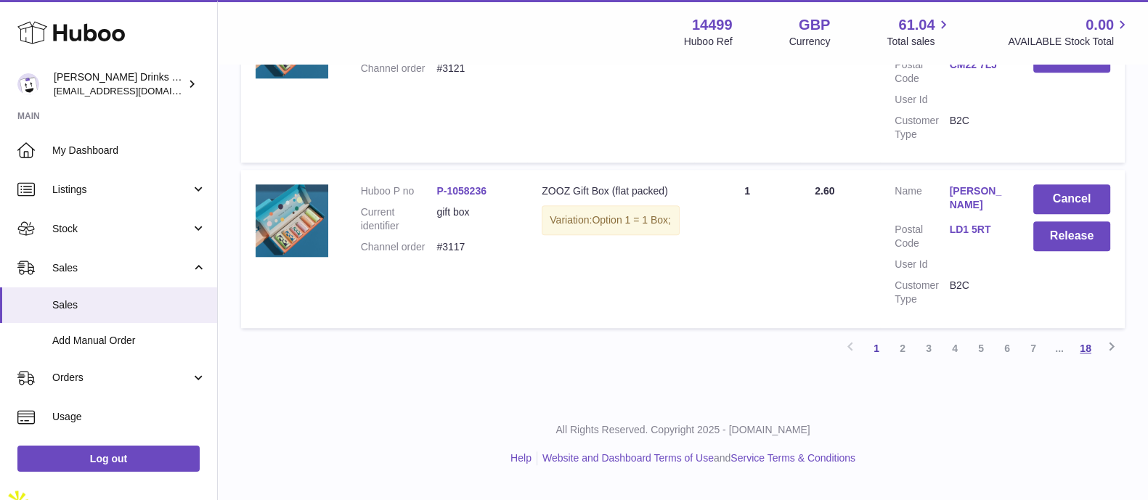
click at [1092, 362] on link "18" at bounding box center [1086, 348] width 26 height 26
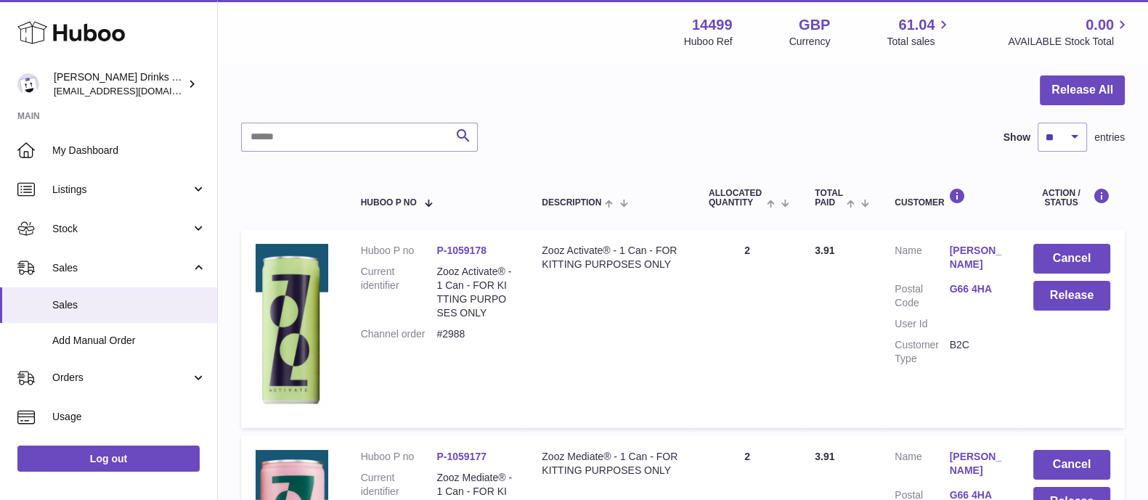
scroll to position [123, 0]
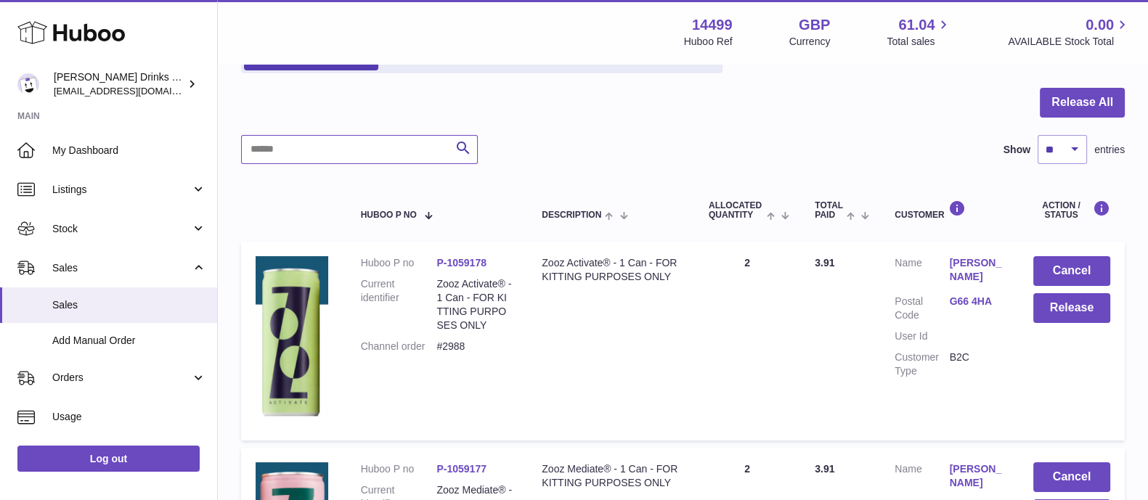
click at [411, 150] on input "text" at bounding box center [359, 149] width 237 height 29
type input "*****"
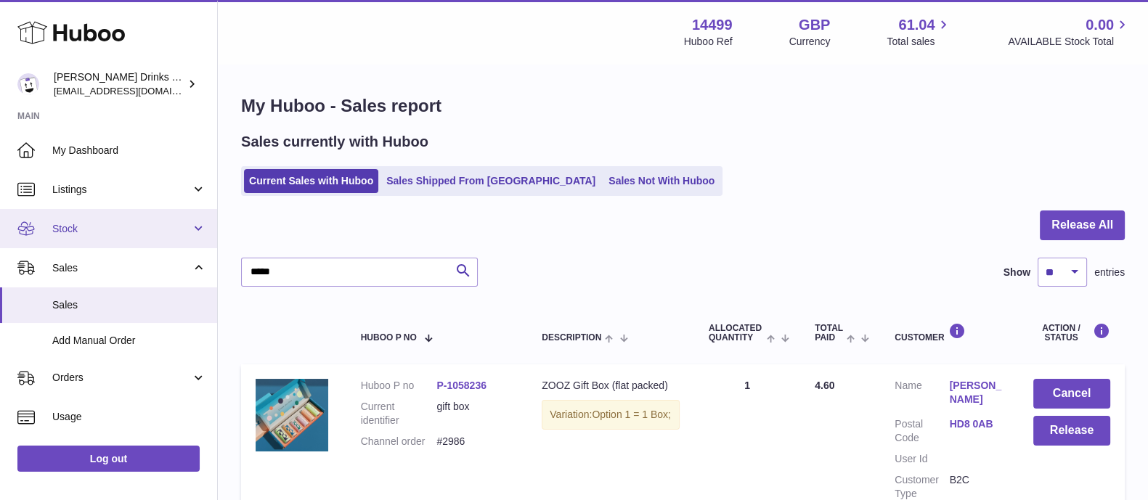
click at [107, 228] on span "Stock" at bounding box center [121, 229] width 139 height 14
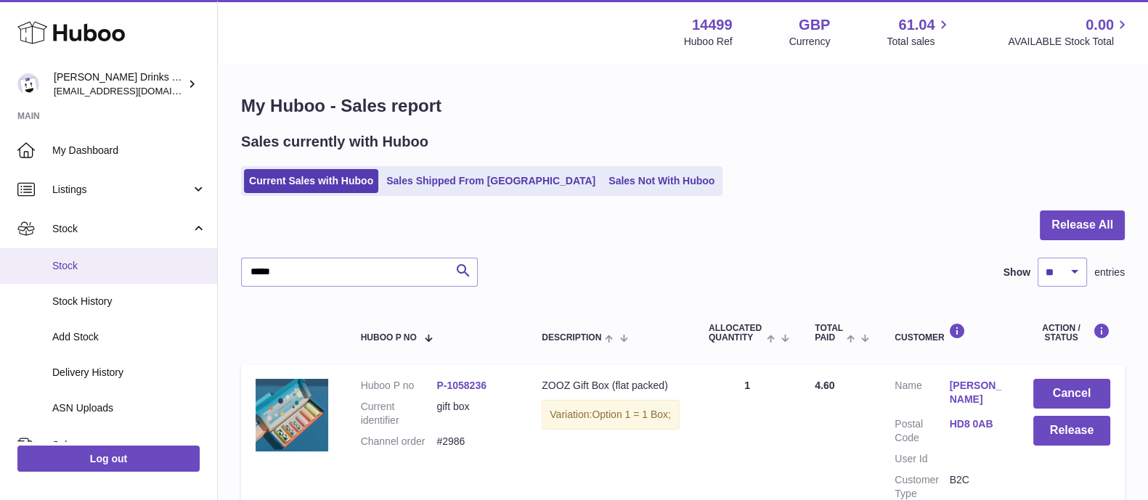
click at [109, 256] on link "Stock" at bounding box center [108, 266] width 217 height 36
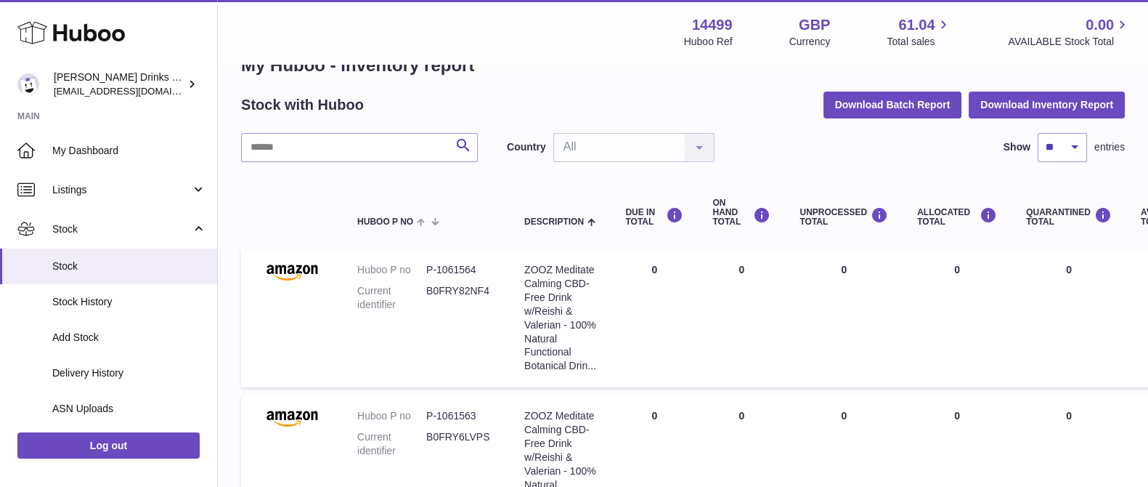
scroll to position [41, 0]
click at [424, 143] on input "text" at bounding box center [359, 146] width 237 height 29
click at [575, 146] on div "Country All All No elements found. Consider changing the search query. List is …" at bounding box center [611, 146] width 208 height 29
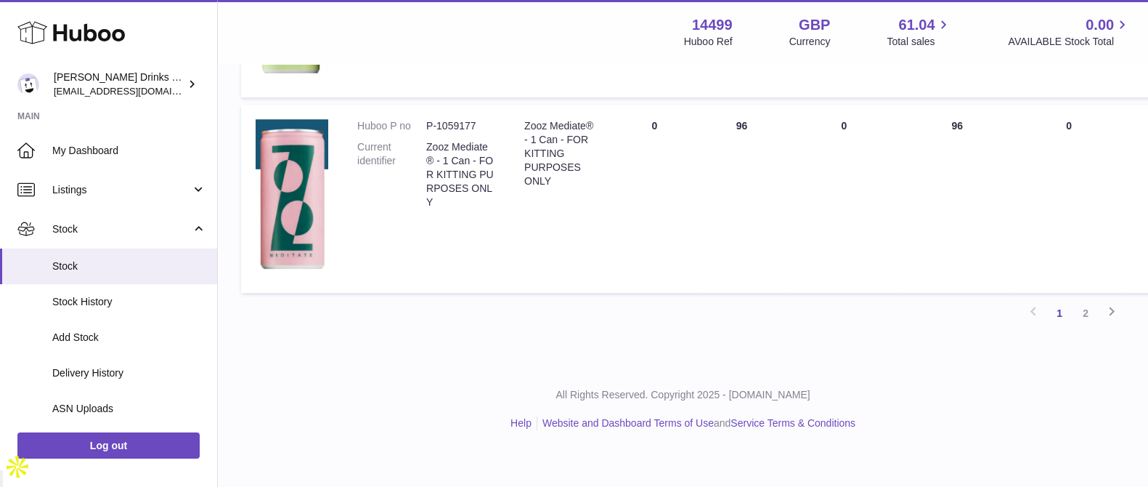
scroll to position [1789, 0]
click at [1081, 326] on link "2" at bounding box center [1086, 313] width 26 height 26
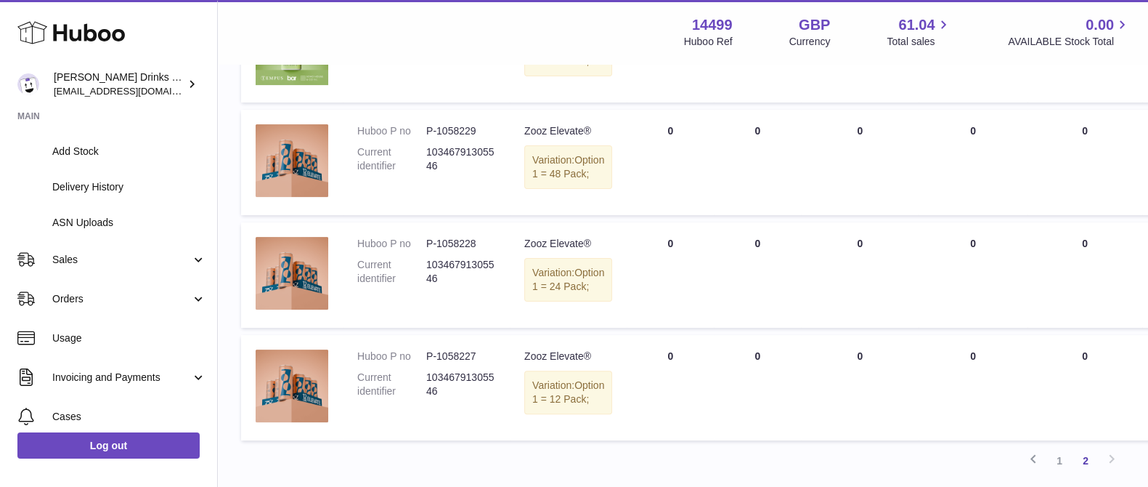
scroll to position [187, 0]
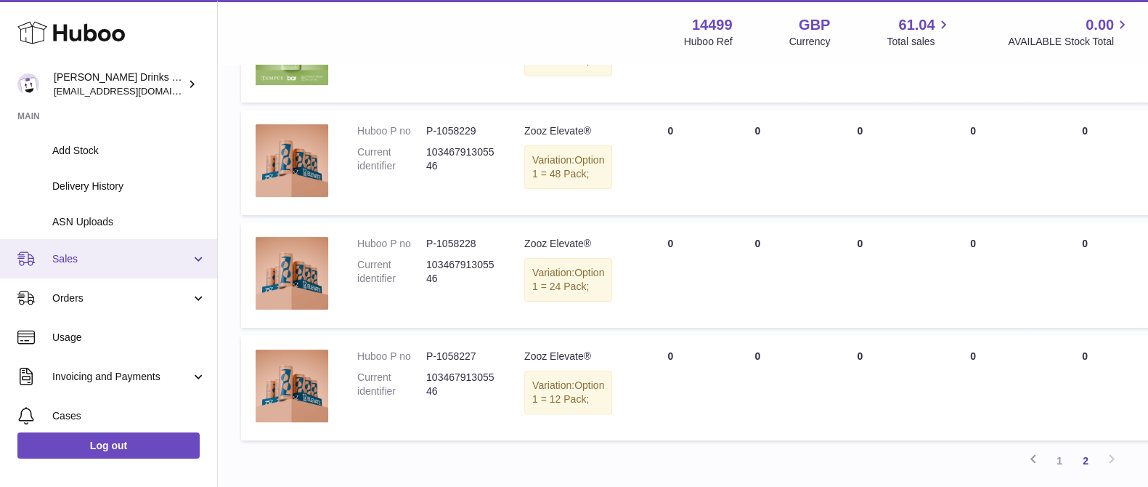
click at [89, 254] on span "Sales" at bounding box center [121, 259] width 139 height 14
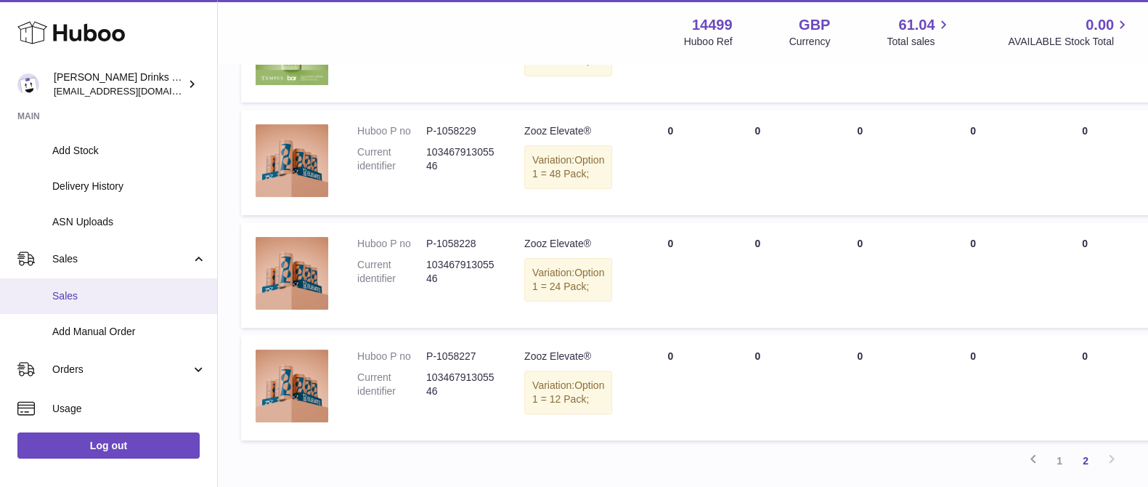
click at [105, 296] on span "Sales" at bounding box center [129, 296] width 154 height 14
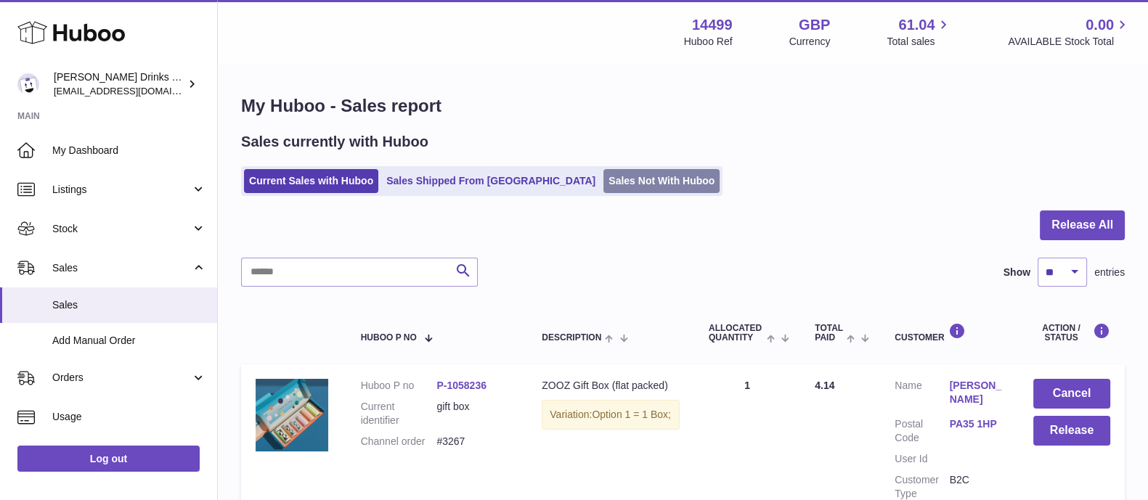
click at [638, 187] on link "Sales Not With Huboo" at bounding box center [661, 181] width 116 height 24
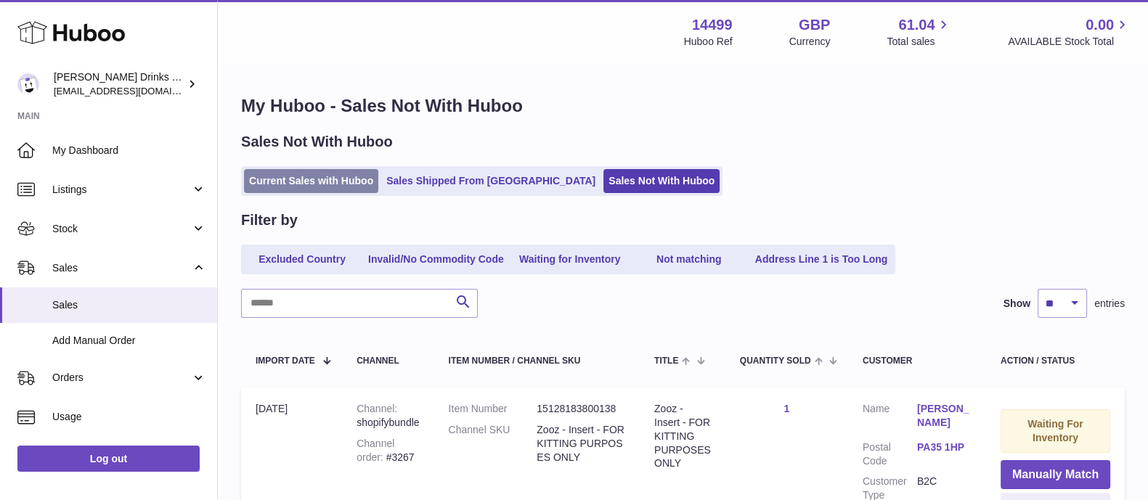
click at [361, 176] on link "Current Sales with Huboo" at bounding box center [311, 181] width 134 height 24
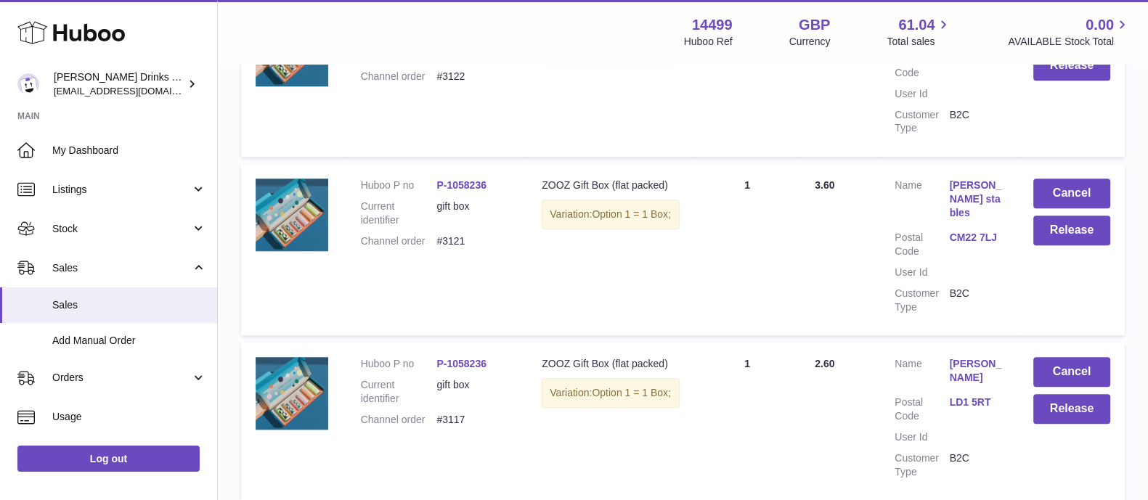
scroll to position [1680, 0]
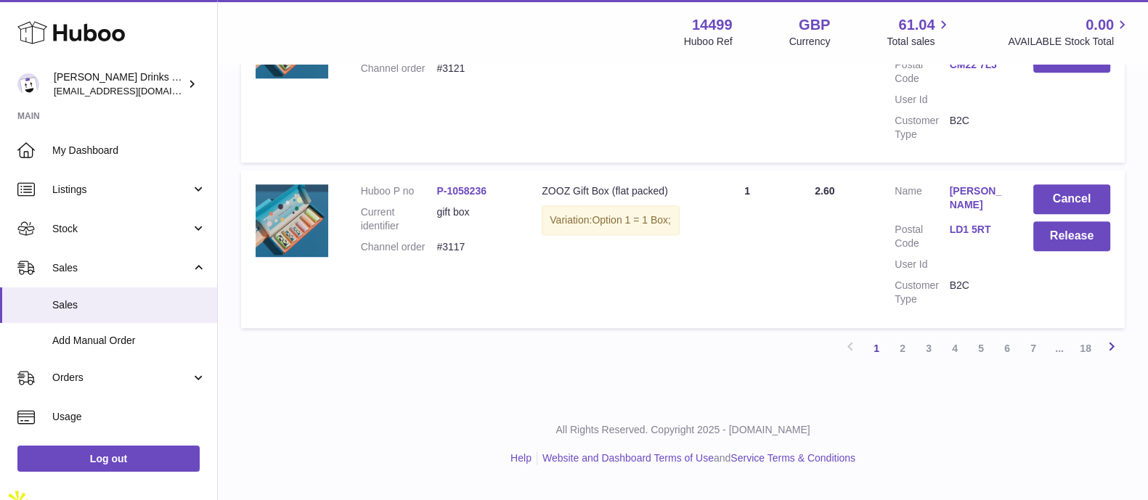
click at [1100, 362] on link "Next" at bounding box center [1112, 348] width 26 height 26
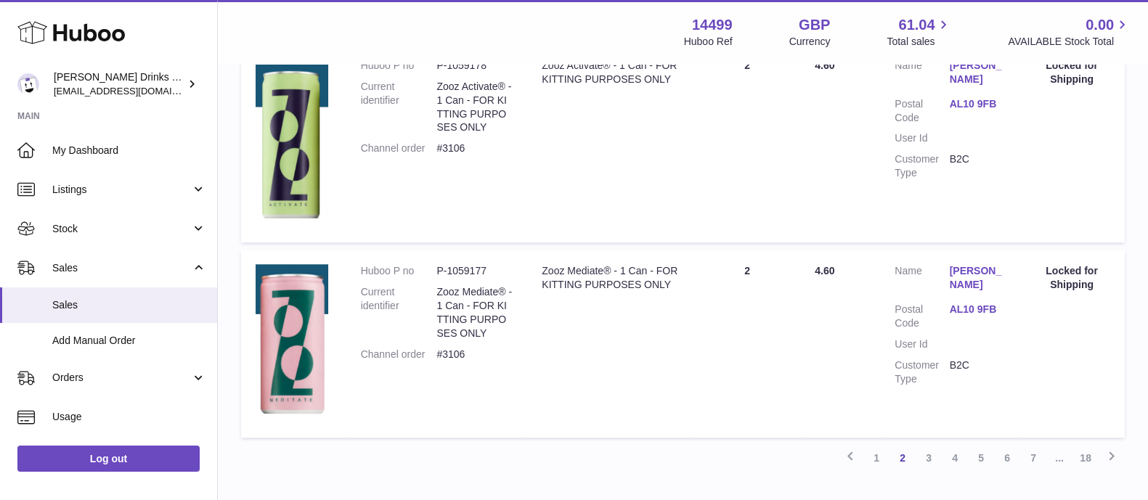
scroll to position [1864, 0]
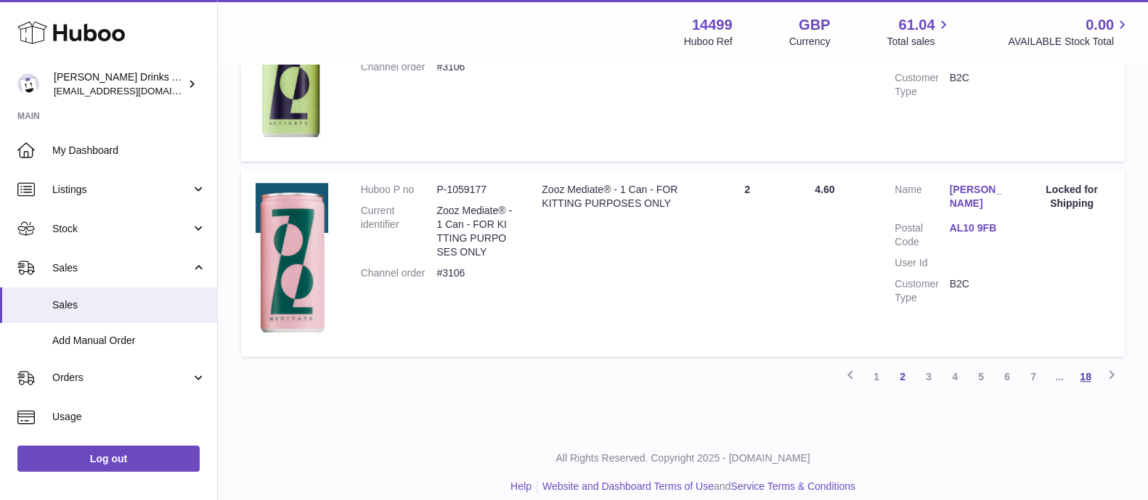
click at [1085, 364] on link "18" at bounding box center [1086, 377] width 26 height 26
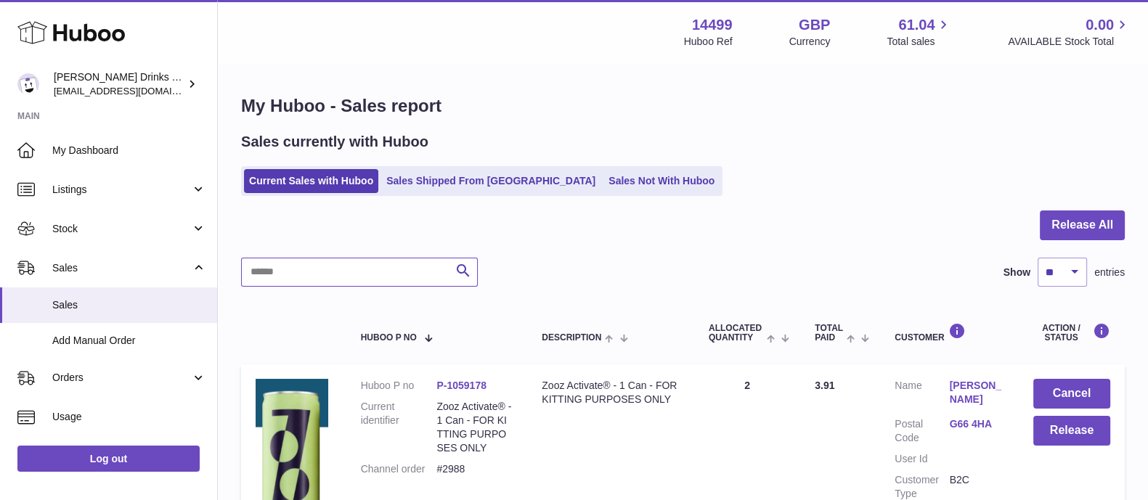
click at [428, 267] on input "text" at bounding box center [359, 272] width 237 height 29
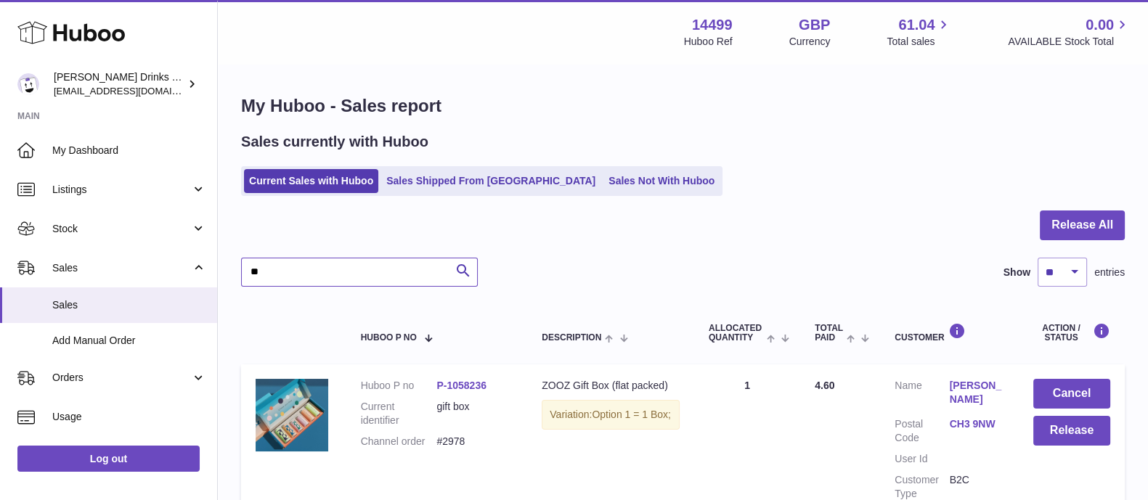
type input "*"
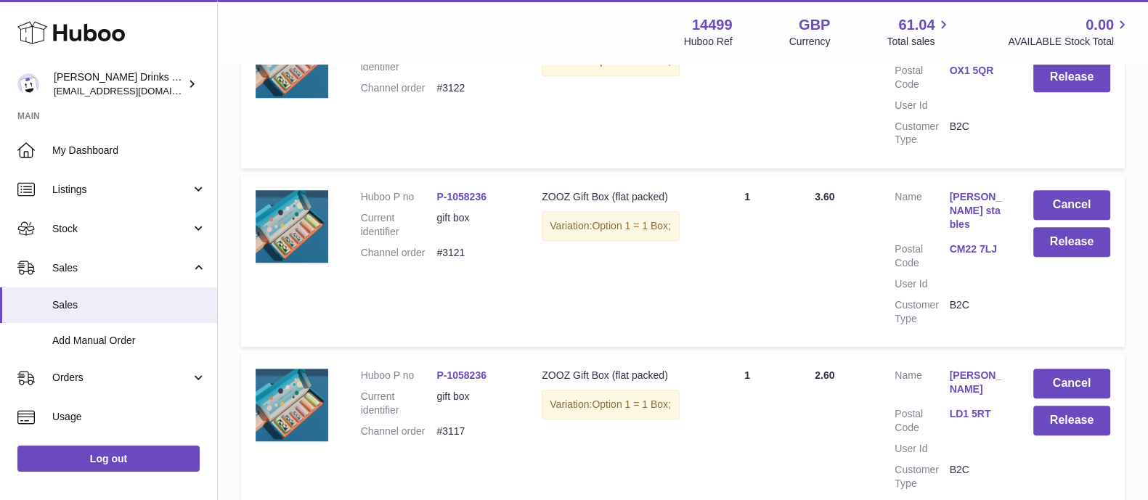
scroll to position [1680, 0]
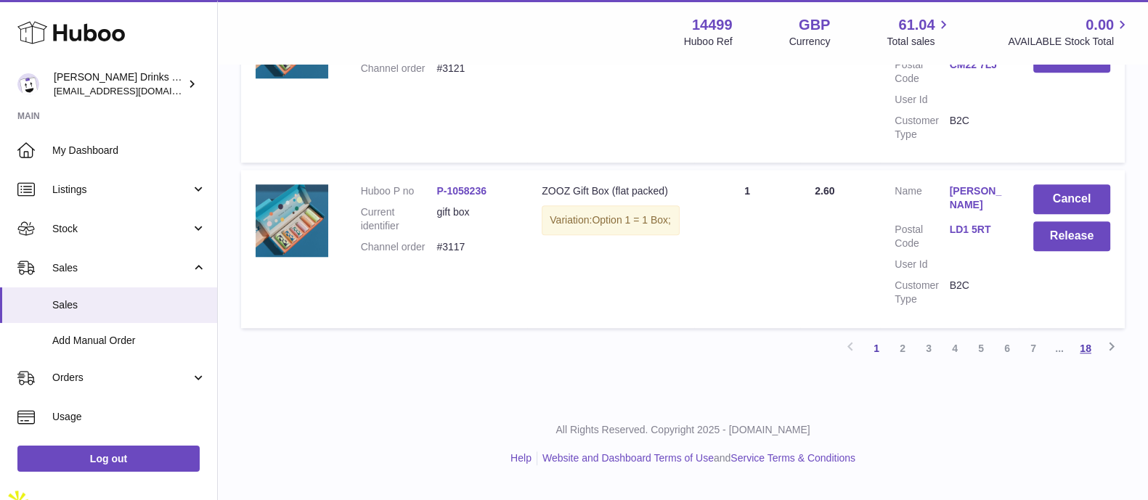
click at [1089, 362] on link "18" at bounding box center [1086, 348] width 26 height 26
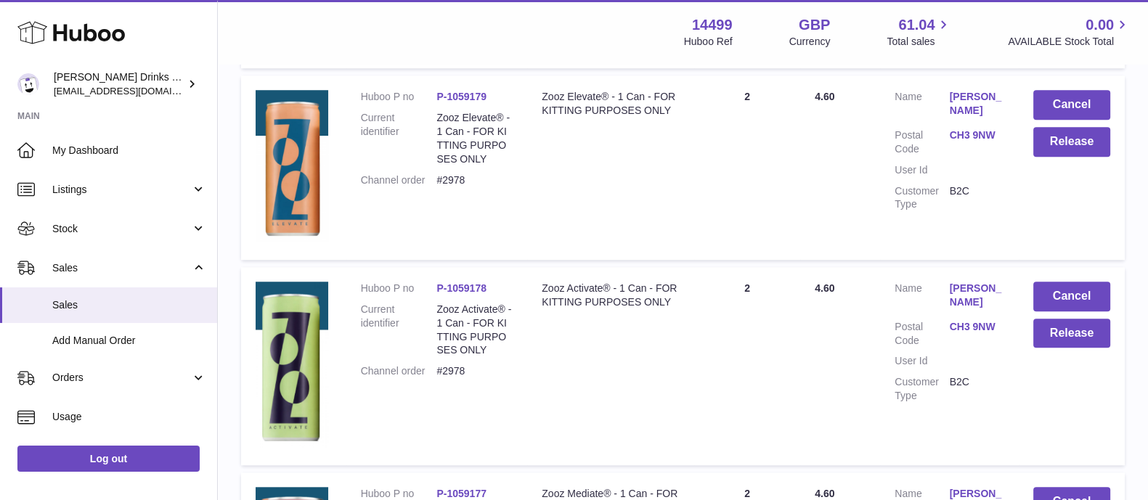
scroll to position [1931, 0]
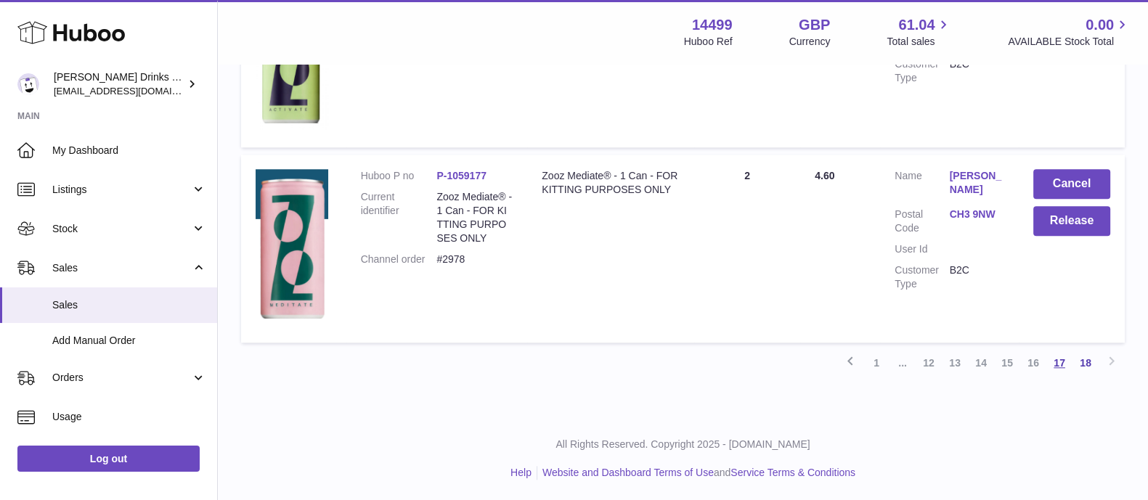
click at [1056, 371] on link "17" at bounding box center [1059, 363] width 26 height 26
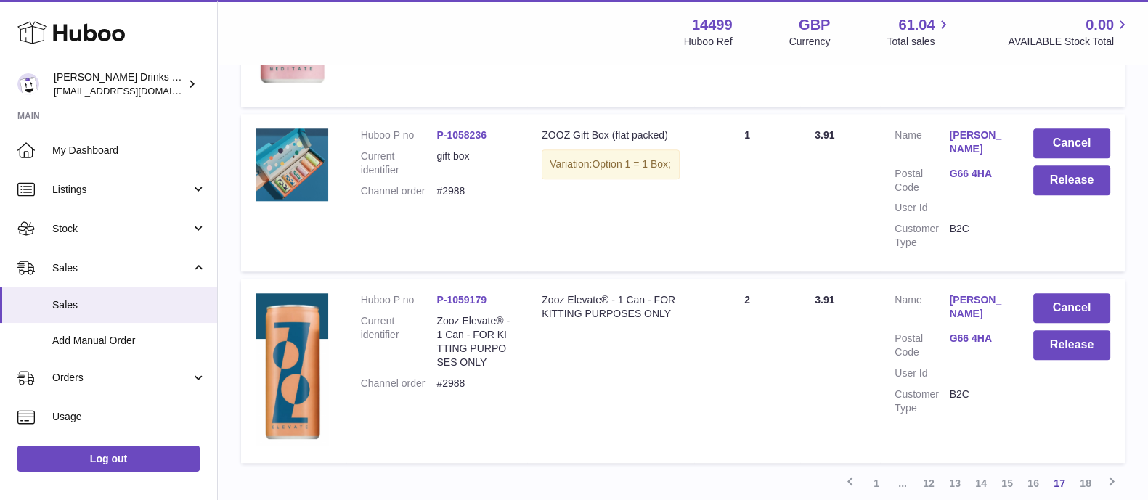
scroll to position [1887, 0]
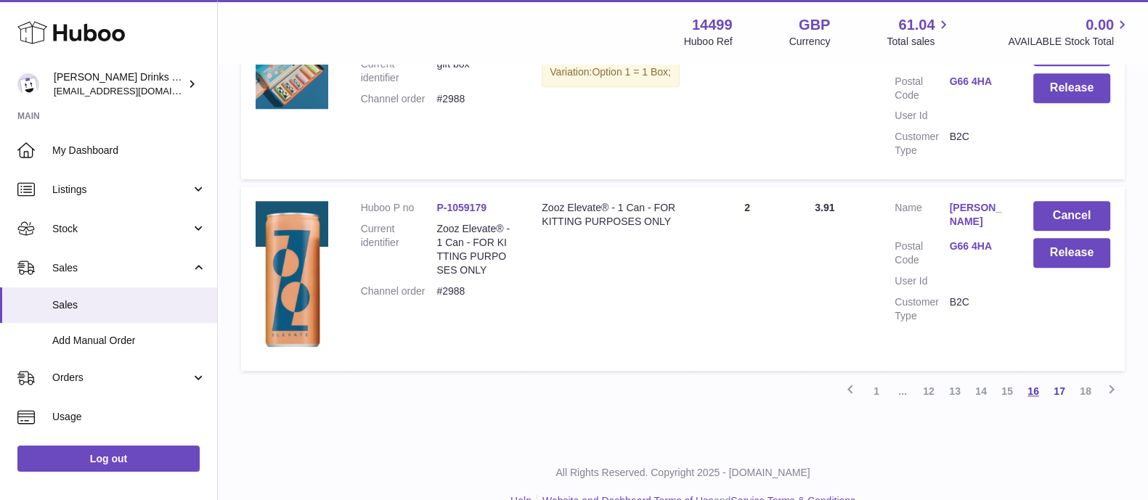
click at [1040, 378] on link "16" at bounding box center [1033, 391] width 26 height 26
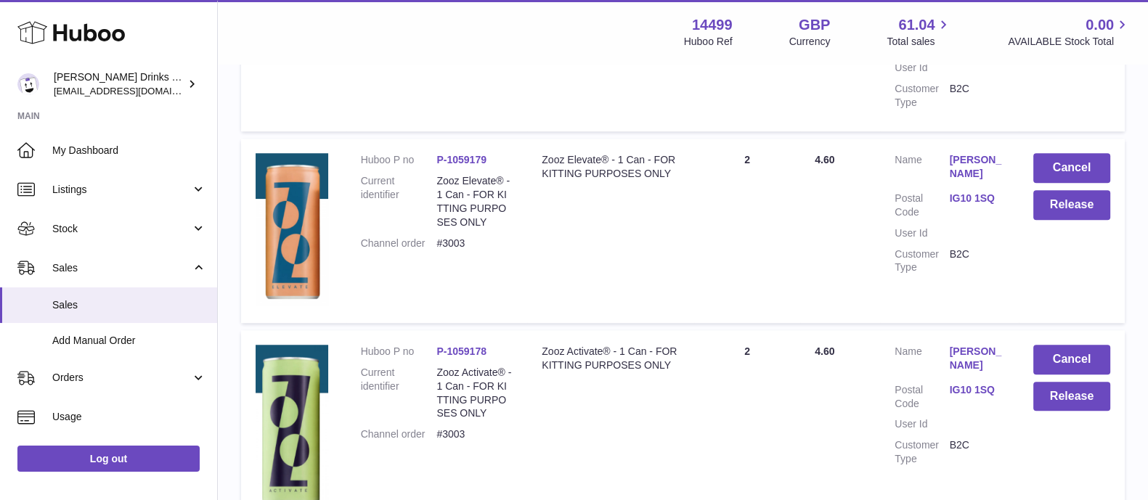
scroll to position [1917, 0]
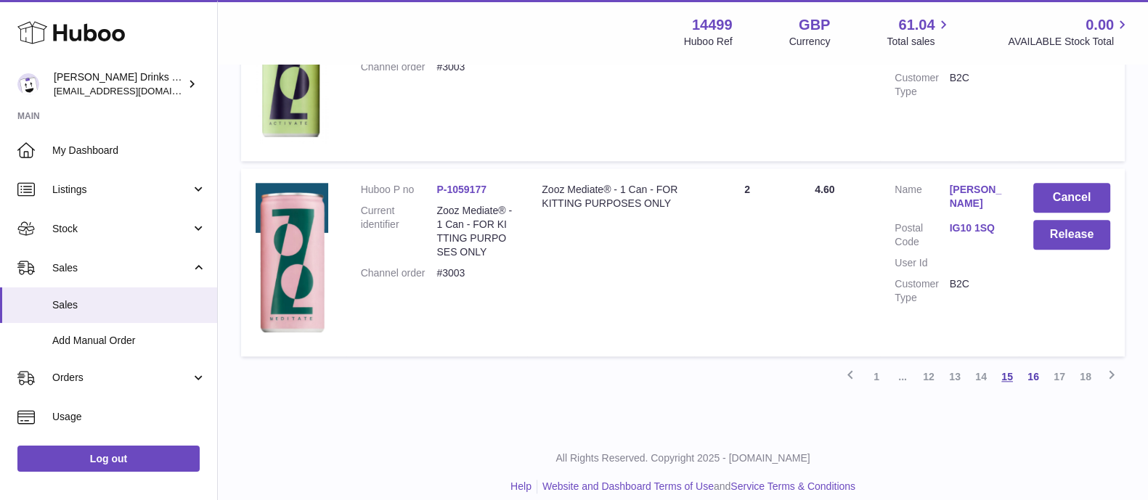
click at [1010, 364] on link "15" at bounding box center [1007, 377] width 26 height 26
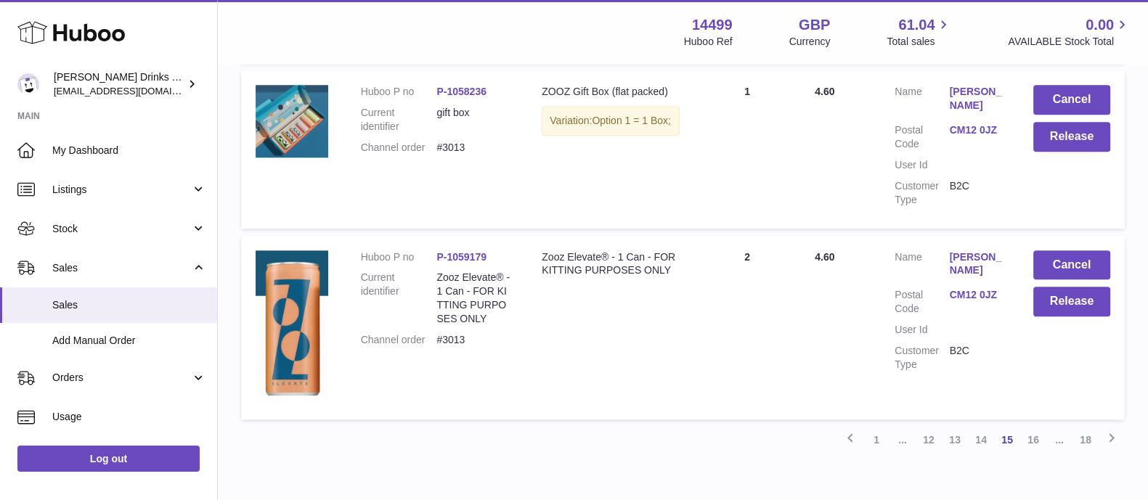
scroll to position [1744, 0]
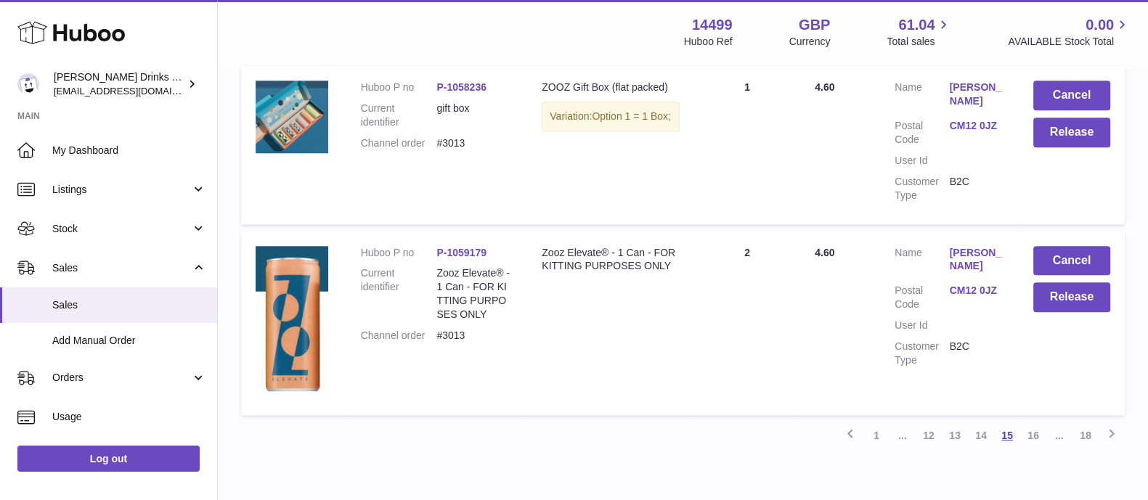
click at [1002, 434] on link "15" at bounding box center [1007, 436] width 26 height 26
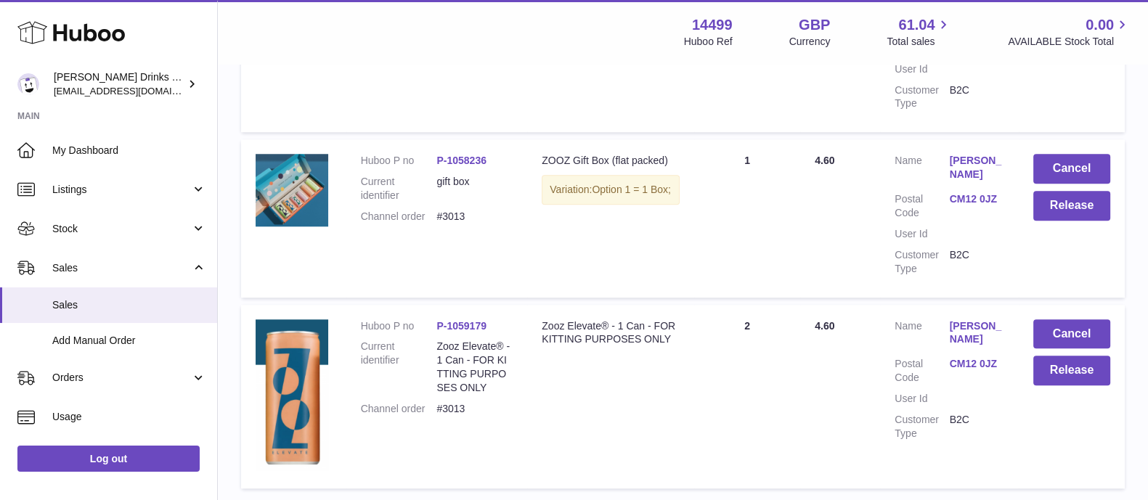
scroll to position [1803, 0]
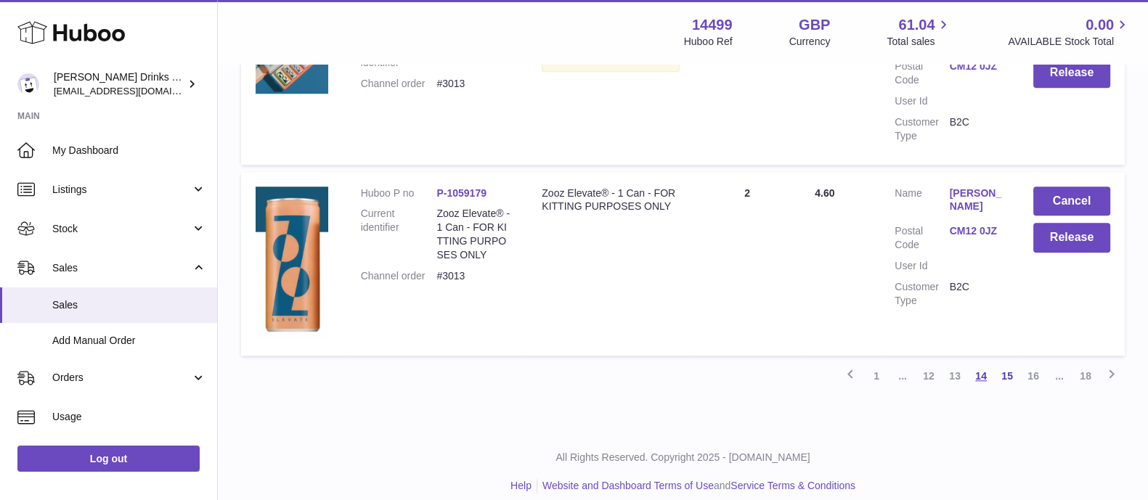
click at [974, 363] on link "14" at bounding box center [981, 376] width 26 height 26
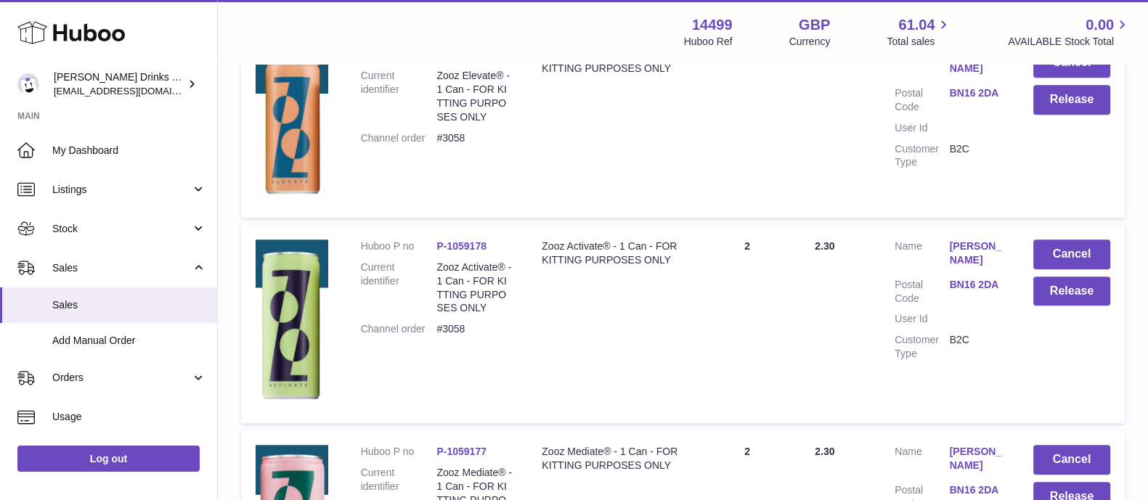
scroll to position [1945, 0]
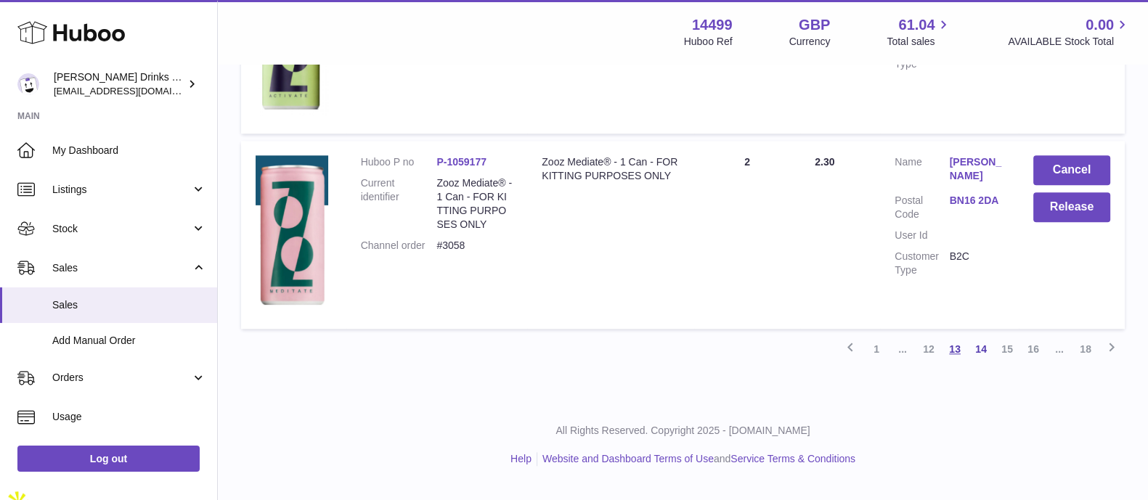
click at [953, 362] on link "13" at bounding box center [955, 349] width 26 height 26
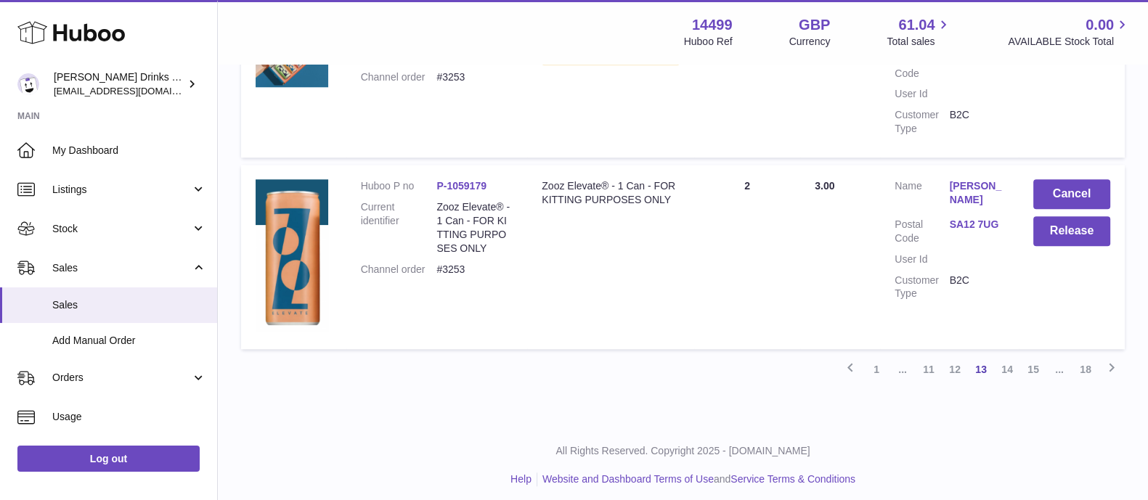
scroll to position [1887, 0]
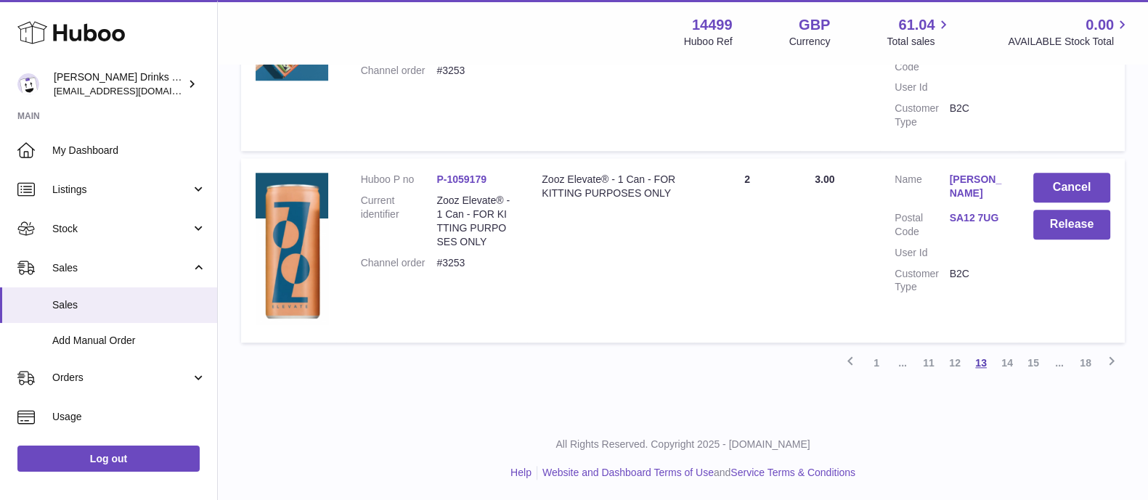
click at [971, 366] on link "13" at bounding box center [981, 363] width 26 height 26
click at [951, 367] on link "12" at bounding box center [955, 363] width 26 height 26
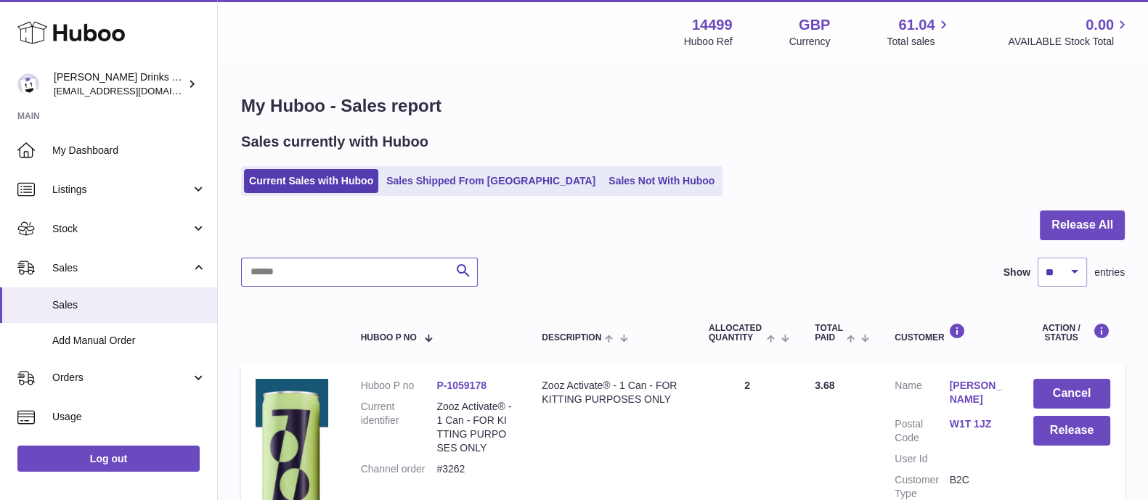
click at [394, 261] on input "text" at bounding box center [359, 272] width 237 height 29
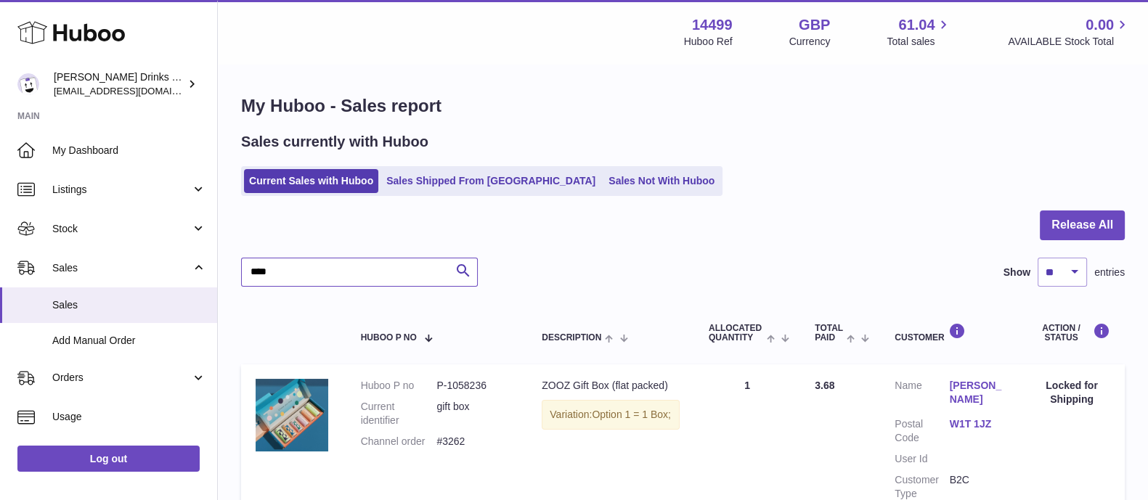
type input "****"
